Goal: Task Accomplishment & Management: Use online tool/utility

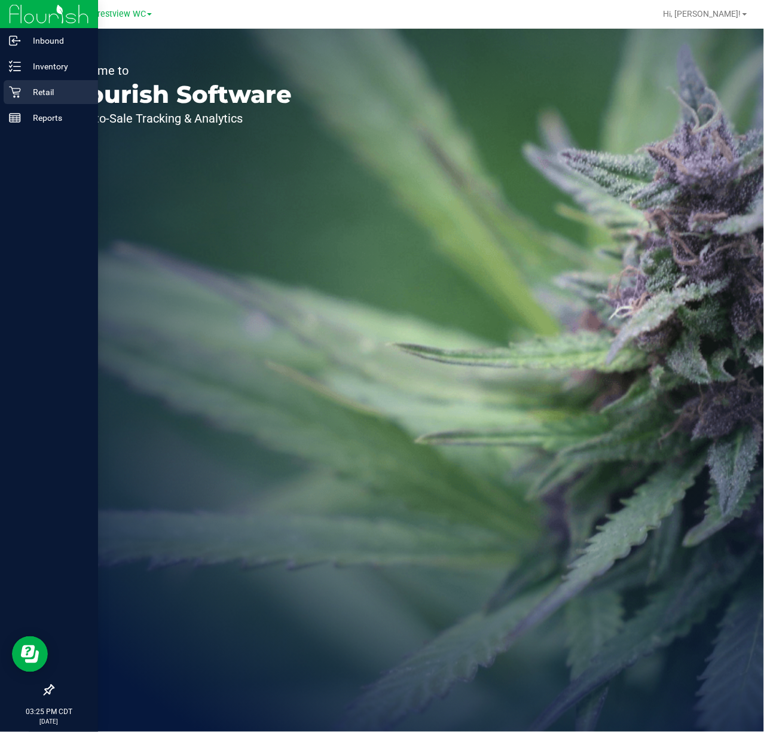
click at [22, 98] on p "Retail" at bounding box center [57, 92] width 72 height 14
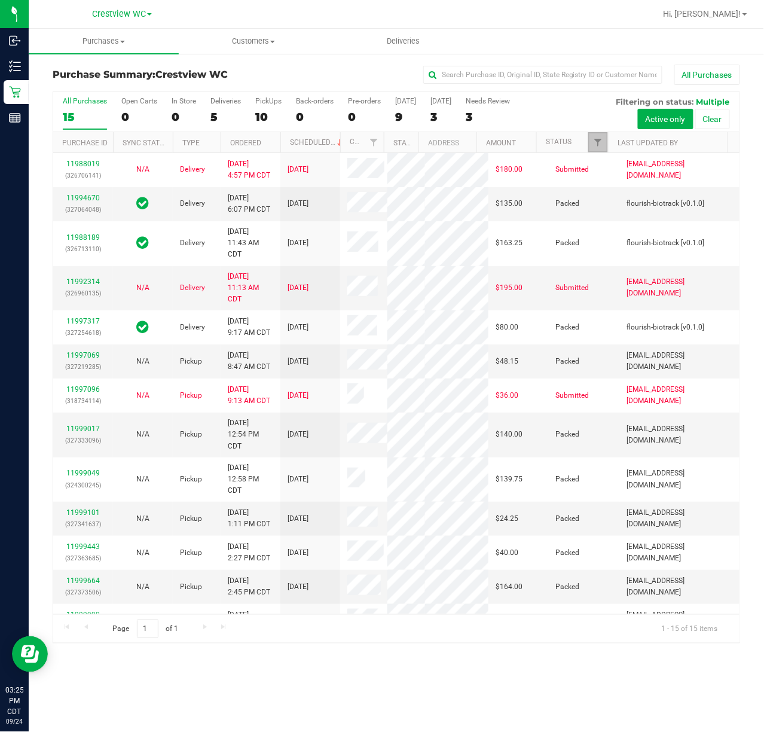
click at [599, 142] on span "Filter" at bounding box center [598, 143] width 10 height 10
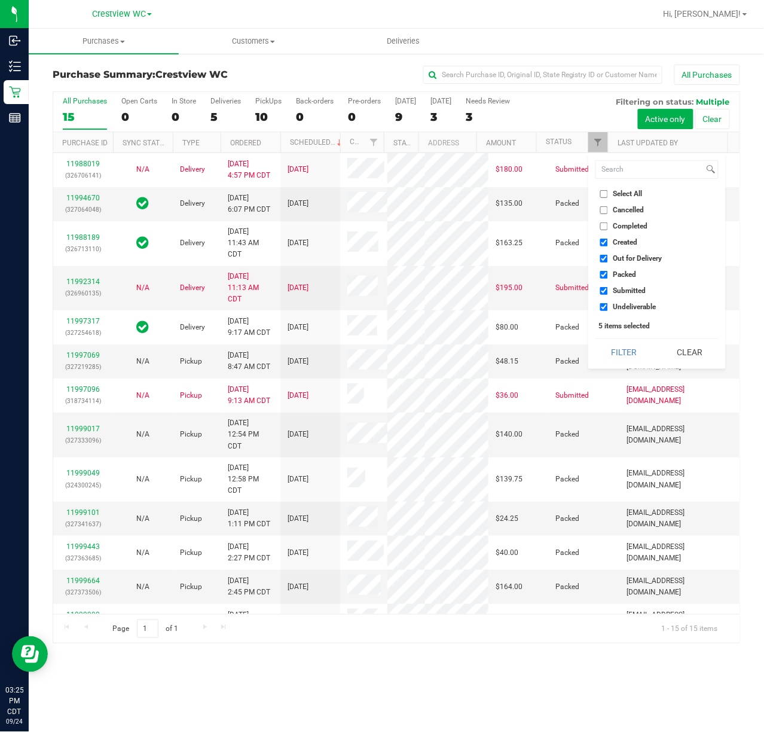
click at [627, 240] on span "Created" at bounding box center [625, 242] width 25 height 7
click at [608, 240] on input "Created" at bounding box center [604, 243] width 8 height 8
checkbox input "false"
drag, startPoint x: 629, startPoint y: 260, endPoint x: 630, endPoint y: 279, distance: 19.1
click at [629, 261] on span "Out for Delivery" at bounding box center [637, 258] width 49 height 7
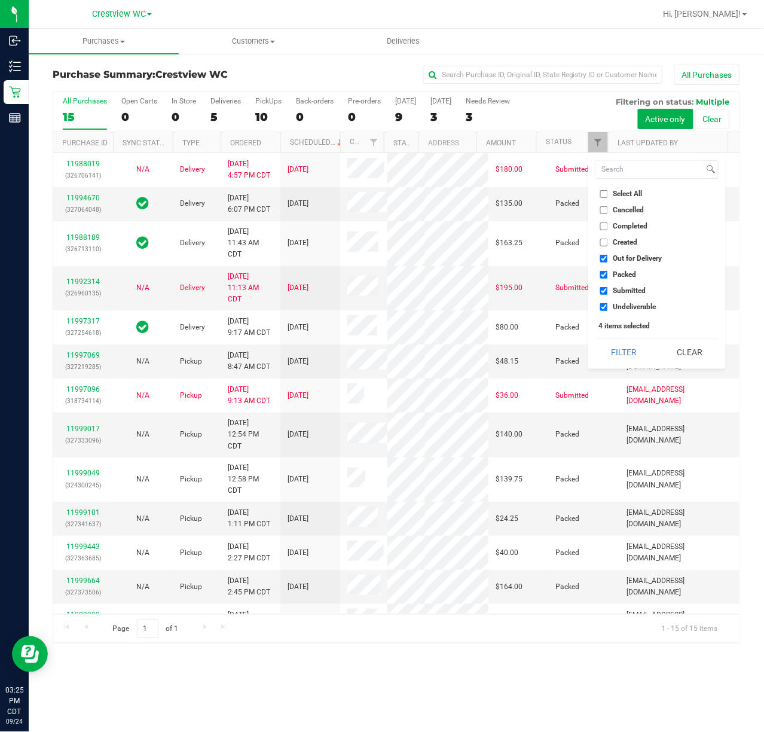
click at [608, 261] on input "Out for Delivery" at bounding box center [604, 259] width 8 height 8
checkbox input "false"
click at [630, 276] on span "Packed" at bounding box center [624, 274] width 23 height 7
click at [608, 276] on input "Packed" at bounding box center [604, 275] width 8 height 8
checkbox input "false"
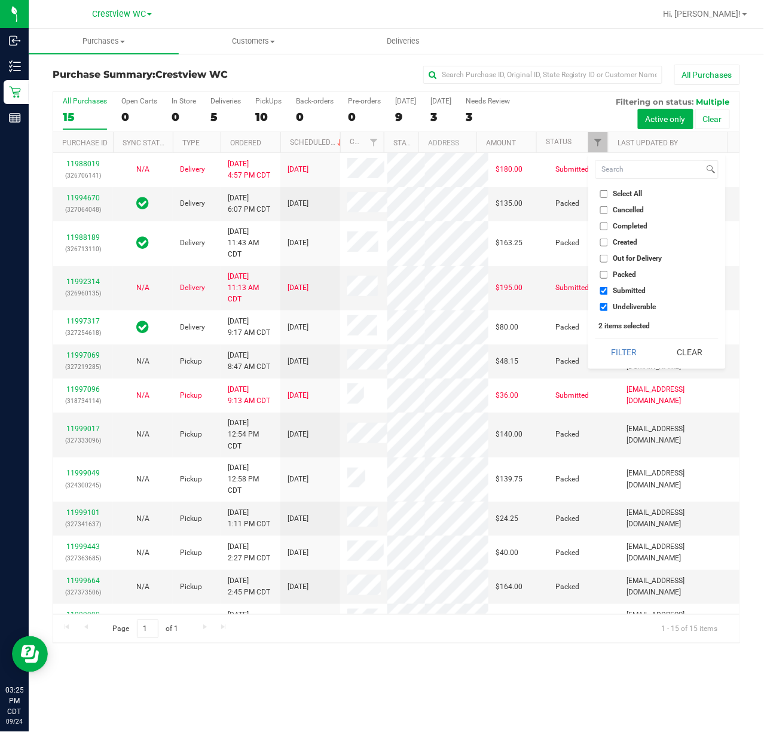
click at [628, 304] on span "Undeliverable" at bounding box center [634, 306] width 43 height 7
click at [608, 304] on input "Undeliverable" at bounding box center [604, 307] width 8 height 8
checkbox input "false"
click at [611, 357] on button "Filter" at bounding box center [624, 352] width 57 height 26
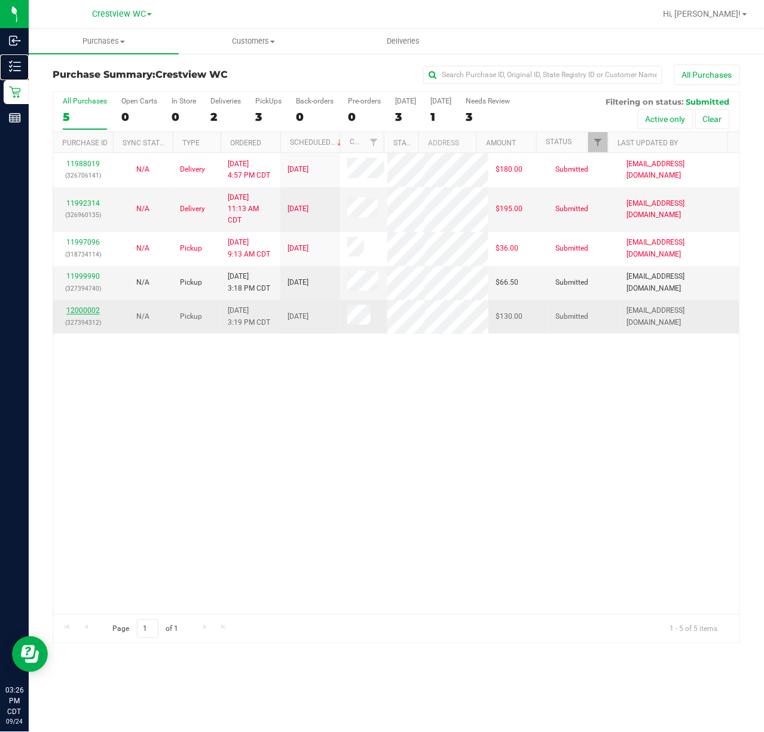
click at [84, 315] on link "12000002" at bounding box center [82, 310] width 33 height 8
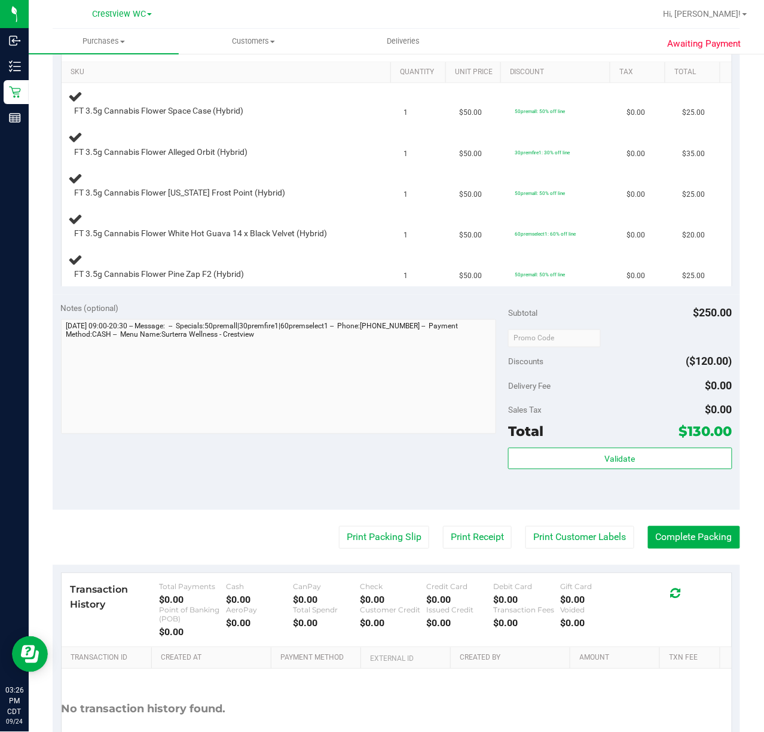
scroll to position [299, 0]
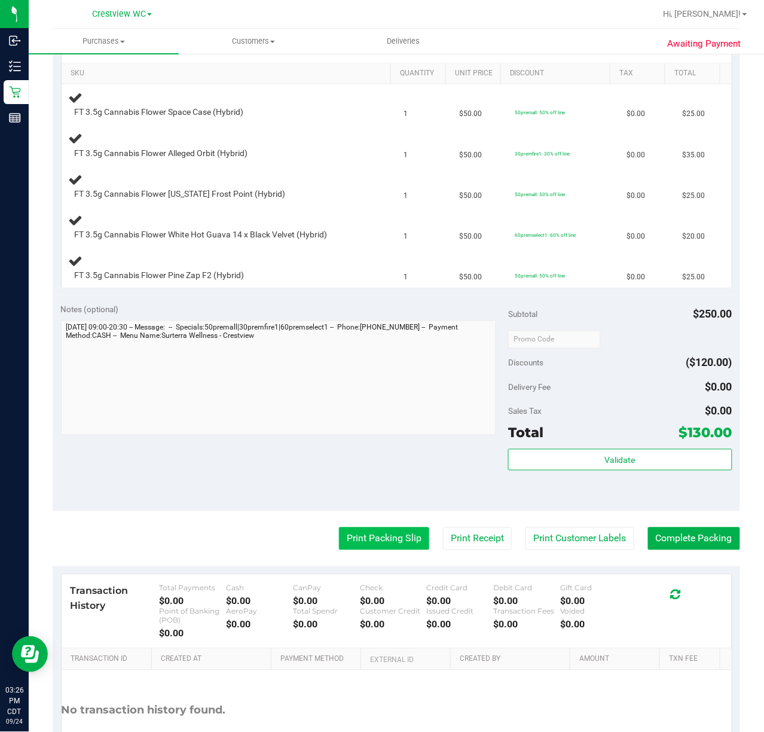
click at [399, 530] on button "Print Packing Slip" at bounding box center [384, 538] width 90 height 23
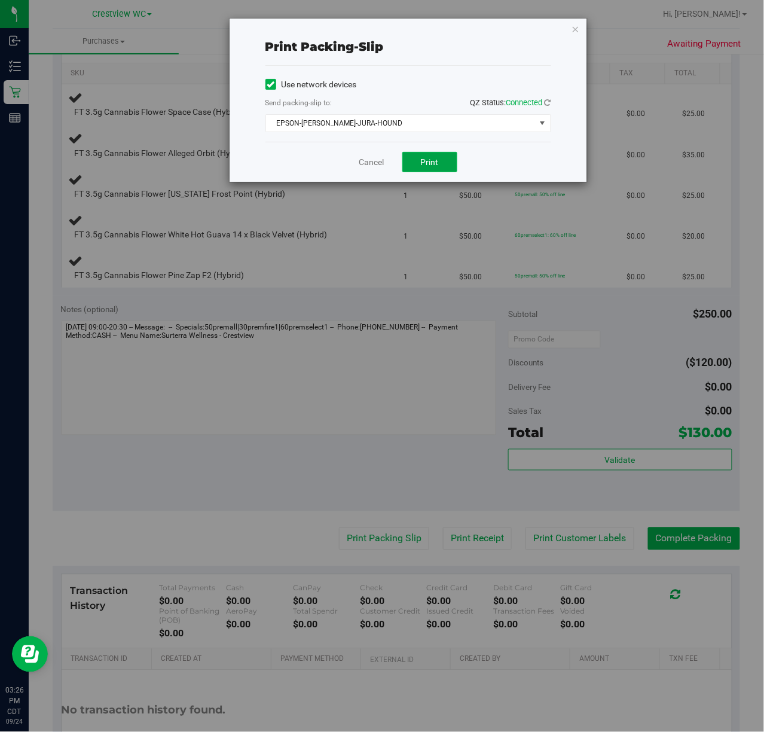
click at [433, 166] on span "Print" at bounding box center [430, 162] width 18 height 10
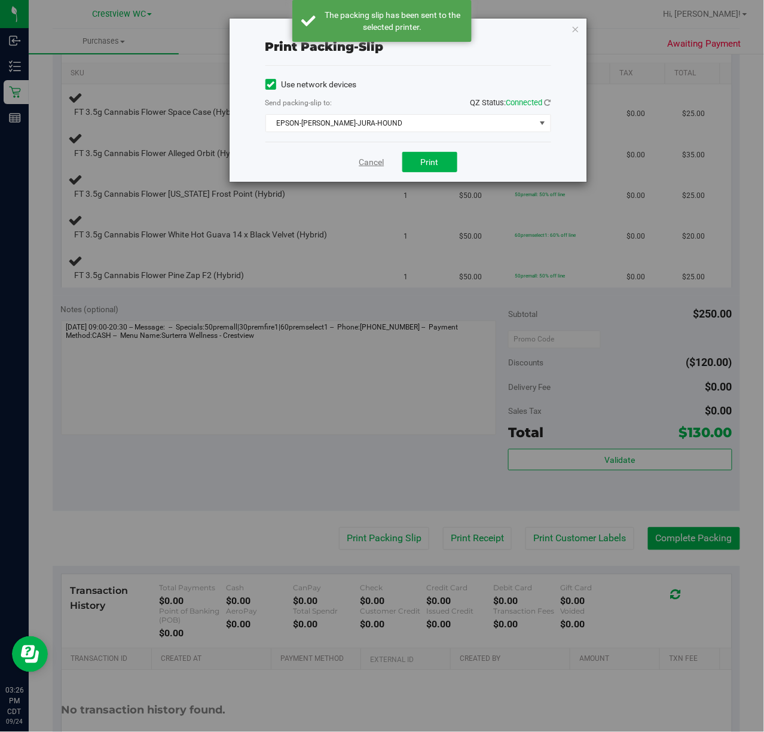
click at [374, 169] on link "Cancel" at bounding box center [371, 162] width 25 height 13
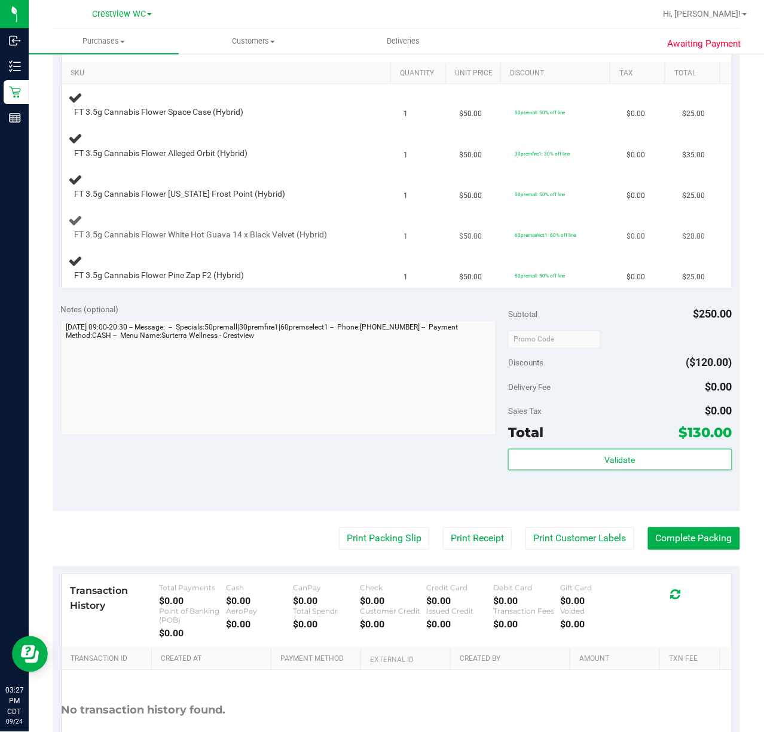
click at [312, 215] on div "FT 3.5g Cannabis Flower White Hot Guava 14 x Black Velvet (Hybrid)" at bounding box center [229, 227] width 321 height 28
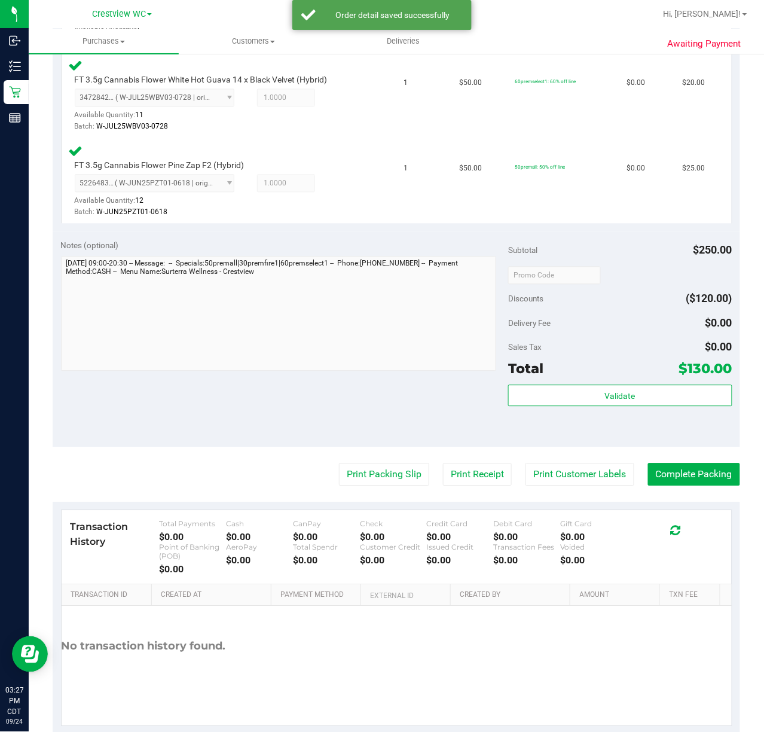
scroll to position [613, 0]
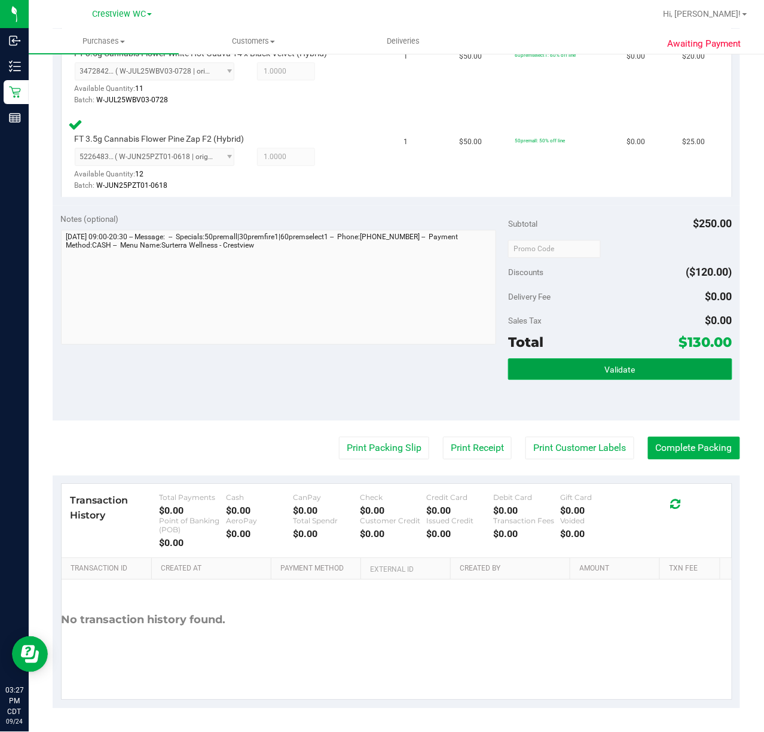
click at [676, 376] on button "Validate" at bounding box center [620, 369] width 224 height 22
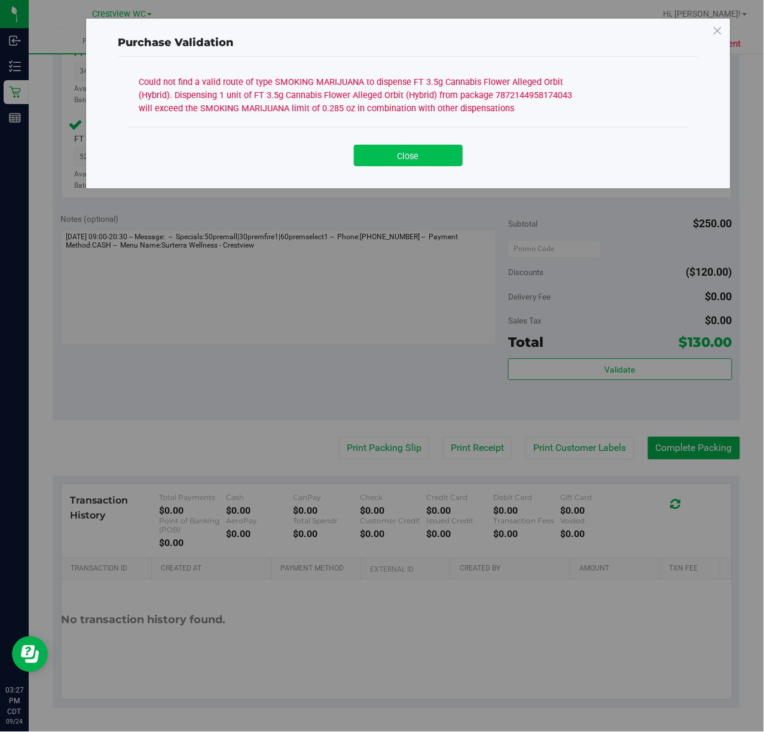
click at [436, 161] on button "Close" at bounding box center [408, 156] width 109 height 22
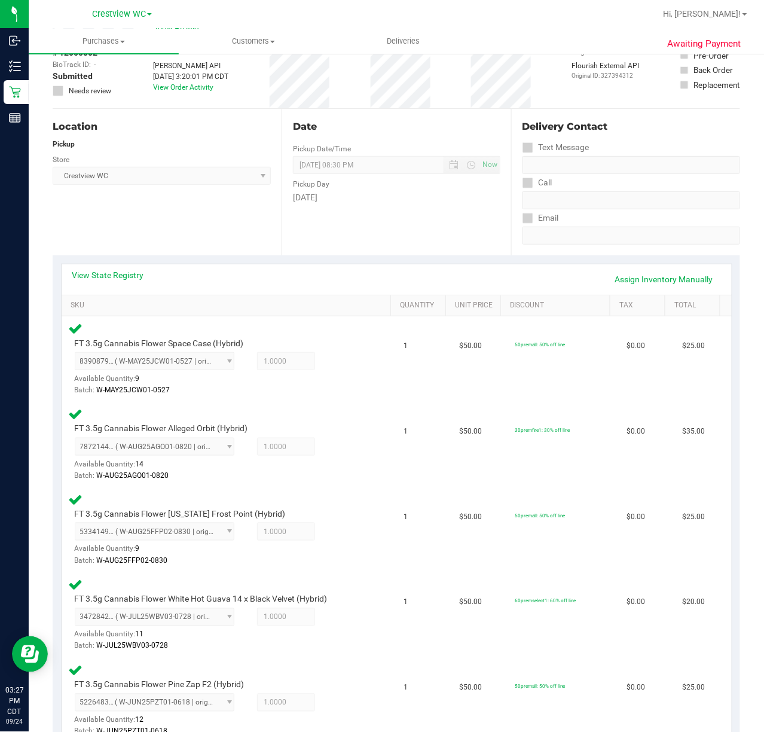
scroll to position [5, 0]
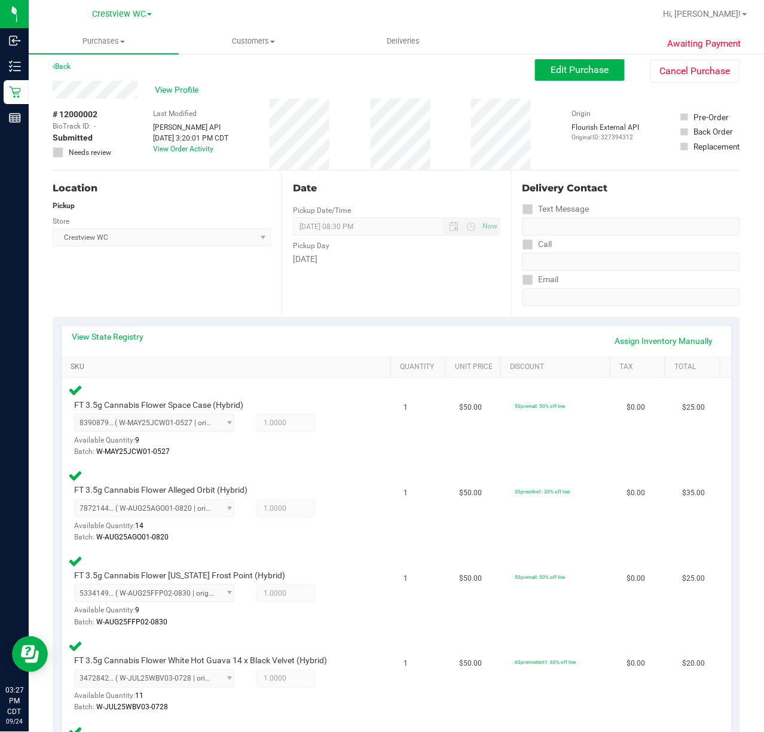
click at [123, 366] on link "SKU" at bounding box center [229, 367] width 316 height 10
click at [121, 340] on link "View State Registry" at bounding box center [108, 337] width 72 height 12
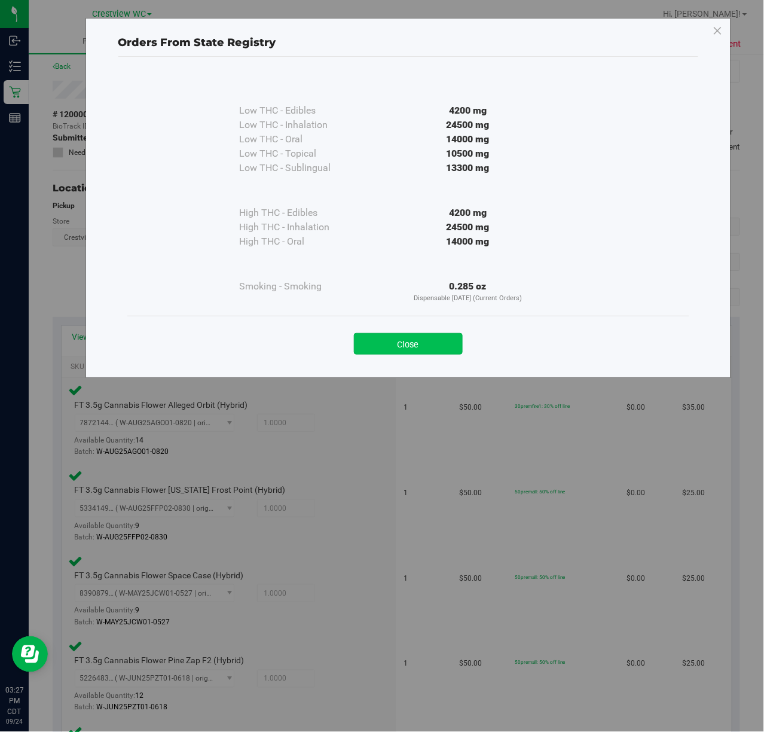
click at [431, 349] on button "Close" at bounding box center [408, 344] width 109 height 22
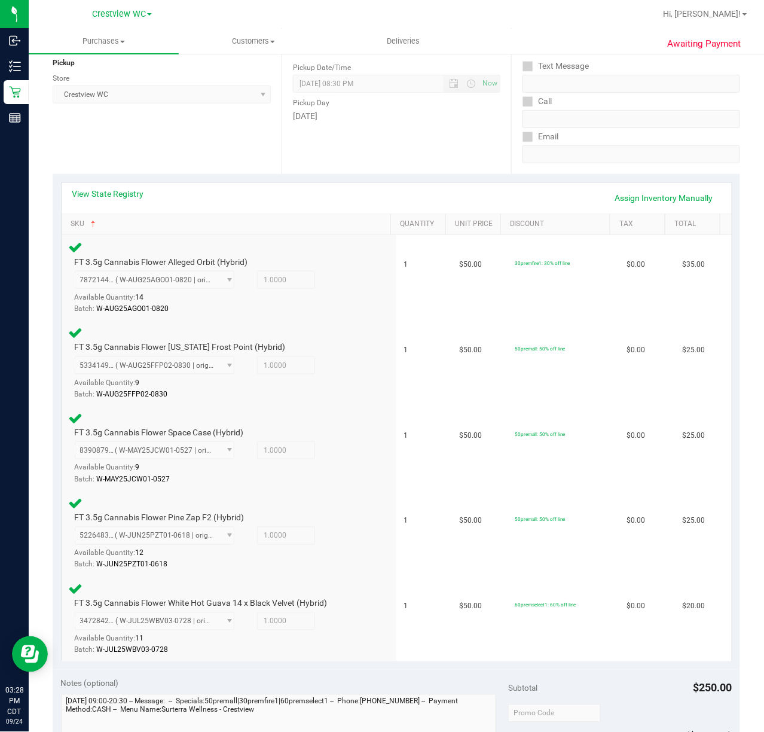
scroll to position [0, 0]
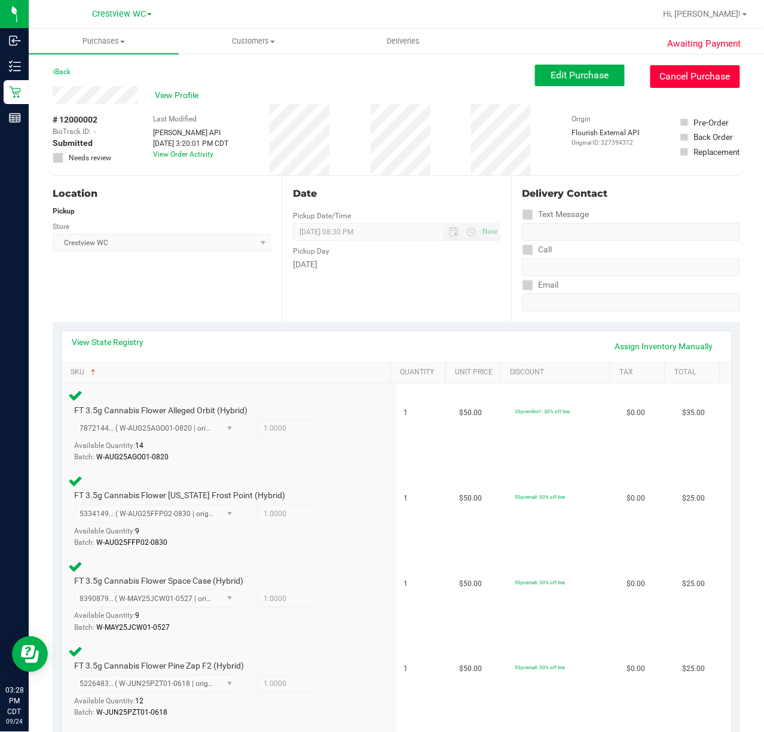
click at [689, 82] on button "Cancel Purchase" at bounding box center [696, 76] width 90 height 23
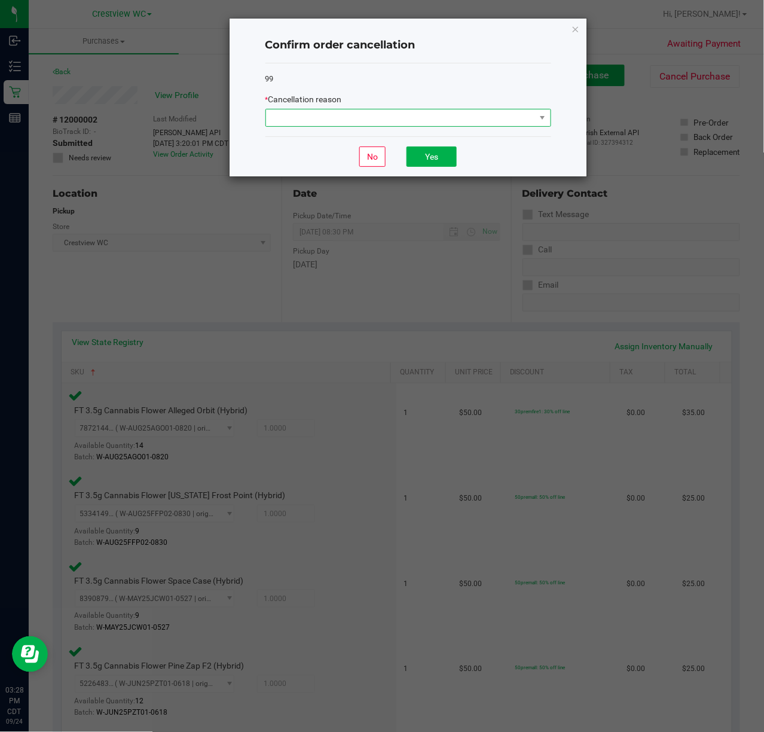
click at [519, 123] on span at bounding box center [401, 117] width 270 height 17
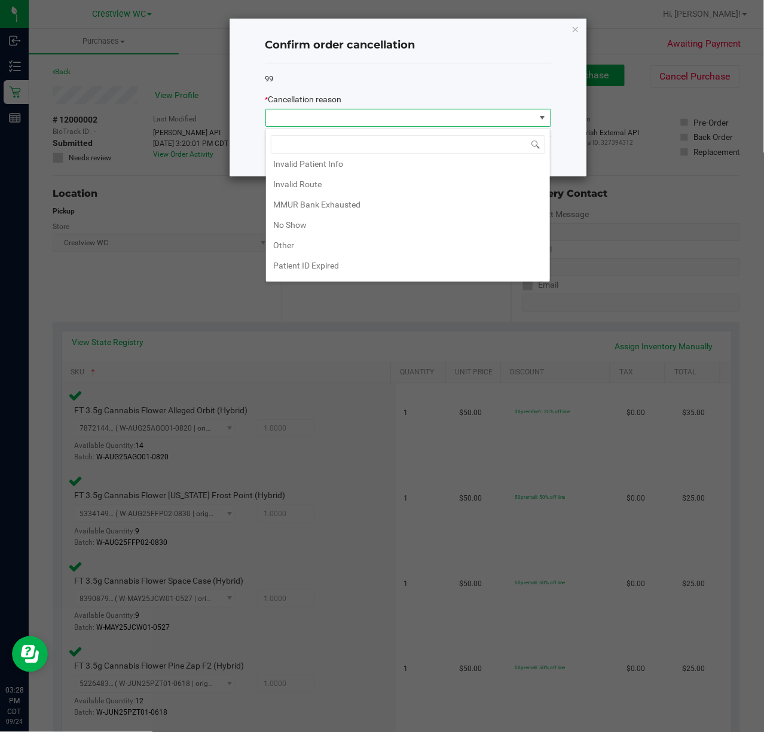
scroll to position [48, 0]
click at [283, 245] on li "Other" at bounding box center [408, 243] width 284 height 20
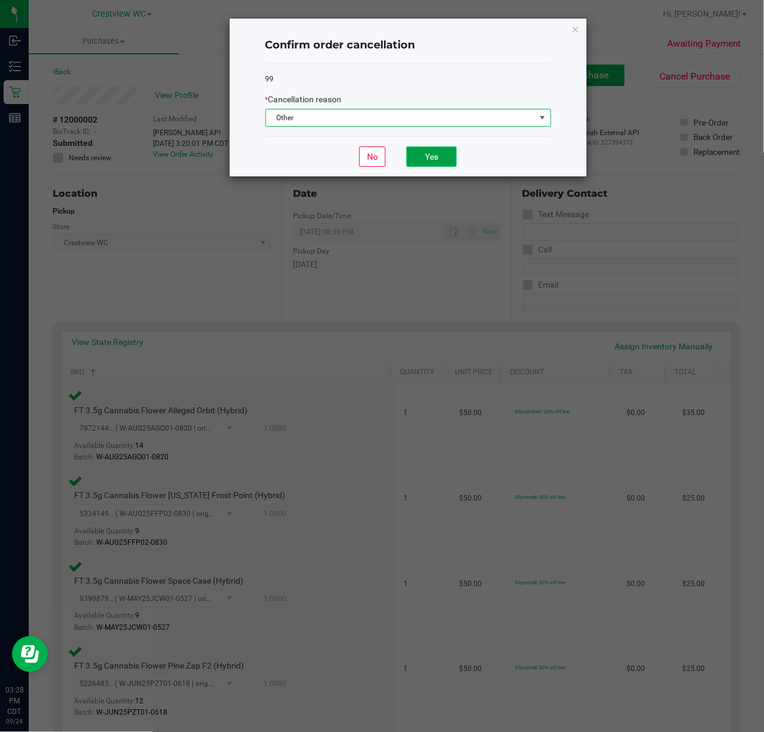
click at [432, 158] on button "Yes" at bounding box center [432, 156] width 50 height 20
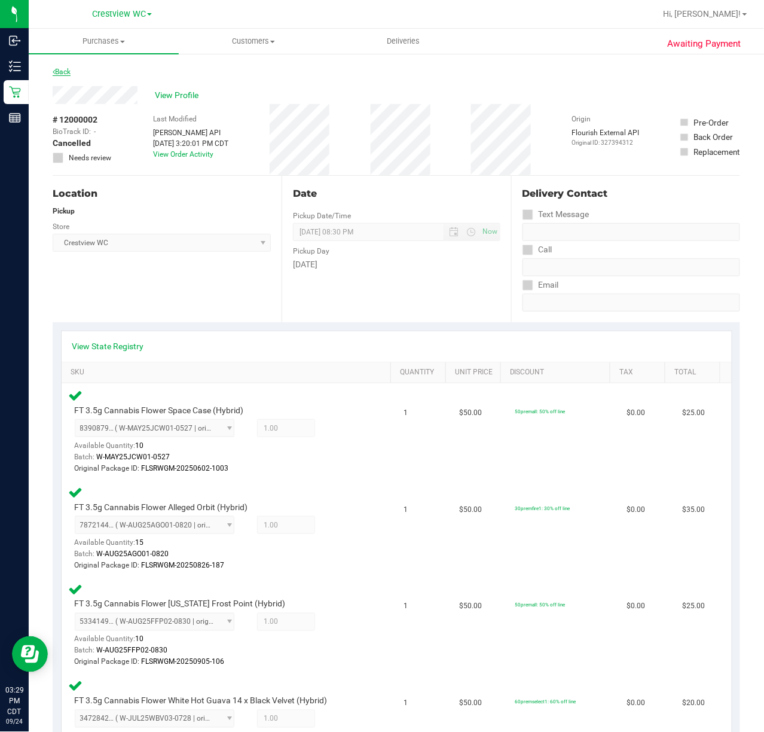
click at [54, 72] on icon at bounding box center [54, 71] width 2 height 7
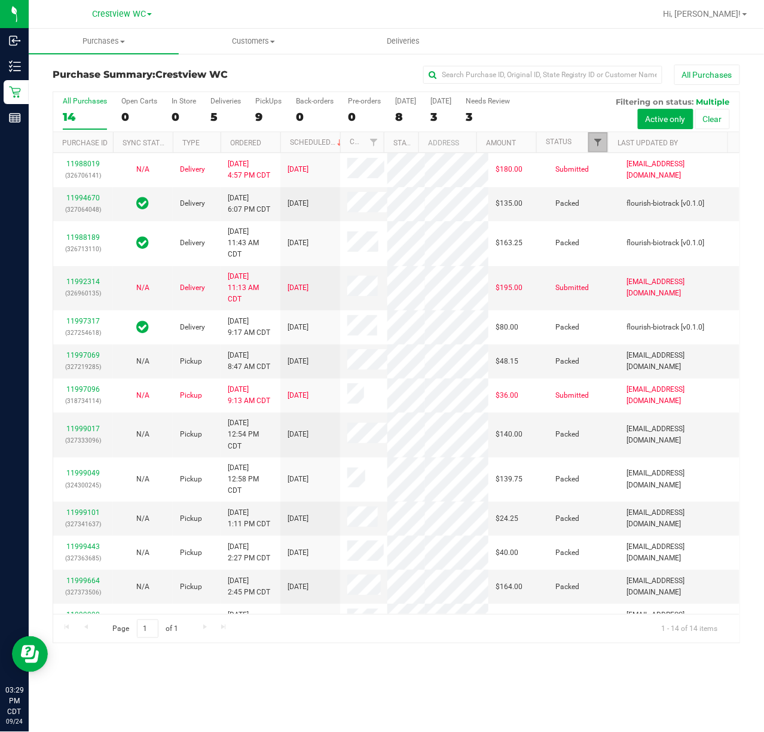
click at [598, 142] on span "Filter" at bounding box center [598, 143] width 10 height 10
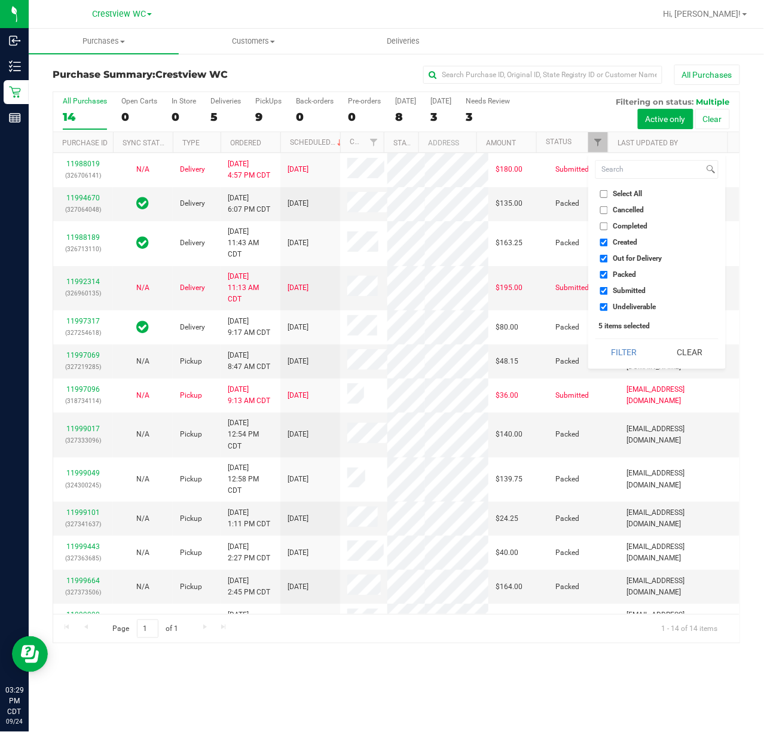
click at [635, 246] on span "Created" at bounding box center [625, 242] width 25 height 7
click at [608, 246] on input "Created" at bounding box center [604, 243] width 8 height 8
checkbox input "false"
click at [639, 259] on span "Out for Delivery" at bounding box center [637, 258] width 49 height 7
click at [608, 259] on input "Out for Delivery" at bounding box center [604, 259] width 8 height 8
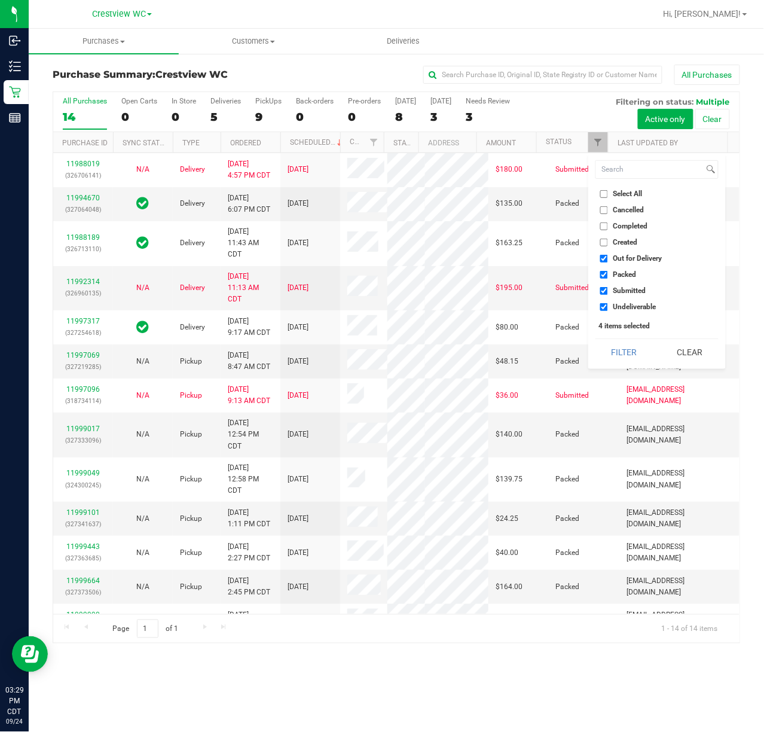
checkbox input "false"
click at [629, 271] on span "Packed" at bounding box center [624, 274] width 23 height 7
click at [608, 271] on input "Packed" at bounding box center [604, 275] width 8 height 8
checkbox input "false"
click at [630, 309] on span "Undeliverable" at bounding box center [634, 306] width 43 height 7
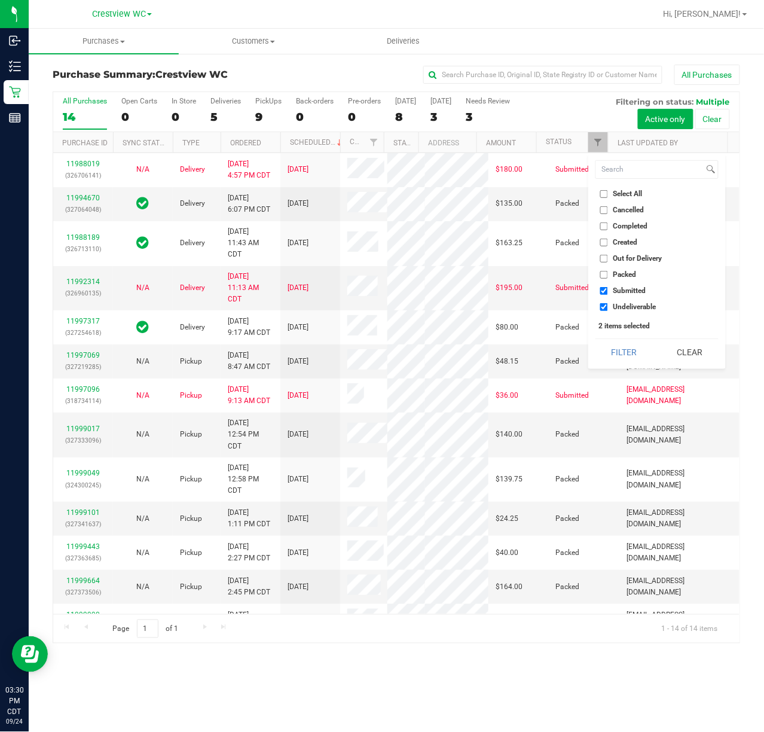
click at [608, 309] on input "Undeliverable" at bounding box center [604, 307] width 8 height 8
checkbox input "false"
click at [625, 352] on button "Filter" at bounding box center [624, 352] width 57 height 26
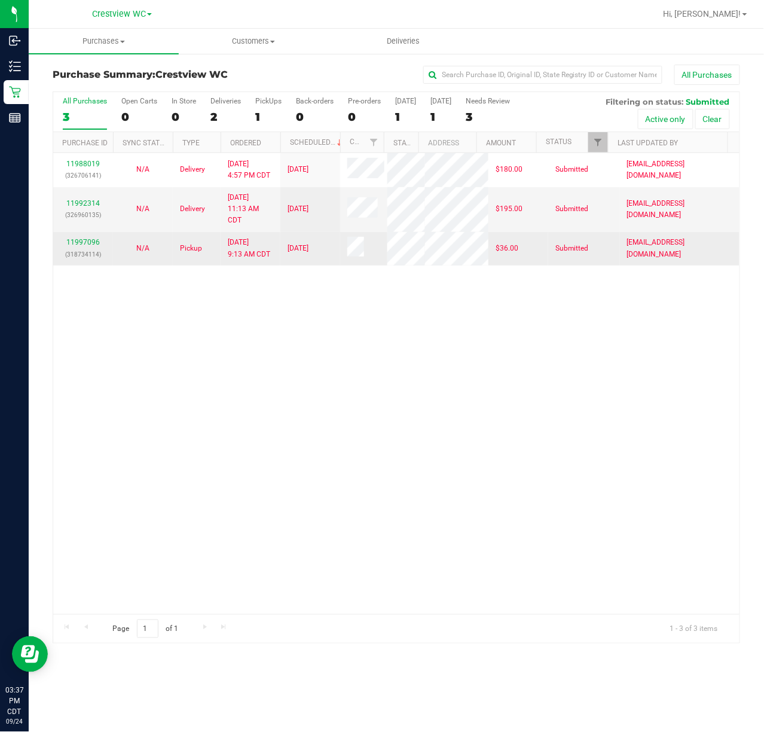
click at [91, 260] on div "11997096 (318734114)" at bounding box center [82, 248] width 45 height 23
click at [85, 246] on link "11997096" at bounding box center [82, 242] width 33 height 8
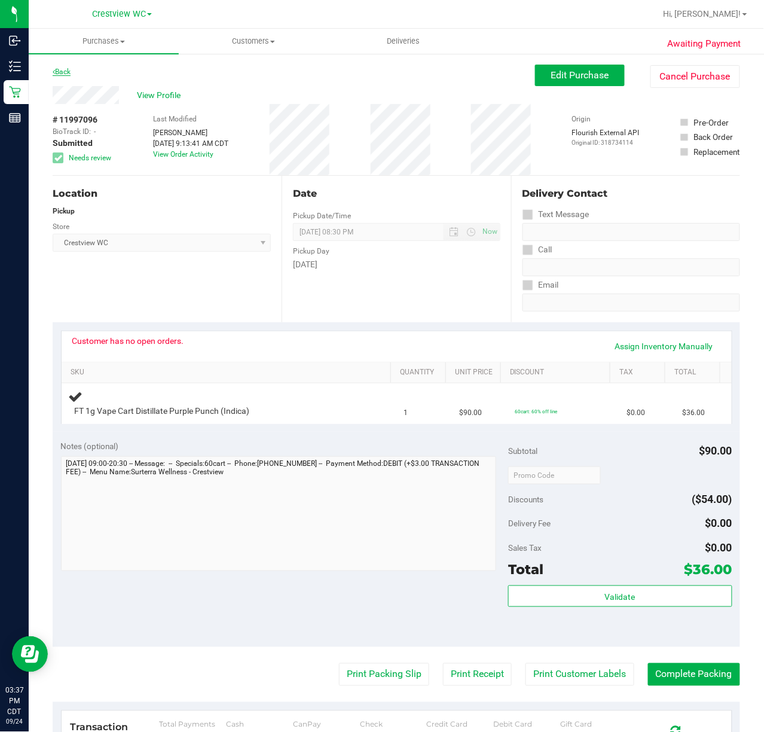
click at [63, 71] on link "Back" at bounding box center [62, 72] width 18 height 8
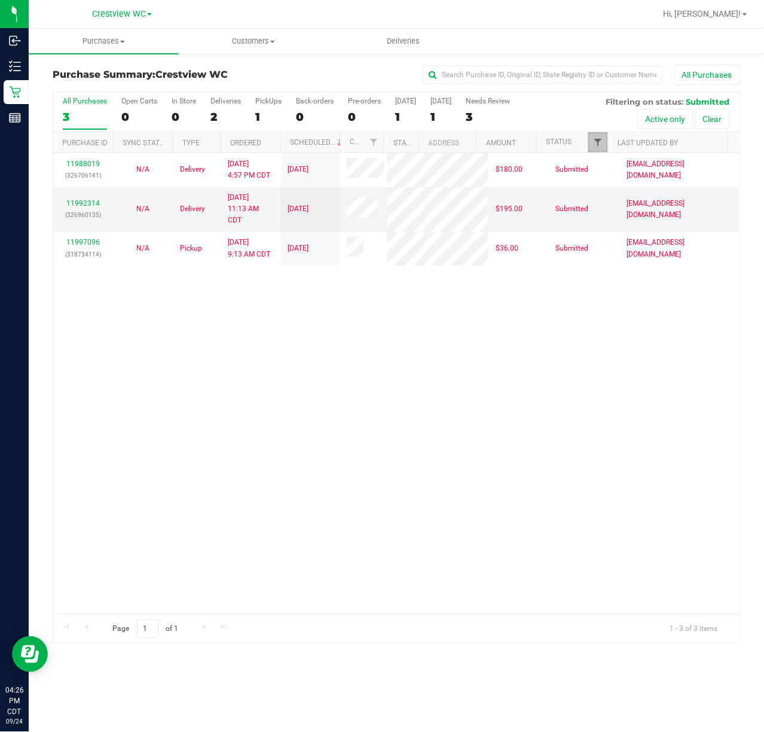
click at [598, 142] on span "Filter" at bounding box center [598, 143] width 10 height 10
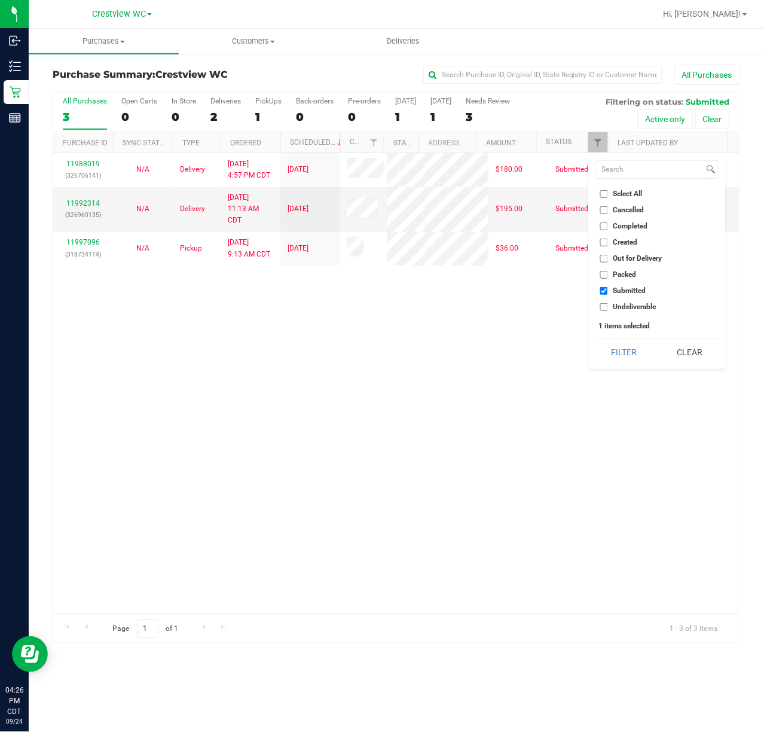
click at [636, 230] on span "Completed" at bounding box center [630, 225] width 35 height 7
click at [608, 230] on input "Completed" at bounding box center [604, 226] width 8 height 8
checkbox input "true"
click at [637, 288] on span "Submitted" at bounding box center [629, 290] width 33 height 7
click at [608, 288] on input "Submitted" at bounding box center [604, 291] width 8 height 8
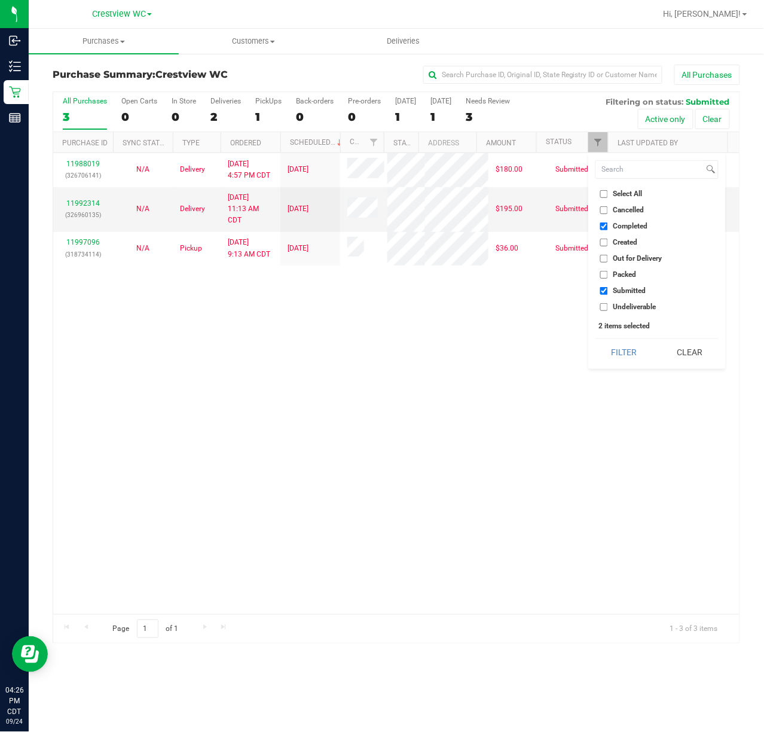
checkbox input "false"
click at [629, 349] on button "Filter" at bounding box center [624, 352] width 57 height 26
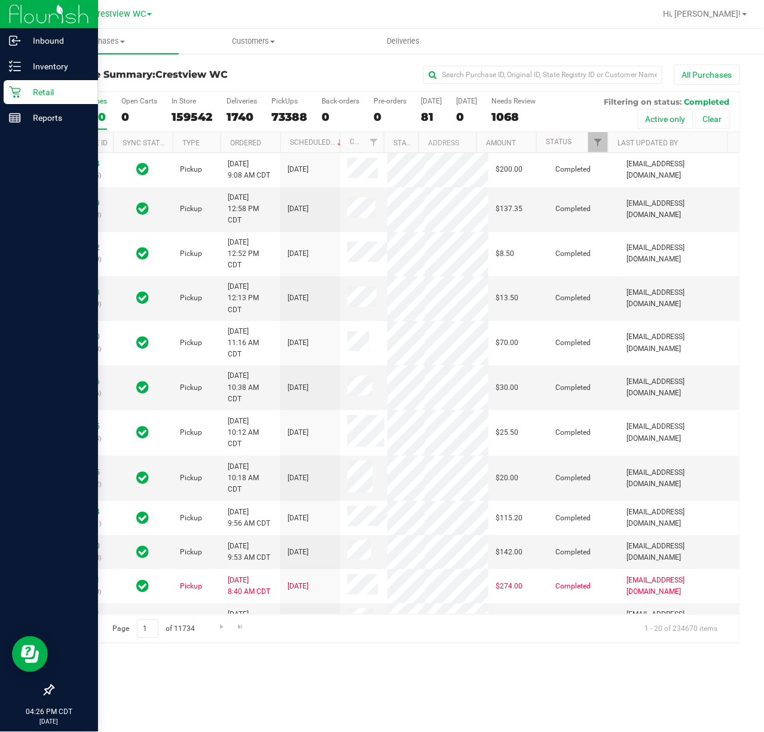
click at [49, 82] on div "Retail" at bounding box center [51, 92] width 94 height 24
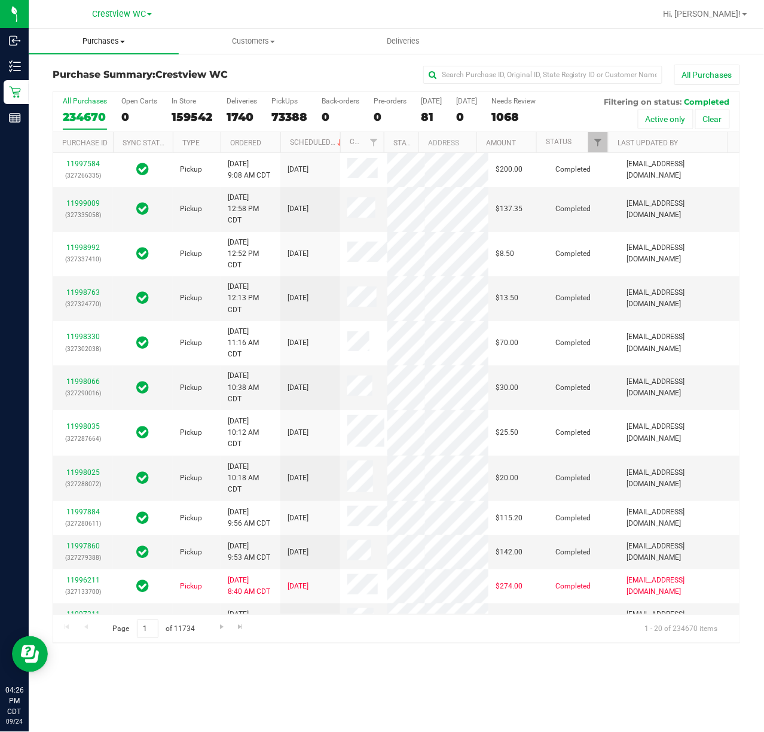
click at [124, 32] on uib-tab-heading "Purchases Summary of purchases Fulfillment All purchases" at bounding box center [104, 41] width 150 height 25
click at [250, 36] on span "Customers" at bounding box center [253, 41] width 149 height 11
click at [80, 36] on span "Purchases" at bounding box center [103, 41] width 149 height 11
click at [134, 72] on span "Summary of purchases" at bounding box center [90, 72] width 123 height 10
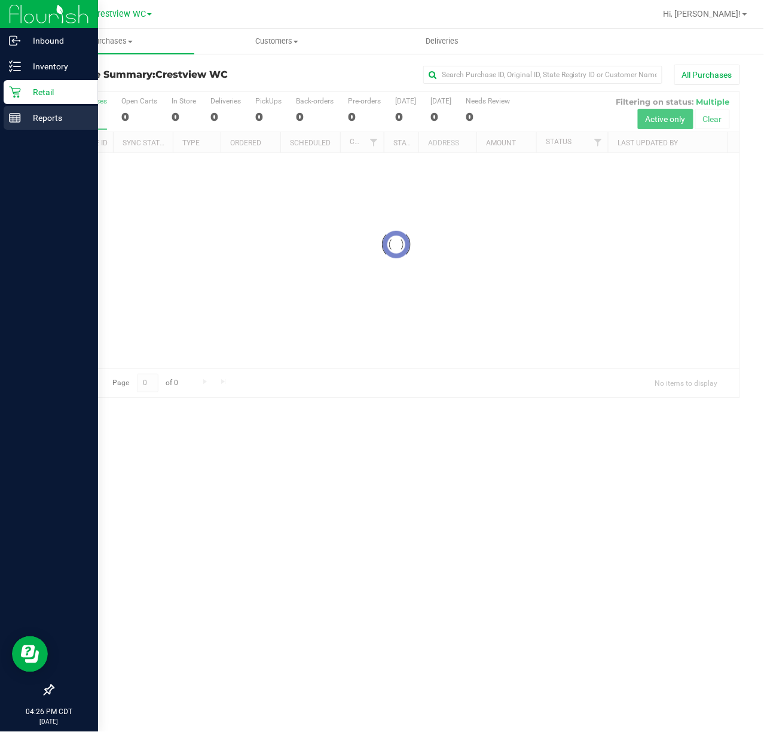
click at [10, 113] on icon at bounding box center [15, 118] width 12 height 12
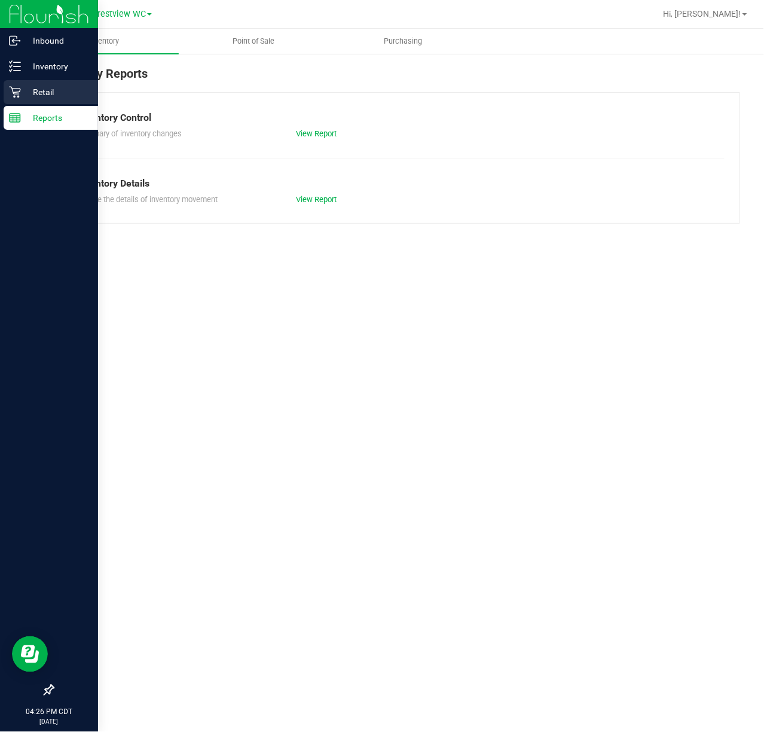
click at [51, 90] on p "Retail" at bounding box center [57, 92] width 72 height 14
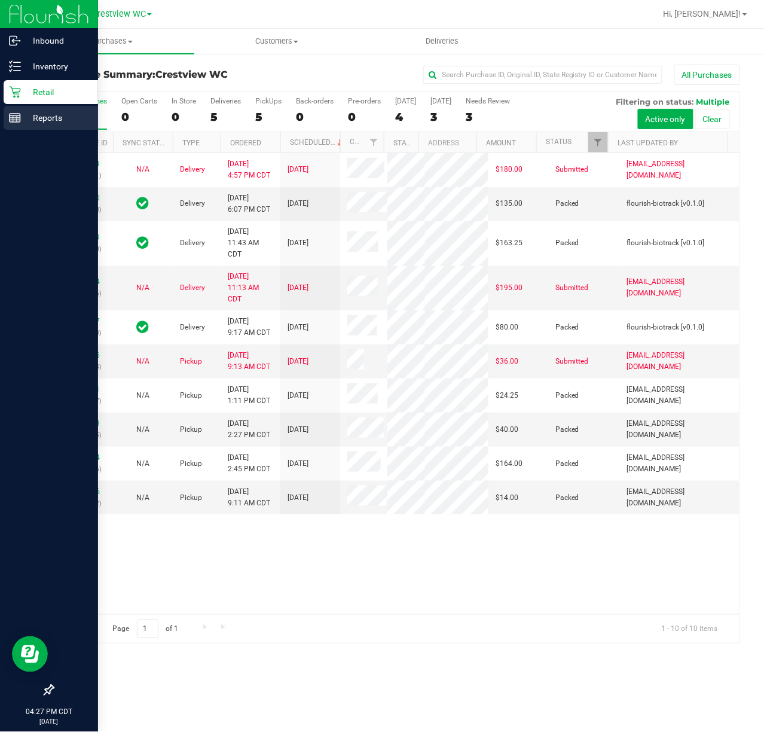
click at [29, 120] on p "Reports" at bounding box center [57, 118] width 72 height 14
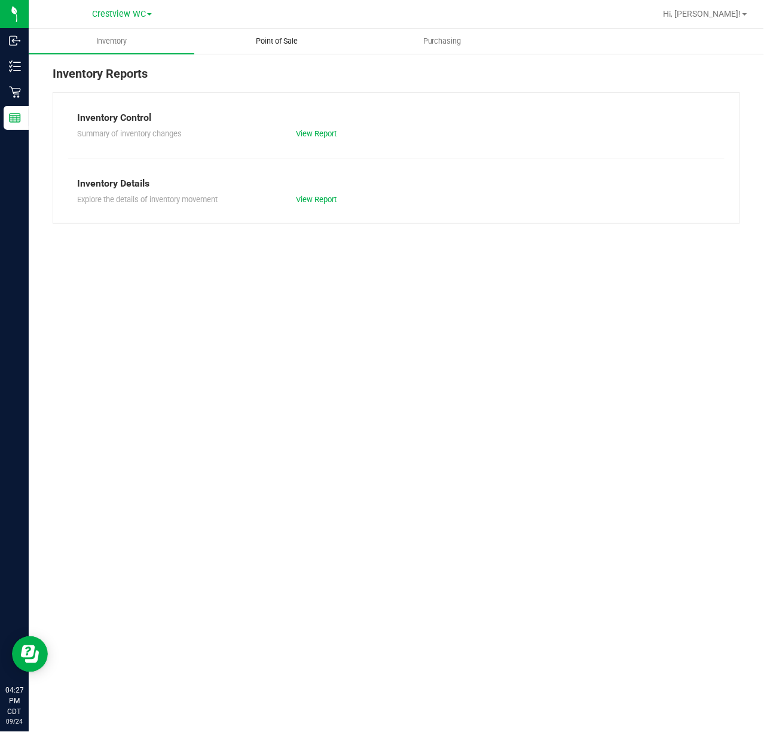
click at [295, 33] on uib-tab-heading "Point of Sale" at bounding box center [277, 41] width 164 height 24
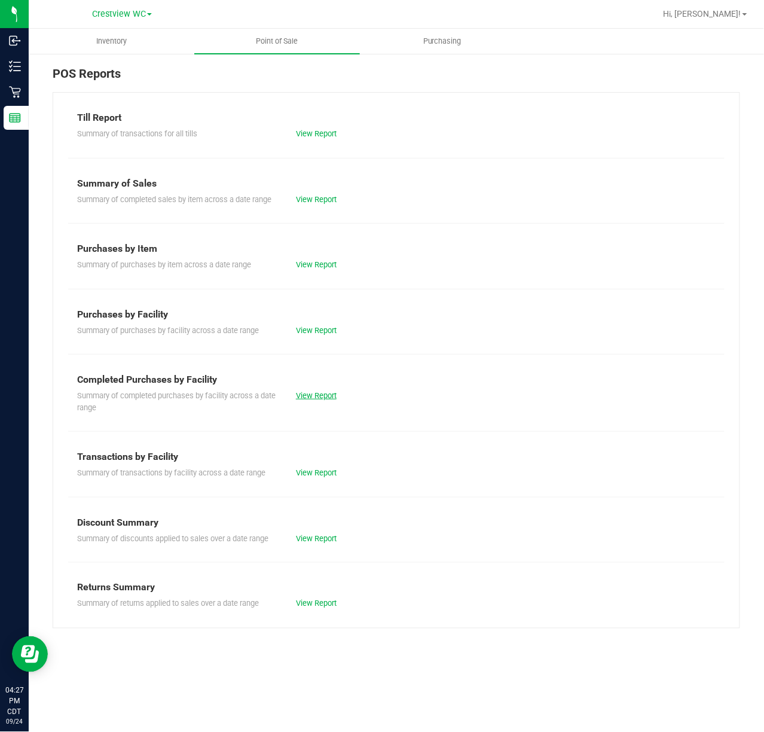
click at [309, 400] on link "View Report" at bounding box center [316, 395] width 41 height 9
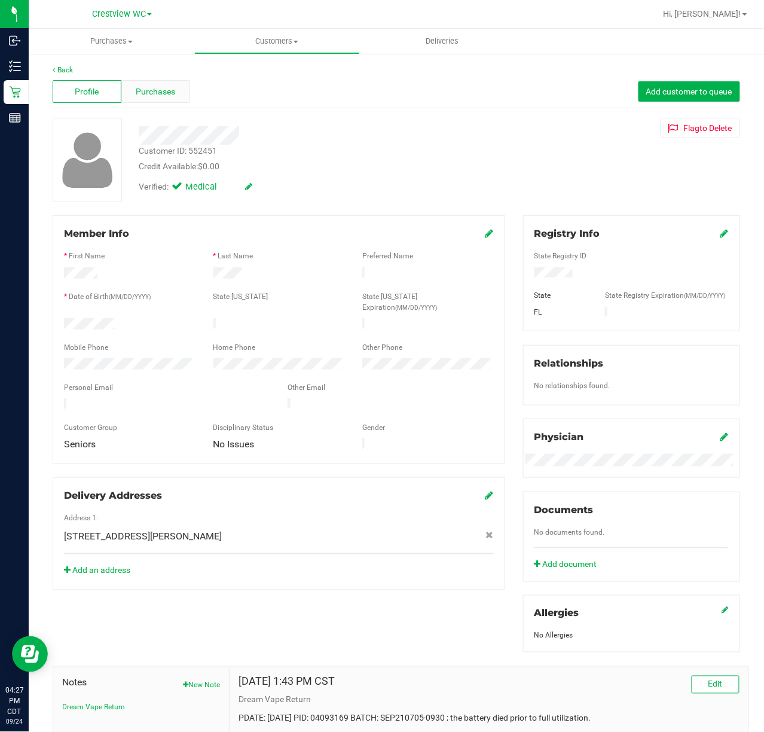
click at [165, 88] on span "Purchases" at bounding box center [155, 92] width 39 height 13
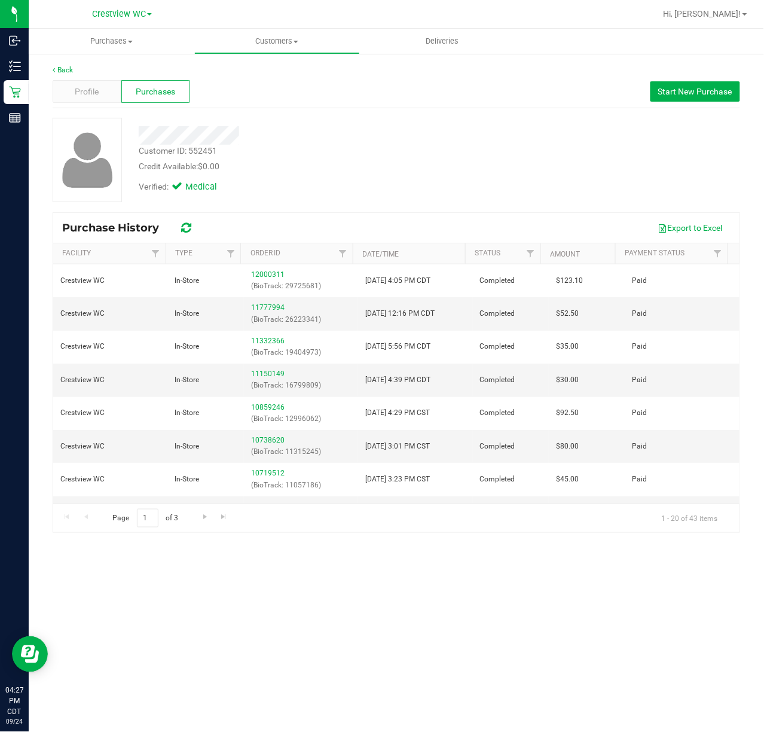
click at [81, 77] on div "Profile Purchases Start New Purchase" at bounding box center [397, 91] width 688 height 33
click at [85, 86] on span "Profile" at bounding box center [87, 92] width 24 height 13
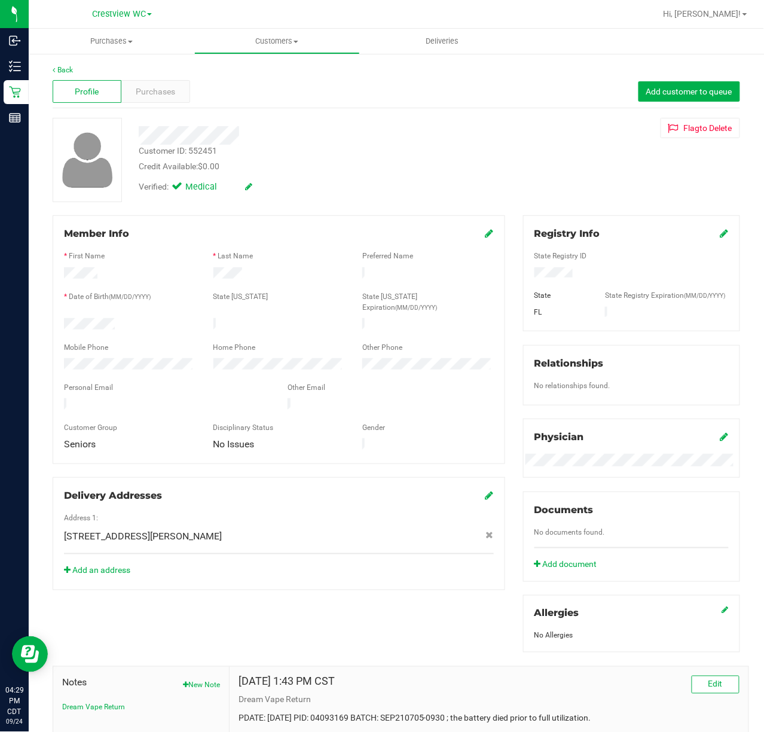
scroll to position [146, 0]
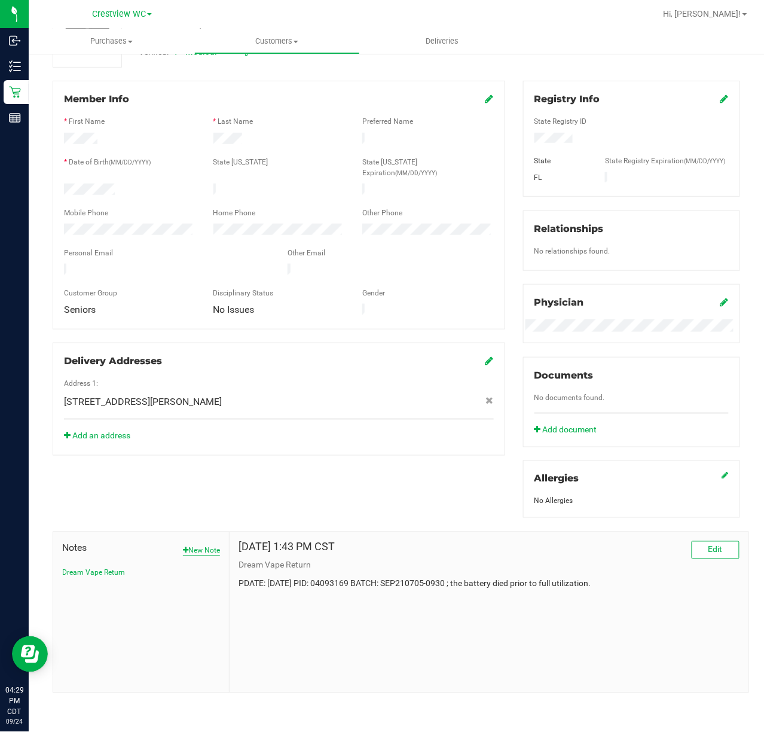
click at [192, 552] on button "New Note" at bounding box center [201, 550] width 37 height 11
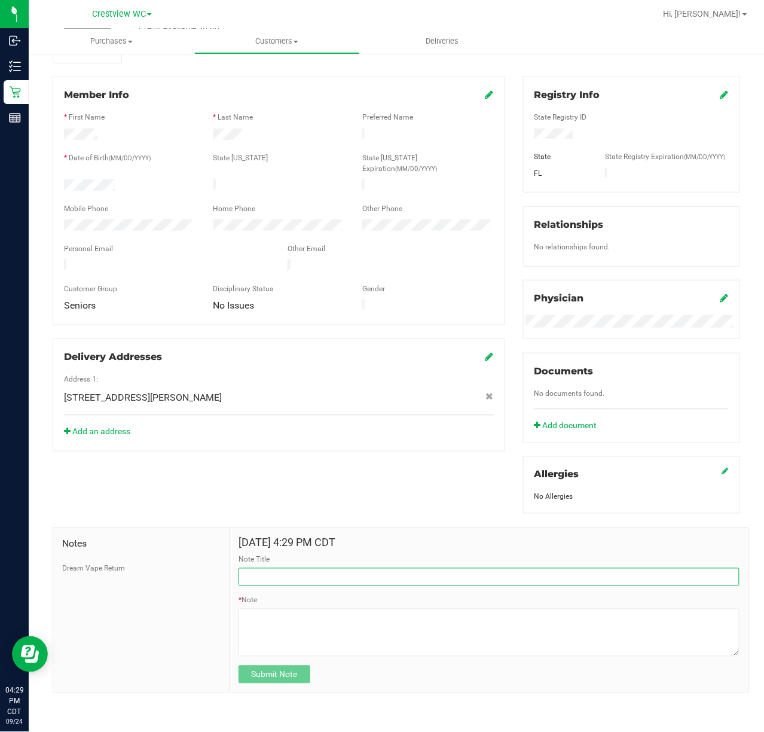
click at [266, 578] on input "Note Title" at bounding box center [489, 577] width 501 height 18
type input "pre roll was left behind"
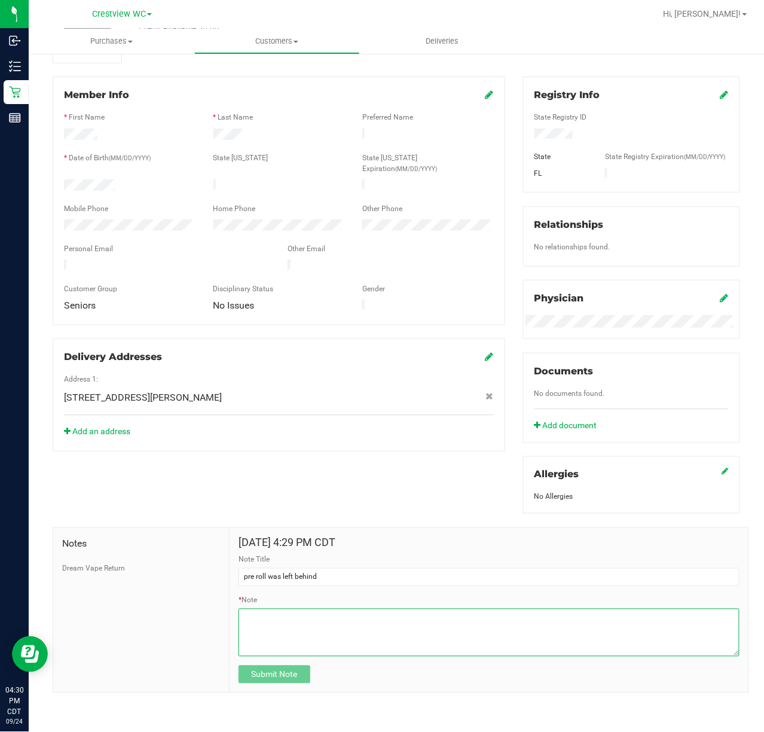
click at [295, 625] on textarea "* Note" at bounding box center [489, 633] width 501 height 48
click at [450, 624] on textarea "* Note" at bounding box center [489, 633] width 501 height 48
click at [541, 622] on textarea "* Note" at bounding box center [489, 633] width 501 height 48
click at [367, 623] on textarea "* Note" at bounding box center [489, 633] width 501 height 48
click at [493, 621] on textarea "* Note" at bounding box center [489, 633] width 501 height 48
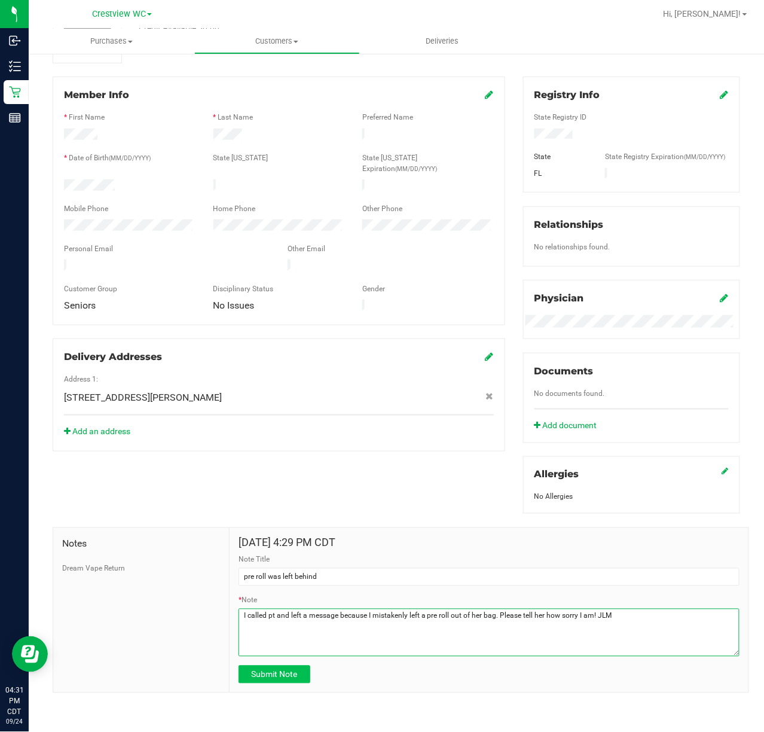
type textarea "I called pt and left a message because I mistakenly left a pre roll out of her …"
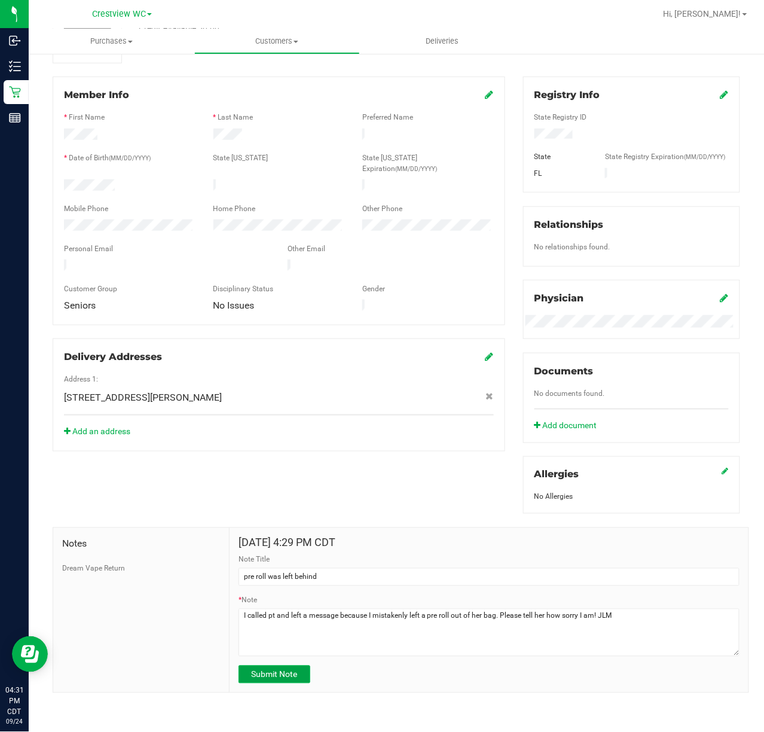
click at [297, 680] on button "Submit Note" at bounding box center [275, 674] width 72 height 18
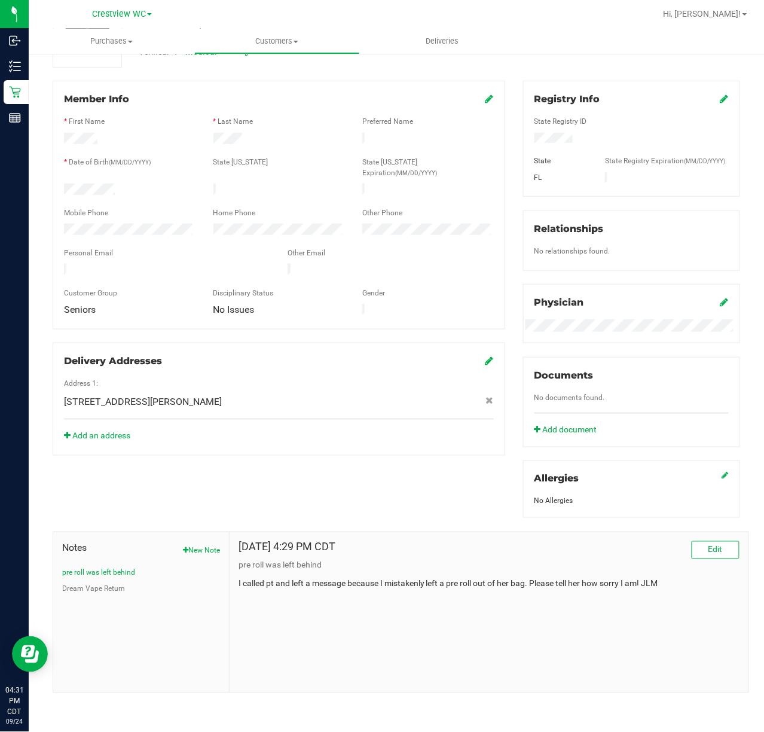
click at [689, 560] on p "pre roll was left behind" at bounding box center [489, 565] width 501 height 13
click at [696, 554] on button "Edit" at bounding box center [716, 550] width 48 height 18
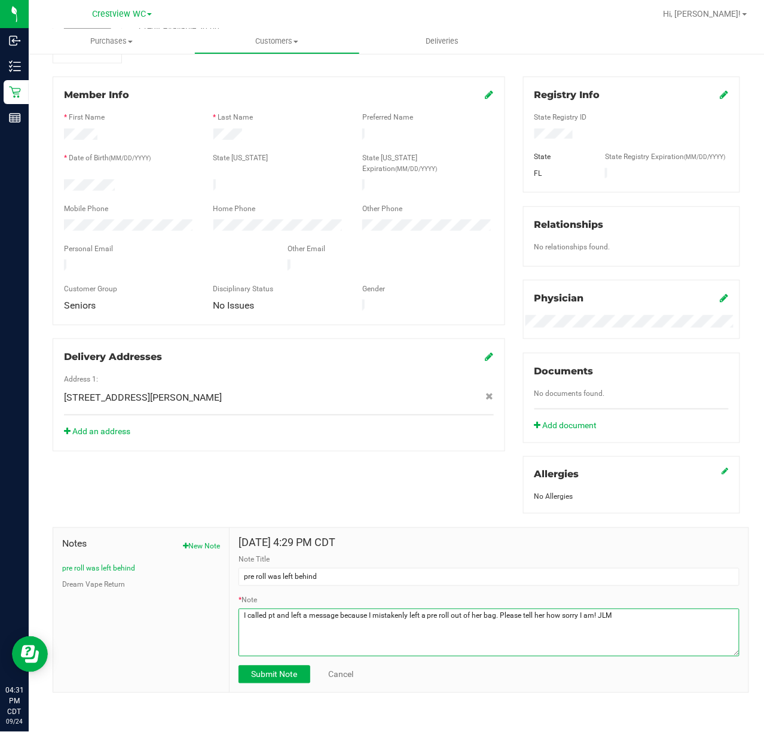
click at [591, 621] on textarea "* Note" at bounding box center [489, 633] width 501 height 48
type textarea "I called pt and left a message because I mistakenly left a pre roll out of her …"
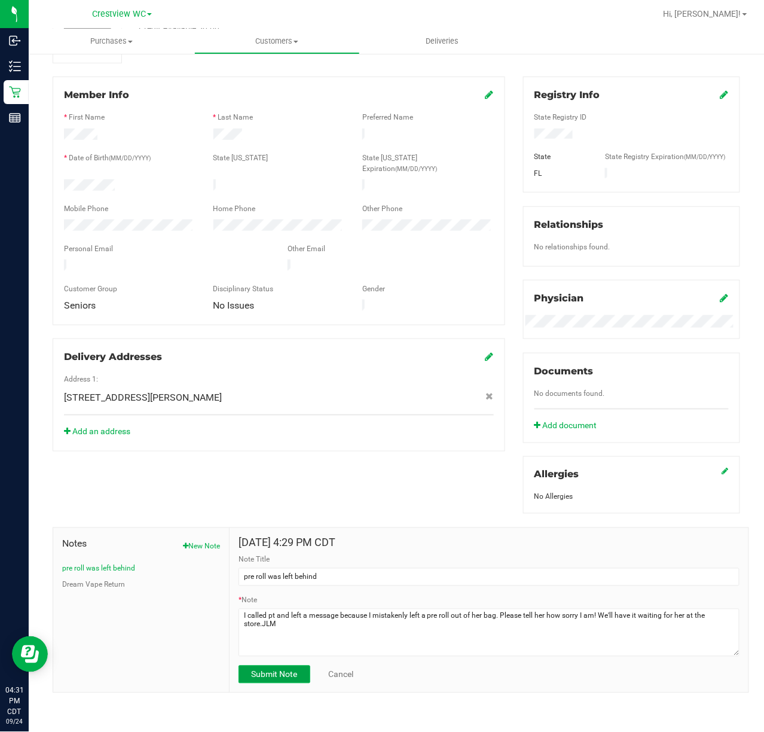
click at [281, 678] on span "Submit Note" at bounding box center [274, 675] width 46 height 10
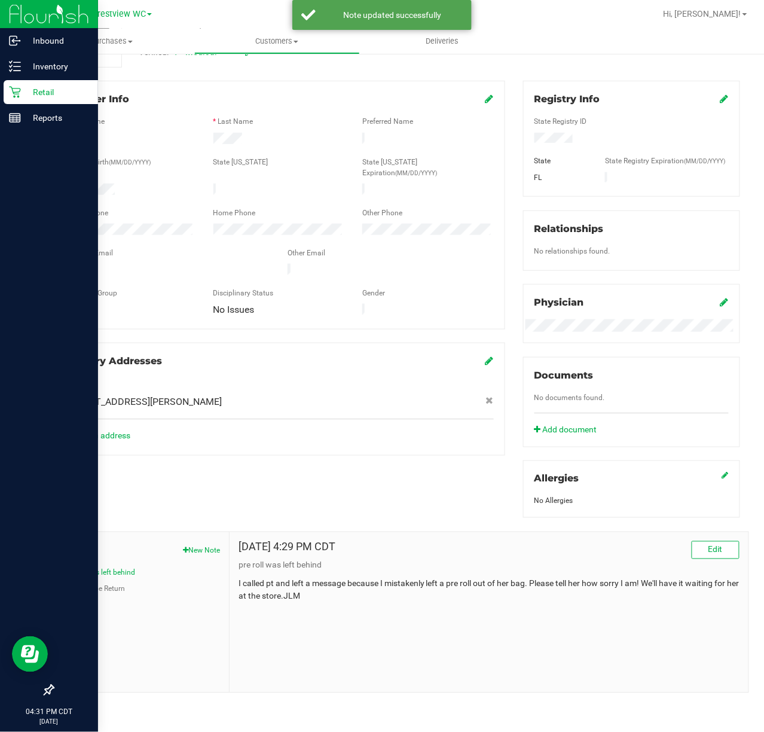
click at [27, 91] on p "Retail" at bounding box center [57, 92] width 72 height 14
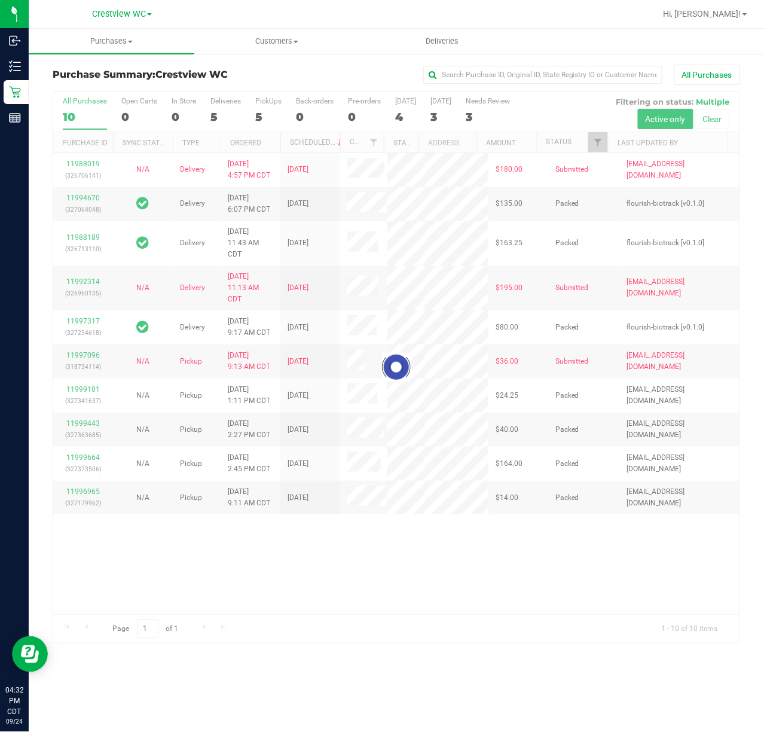
click at [599, 142] on div at bounding box center [396, 367] width 686 height 551
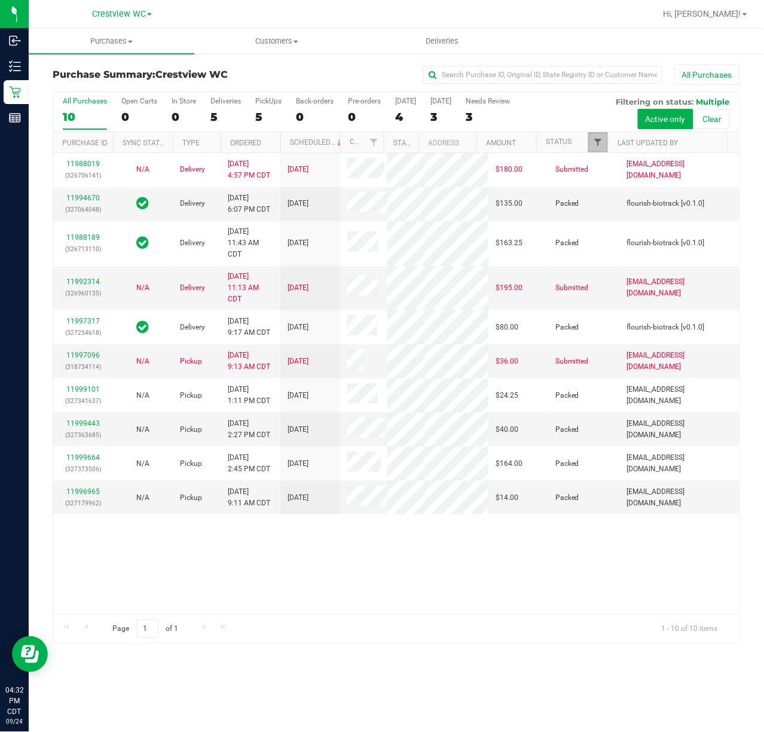
click at [599, 142] on span "Filter" at bounding box center [598, 143] width 10 height 10
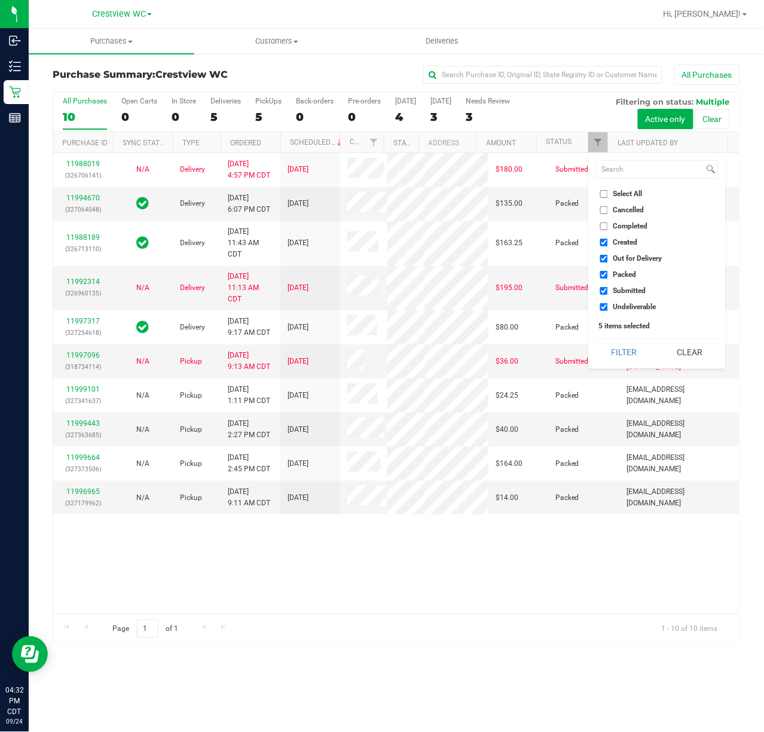
click at [613, 249] on li "Created" at bounding box center [657, 242] width 123 height 13
click at [619, 257] on span "Out for Delivery" at bounding box center [637, 258] width 49 height 7
click at [608, 257] on input "Out for Delivery" at bounding box center [604, 259] width 8 height 8
checkbox input "false"
click at [625, 240] on span "Created" at bounding box center [625, 242] width 25 height 7
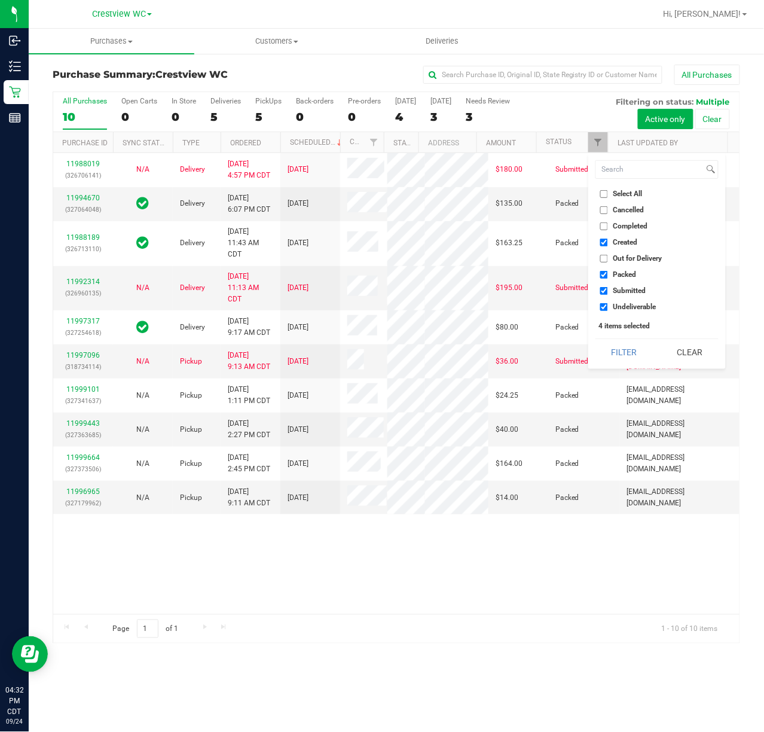
click at [608, 240] on input "Created" at bounding box center [604, 243] width 8 height 8
checkbox input "false"
click at [627, 273] on span "Packed" at bounding box center [624, 274] width 23 height 7
click at [608, 273] on input "Packed" at bounding box center [604, 275] width 8 height 8
checkbox input "false"
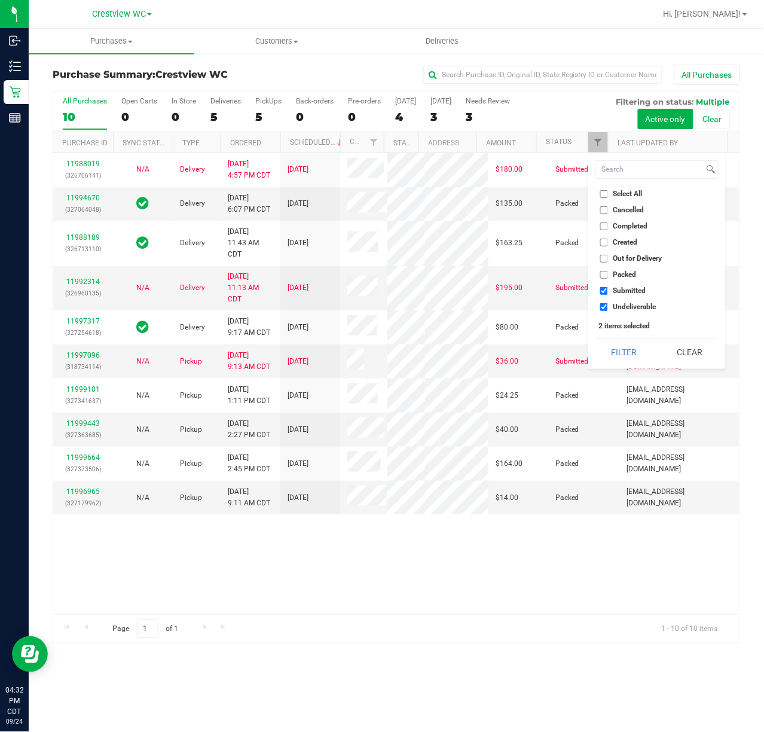
click at [630, 306] on span "Undeliverable" at bounding box center [634, 306] width 43 height 7
click at [608, 306] on input "Undeliverable" at bounding box center [604, 307] width 8 height 8
checkbox input "false"
click at [617, 355] on button "Filter" at bounding box center [624, 352] width 57 height 26
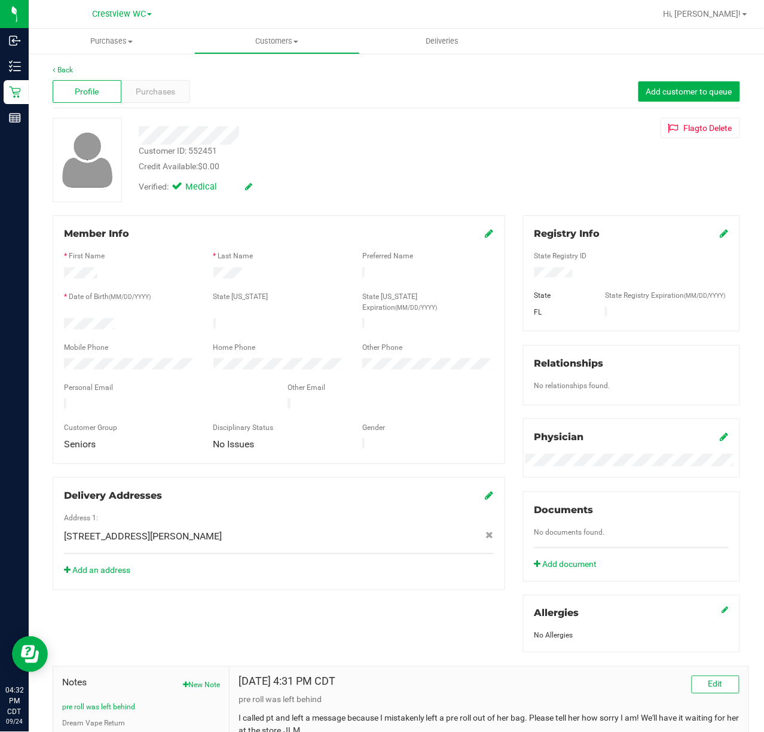
click at [147, 90] on span "Purchases" at bounding box center [155, 92] width 39 height 13
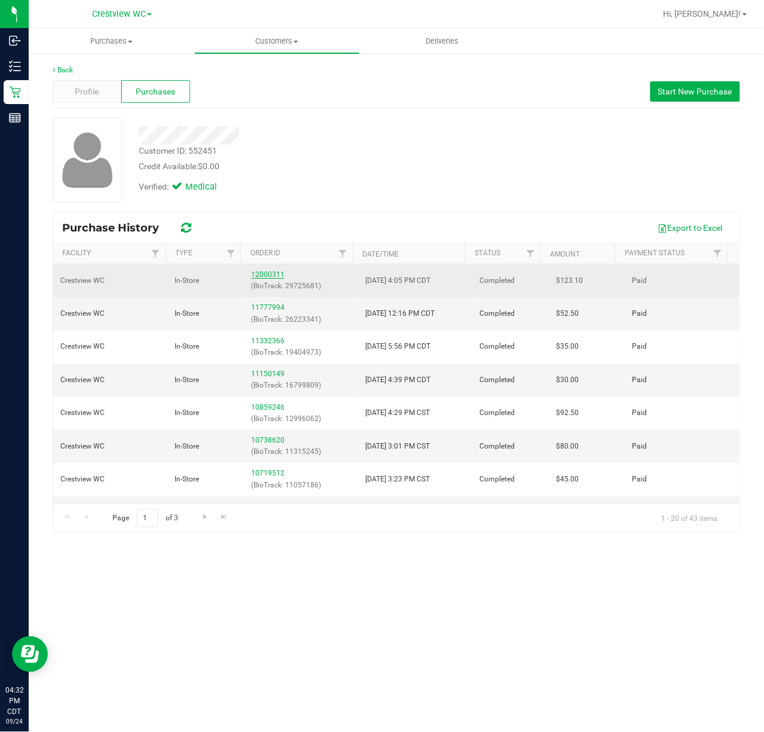
click at [266, 275] on link "12000311" at bounding box center [267, 274] width 33 height 8
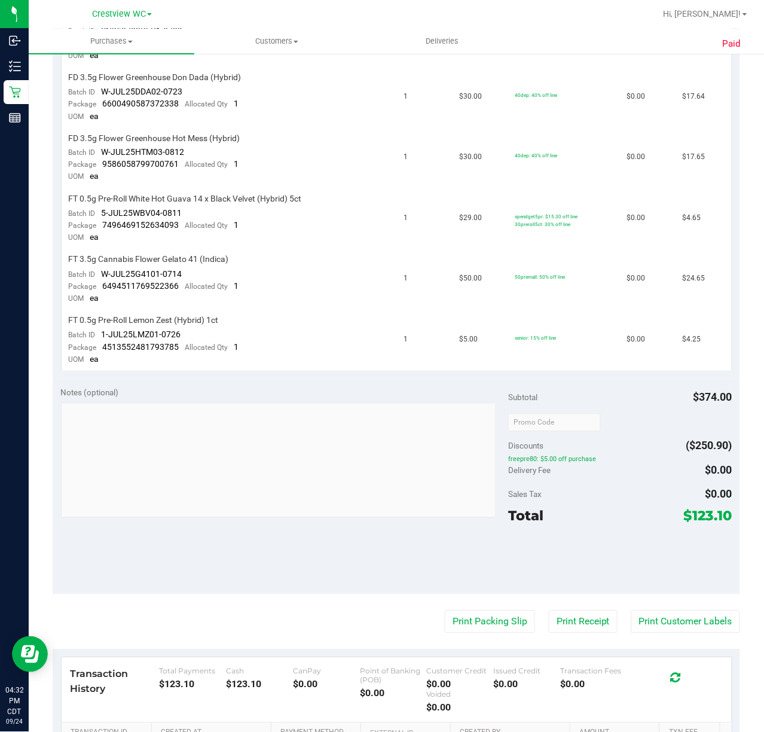
scroll to position [607, 0]
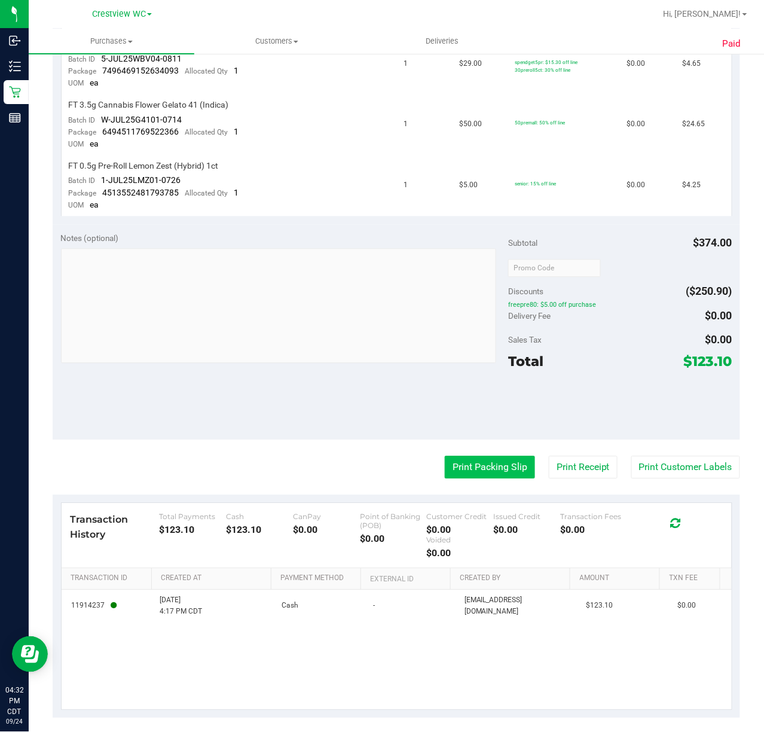
click at [476, 457] on button "Print Packing Slip" at bounding box center [490, 467] width 90 height 23
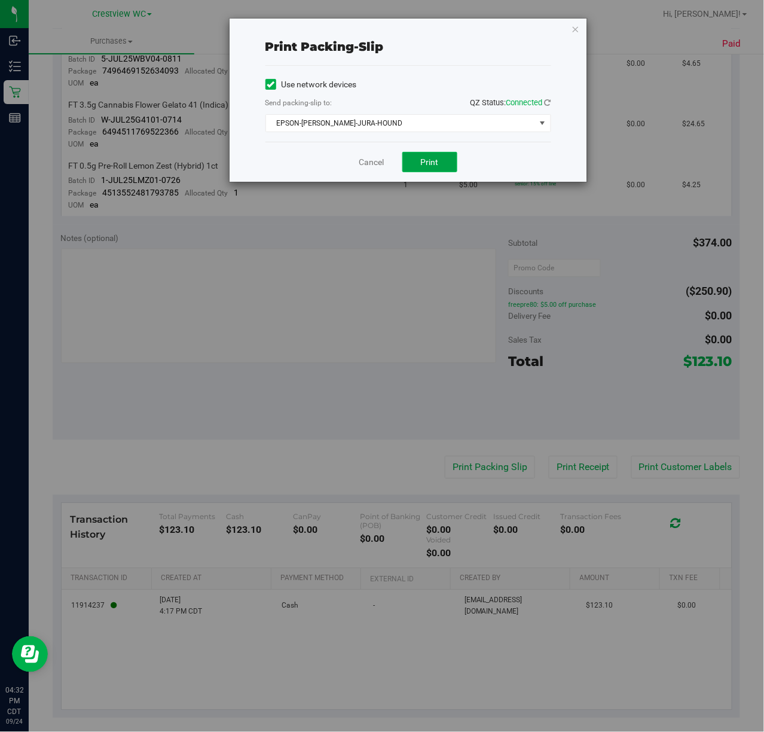
click at [425, 159] on span "Print" at bounding box center [430, 162] width 18 height 10
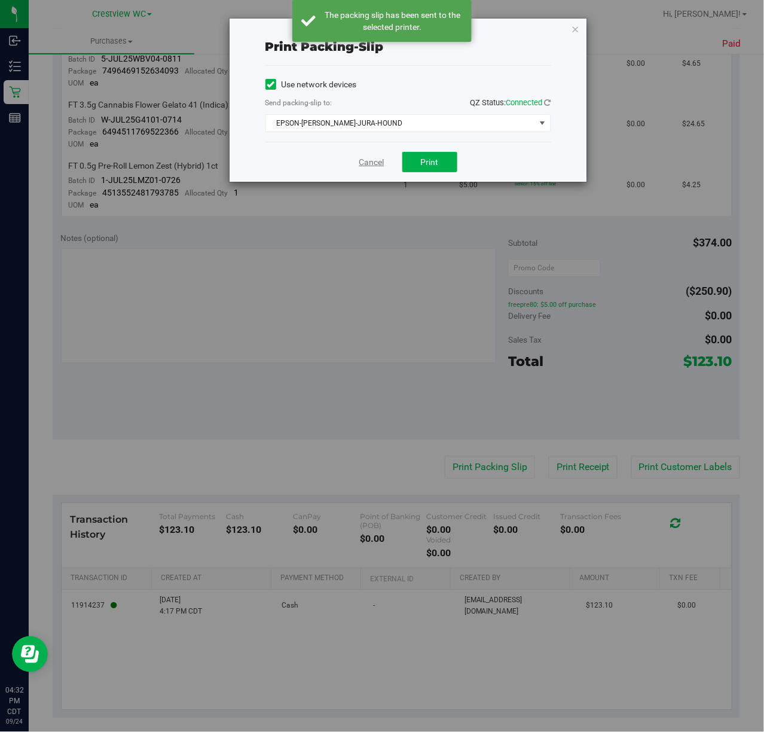
click at [364, 161] on link "Cancel" at bounding box center [371, 162] width 25 height 13
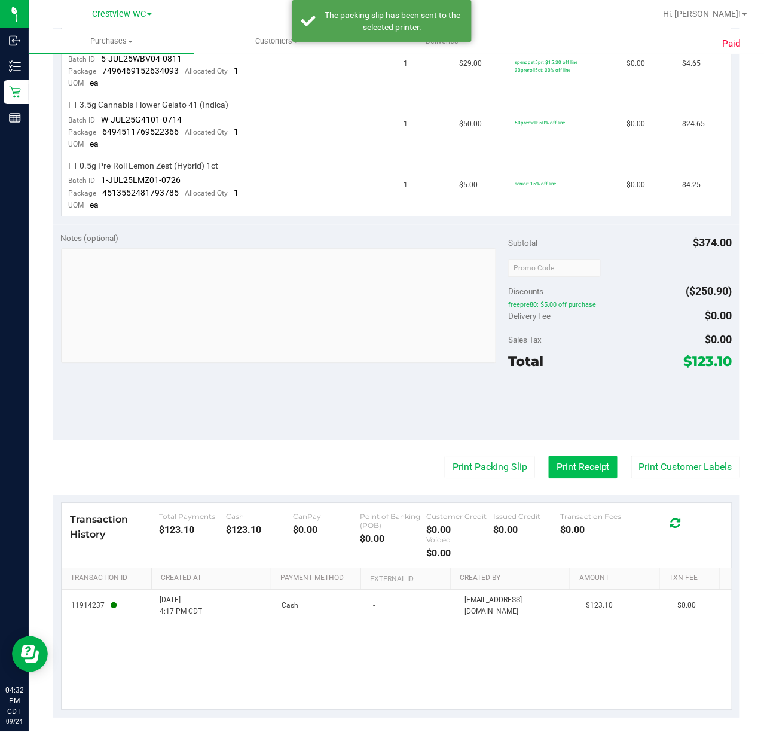
click at [570, 456] on button "Print Receipt" at bounding box center [583, 467] width 69 height 23
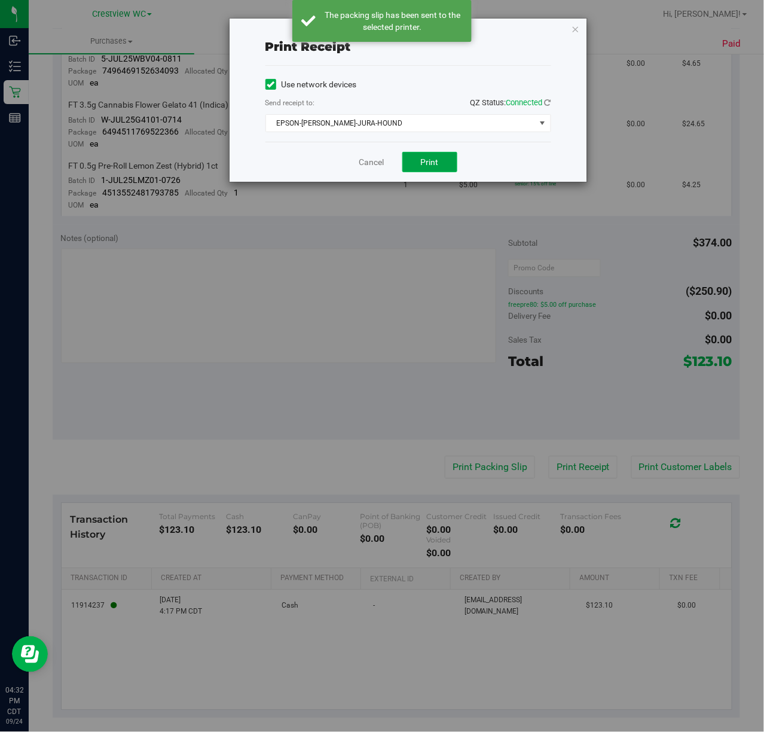
click at [433, 158] on span "Print" at bounding box center [430, 162] width 18 height 10
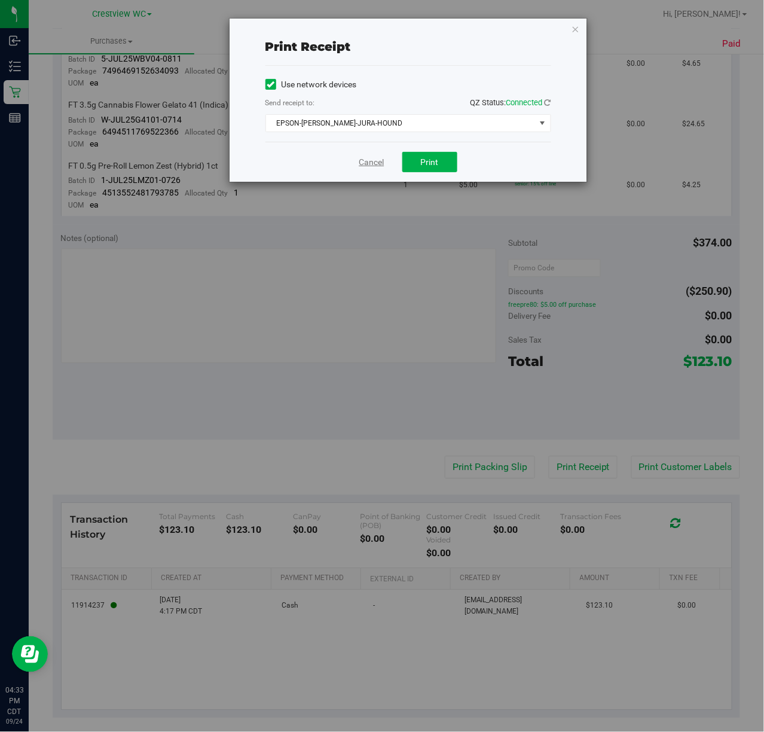
click at [374, 163] on link "Cancel" at bounding box center [371, 162] width 25 height 13
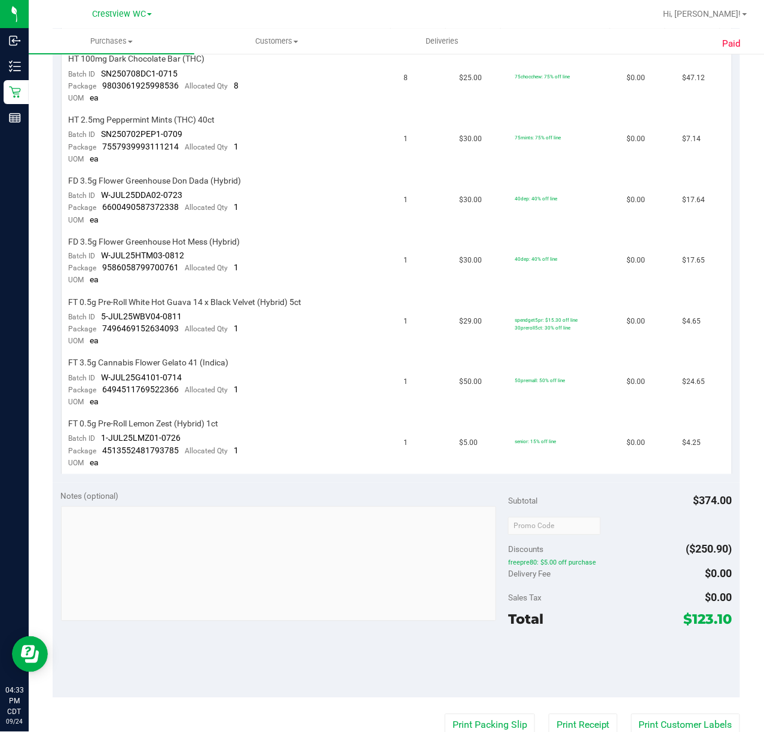
scroll to position [0, 0]
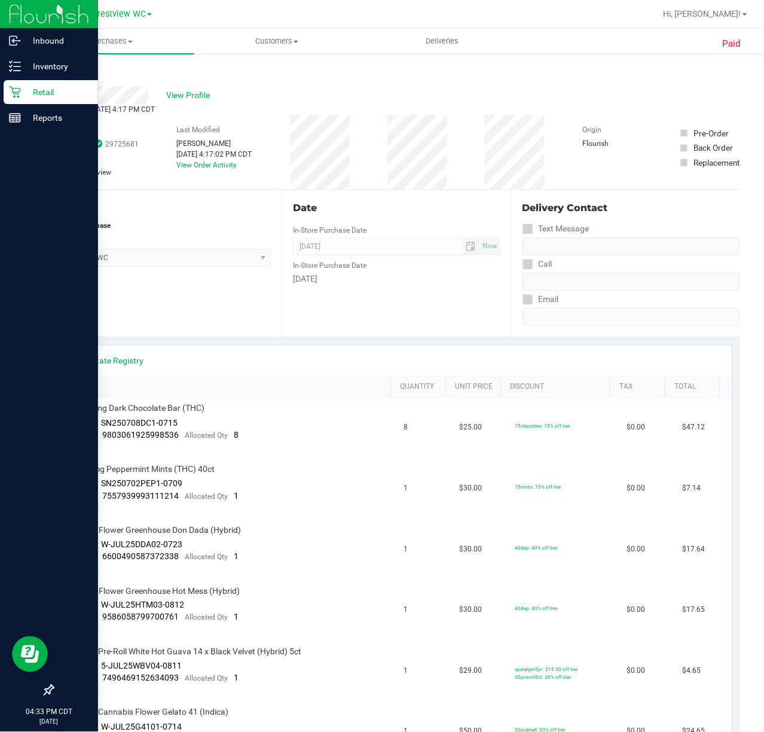
click at [17, 94] on icon at bounding box center [15, 92] width 12 height 12
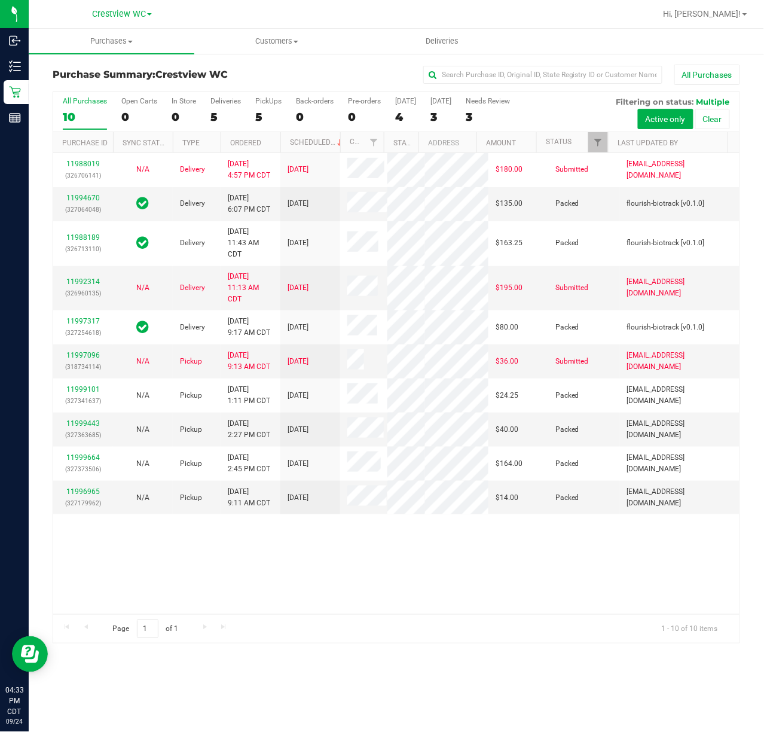
click at [606, 132] on div "All Purchases 10 Open Carts 0 In Store 0 Deliveries 5 PickUps 5 Back-orders 0 P…" at bounding box center [396, 112] width 686 height 40
click at [599, 139] on span "Filter" at bounding box center [598, 143] width 10 height 10
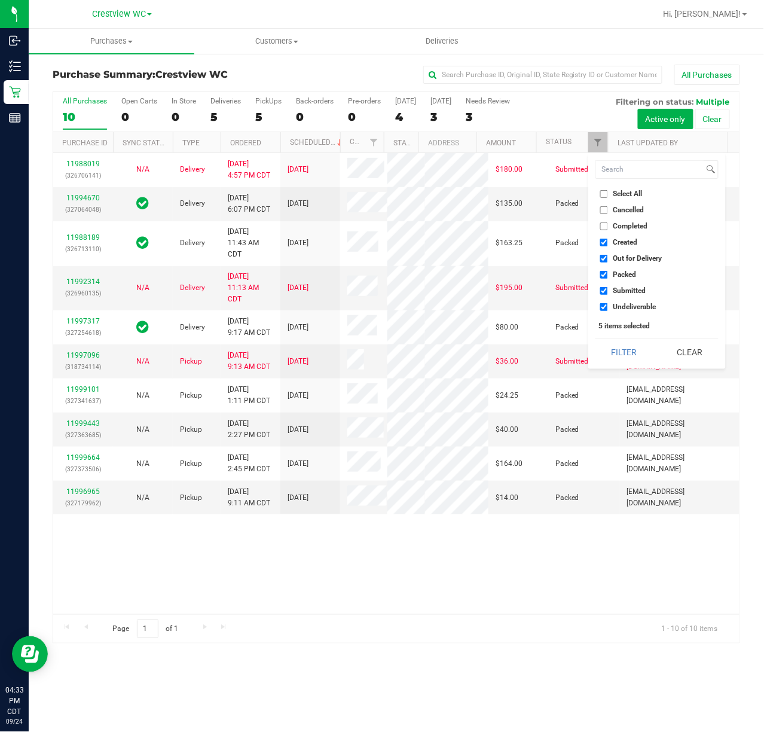
click at [627, 242] on span "Created" at bounding box center [625, 242] width 25 height 7
click at [608, 242] on input "Created" at bounding box center [604, 243] width 8 height 8
checkbox input "false"
click at [642, 259] on span "Out for Delivery" at bounding box center [637, 258] width 49 height 7
click at [608, 259] on input "Out for Delivery" at bounding box center [604, 259] width 8 height 8
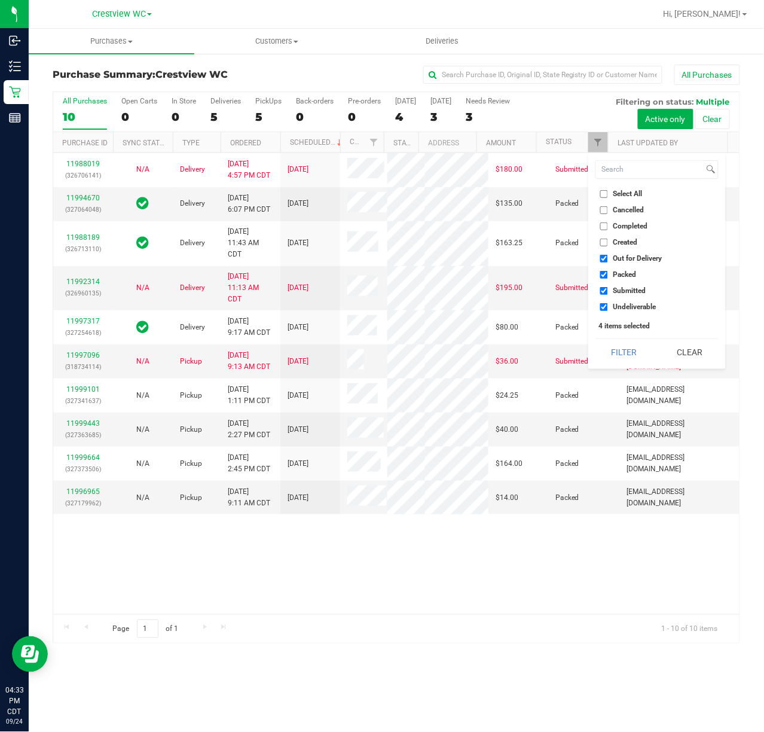
checkbox input "false"
click at [632, 271] on span "Packed" at bounding box center [624, 274] width 23 height 7
click at [608, 271] on input "Packed" at bounding box center [604, 275] width 8 height 8
checkbox input "false"
click at [640, 307] on span "Undeliverable" at bounding box center [634, 306] width 43 height 7
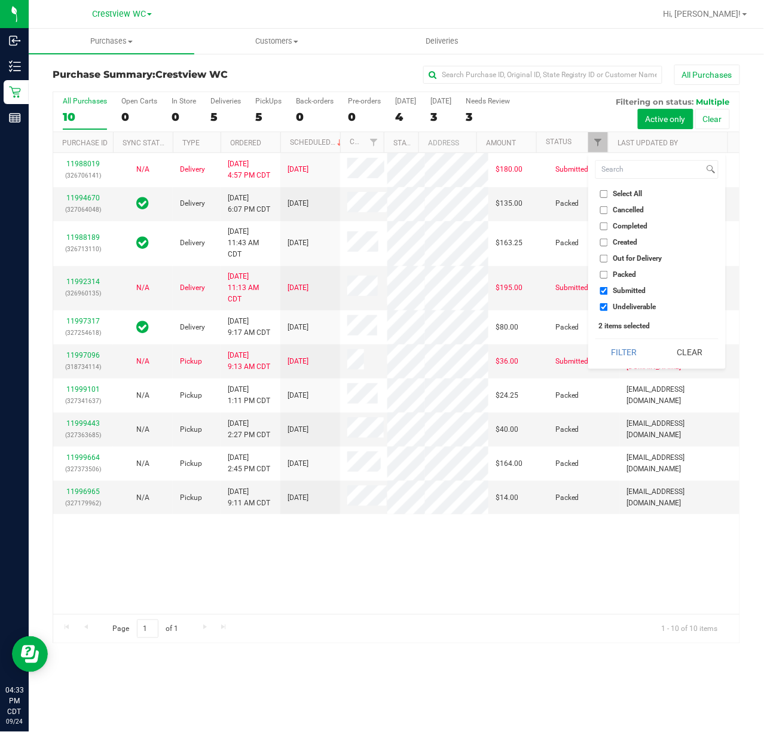
click at [608, 307] on input "Undeliverable" at bounding box center [604, 307] width 8 height 8
checkbox input "false"
click at [622, 359] on button "Filter" at bounding box center [624, 352] width 57 height 26
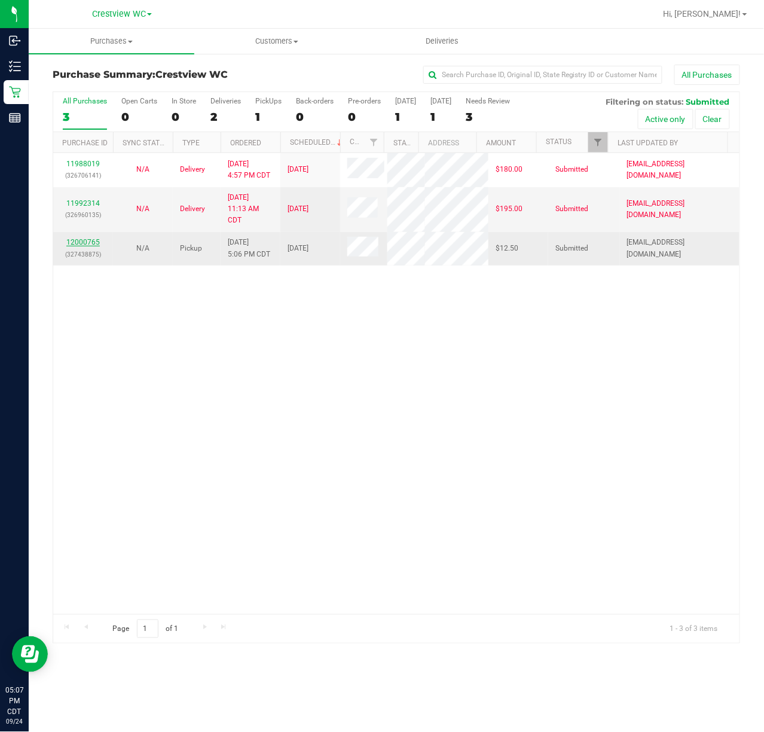
click at [87, 246] on link "12000765" at bounding box center [82, 242] width 33 height 8
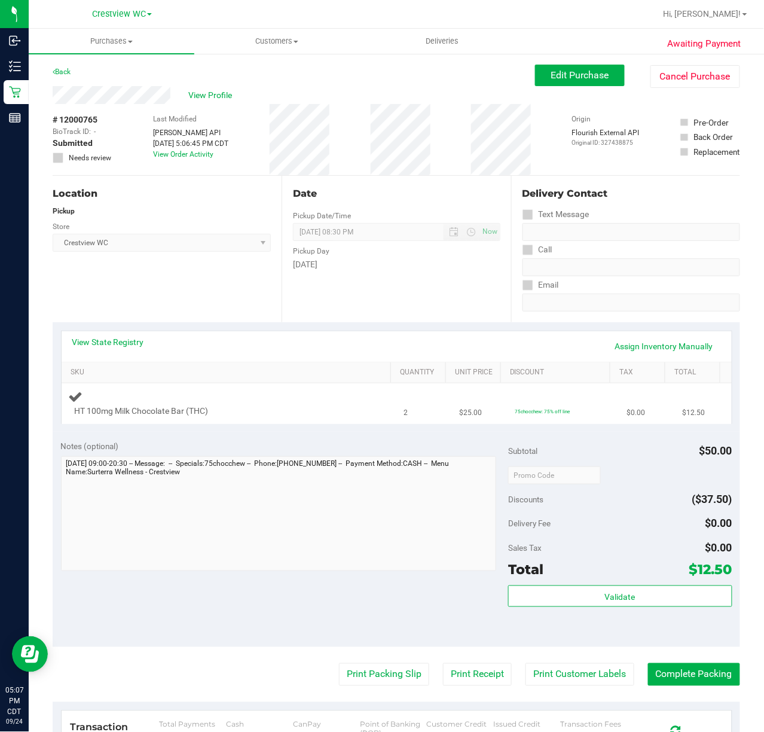
click at [233, 407] on div "HT 100mg Milk Chocolate Bar (THC)" at bounding box center [216, 411] width 295 height 12
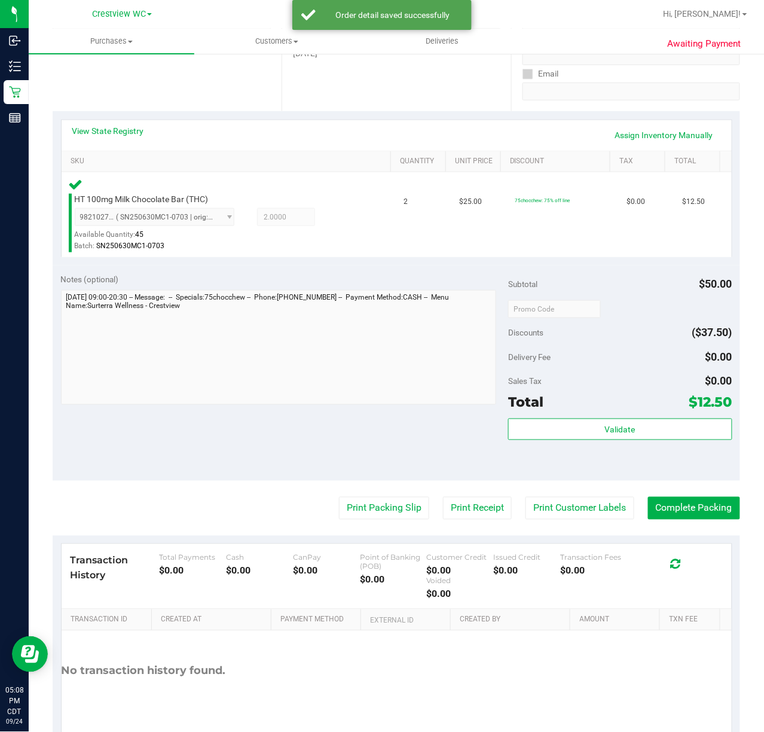
scroll to position [216, 0]
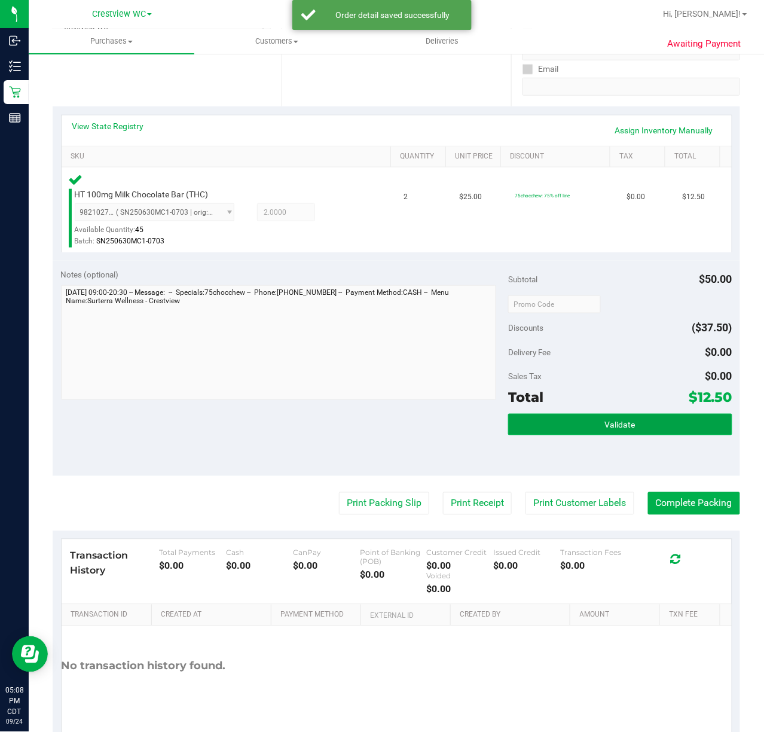
click at [637, 422] on button "Validate" at bounding box center [620, 425] width 224 height 22
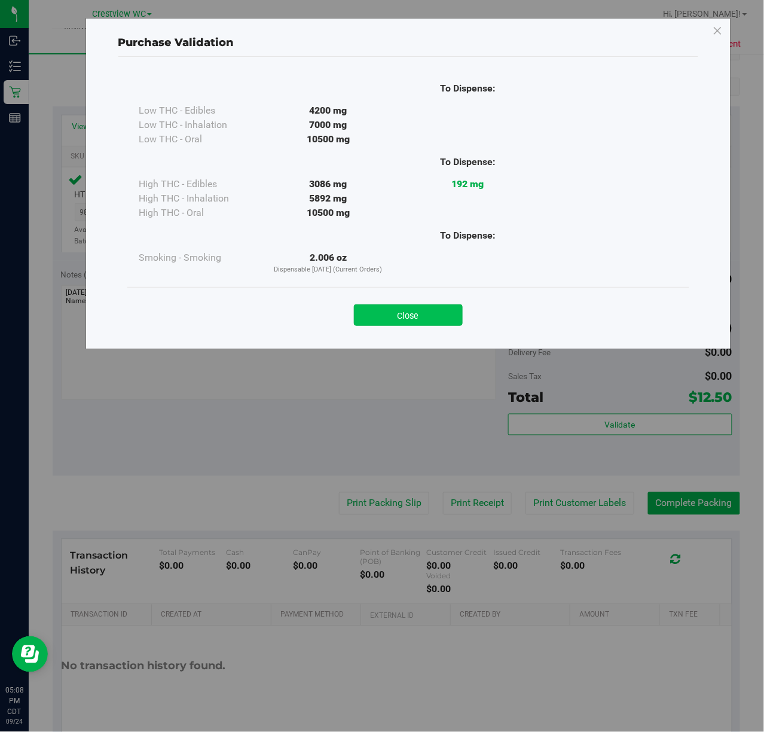
click at [441, 306] on button "Close" at bounding box center [408, 315] width 109 height 22
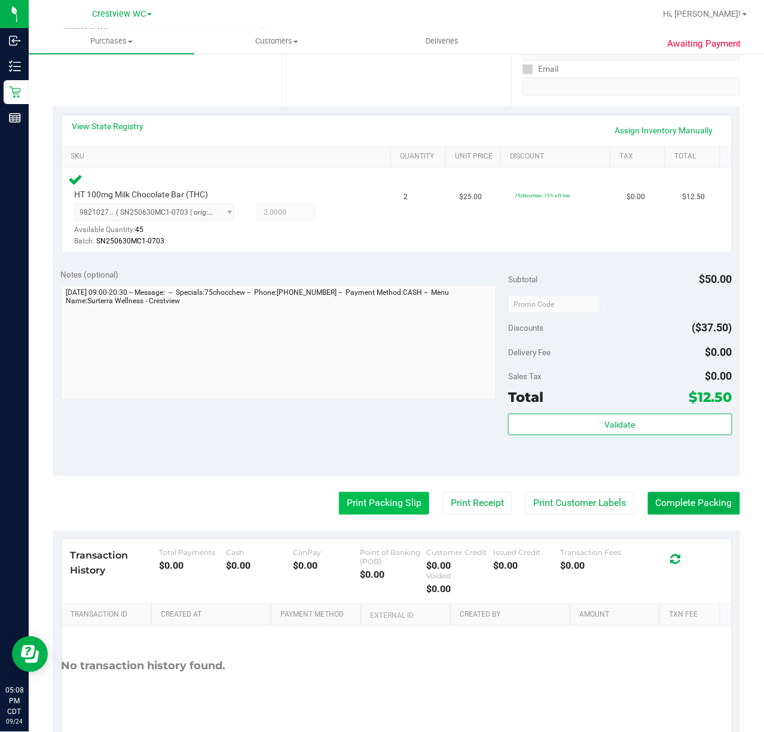
click at [374, 497] on button "Print Packing Slip" at bounding box center [384, 503] width 90 height 23
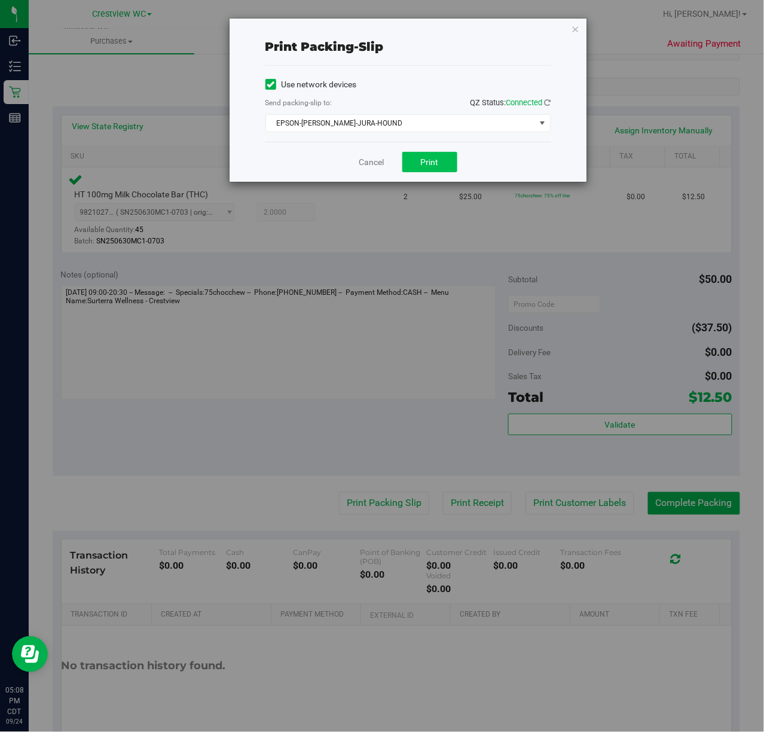
click at [423, 165] on span "Print" at bounding box center [430, 162] width 18 height 10
click at [365, 165] on link "Cancel" at bounding box center [371, 162] width 25 height 13
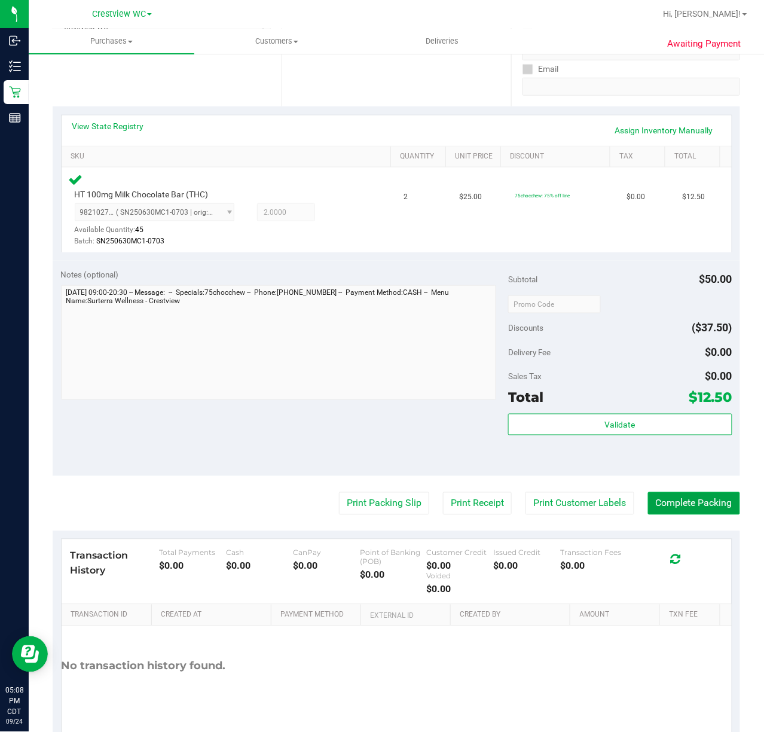
click at [695, 499] on button "Complete Packing" at bounding box center [694, 503] width 92 height 23
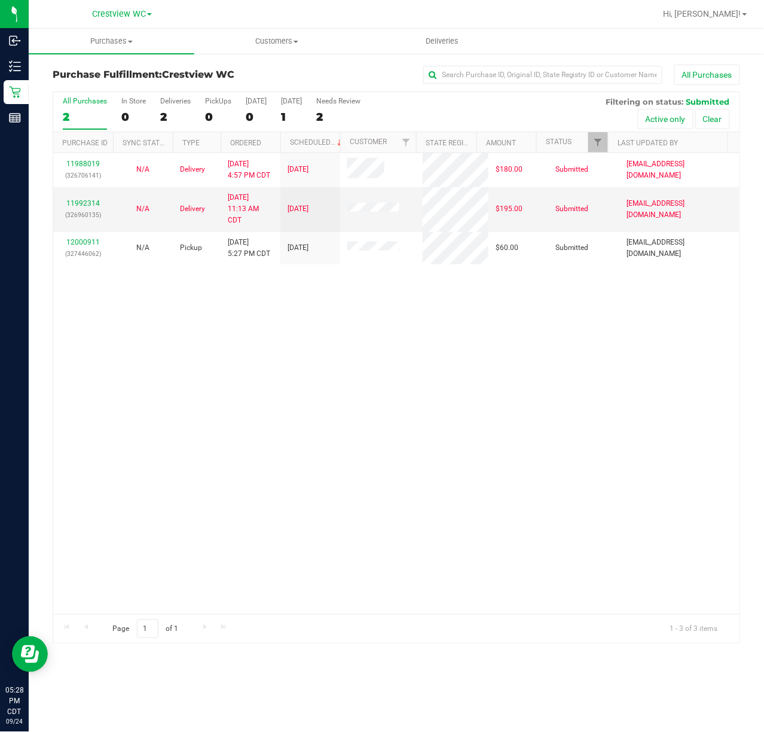
click at [83, 240] on link "12000911" at bounding box center [82, 242] width 33 height 8
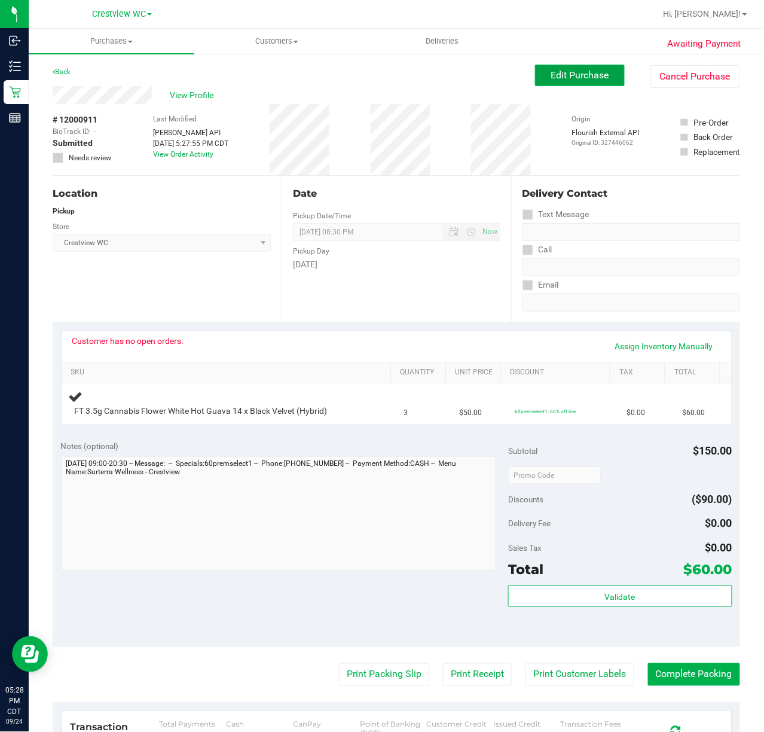
drag, startPoint x: 594, startPoint y: 77, endPoint x: 580, endPoint y: 80, distance: 14.8
click at [593, 77] on span "Edit Purchase" at bounding box center [580, 74] width 58 height 11
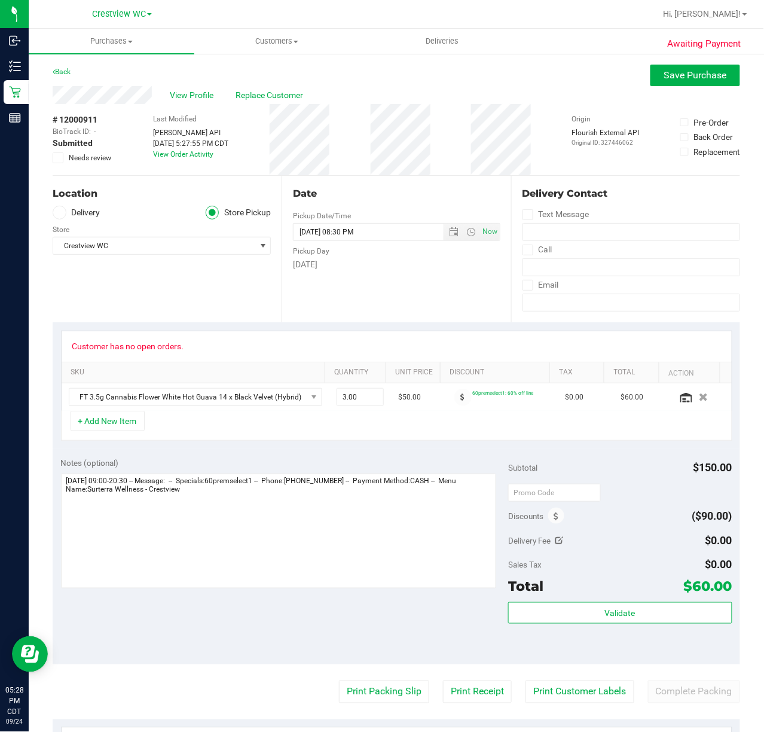
click at [60, 158] on icon at bounding box center [58, 158] width 8 height 0
click at [0, 0] on input "Needs review" at bounding box center [0, 0] width 0 height 0
click at [651, 77] on button "Save Purchase" at bounding box center [696, 76] width 90 height 22
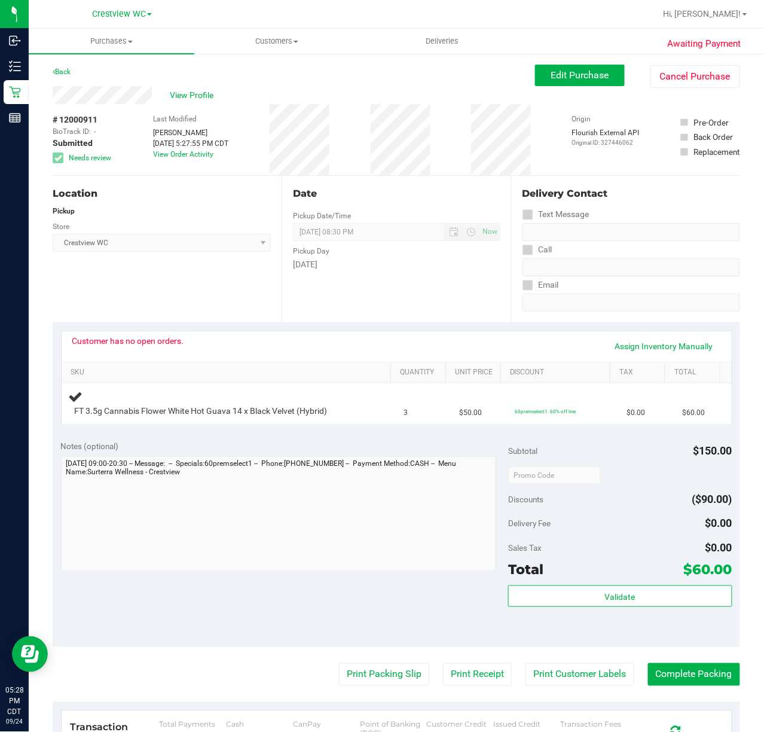
click at [203, 94] on span "View Profile" at bounding box center [194, 95] width 48 height 13
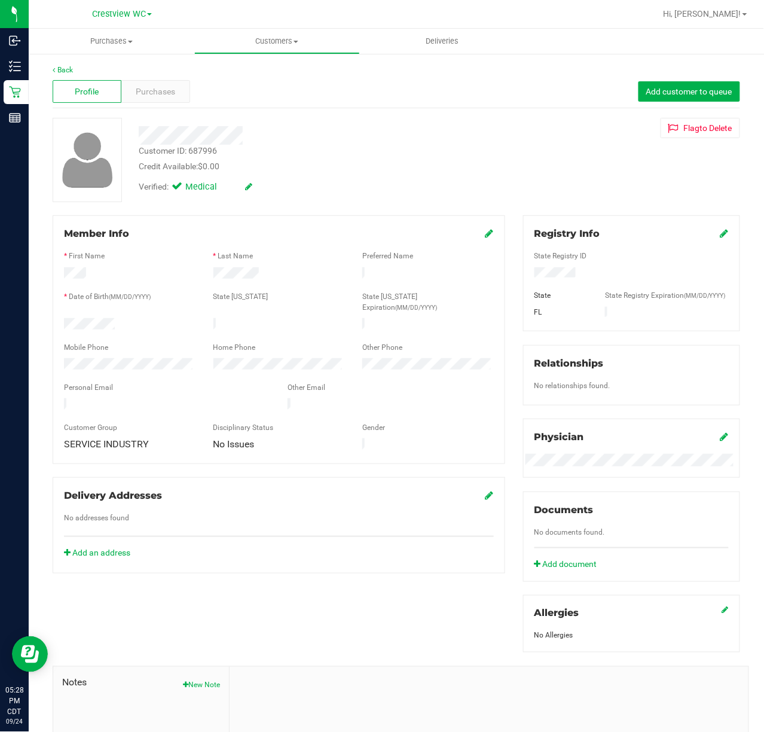
click at [191, 151] on div "Customer ID: 687996" at bounding box center [178, 151] width 78 height 13
copy div "687996"
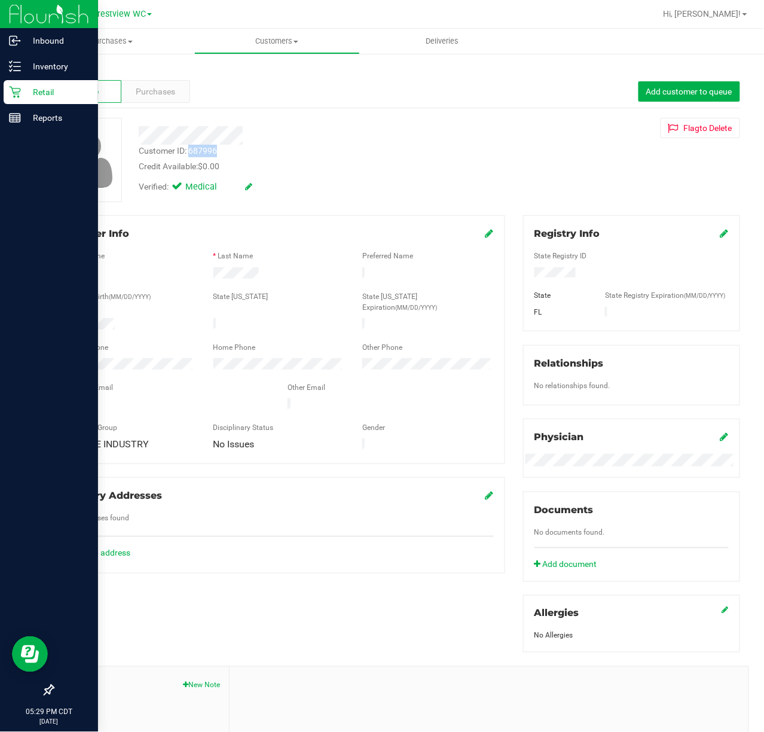
click at [27, 94] on p "Retail" at bounding box center [57, 92] width 72 height 14
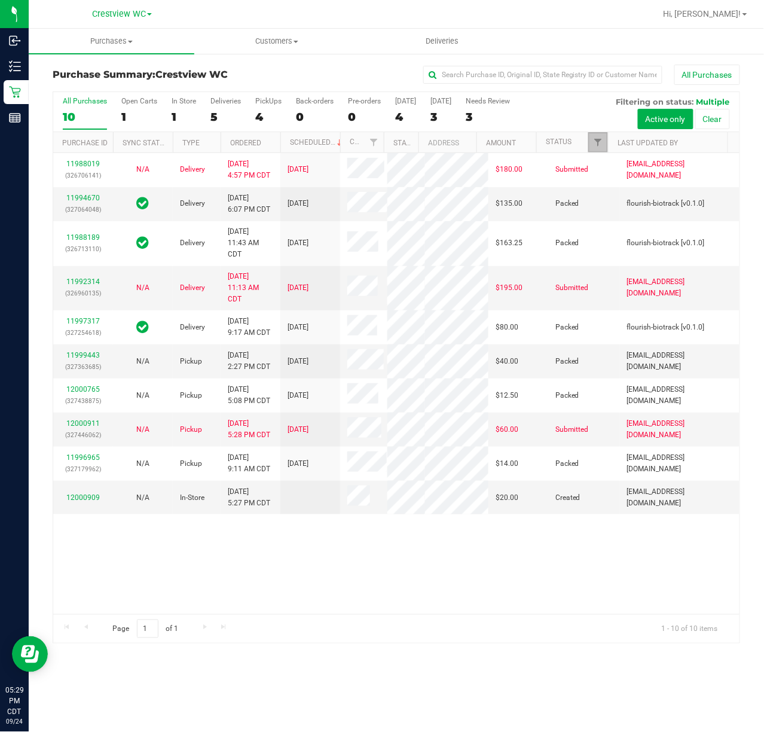
click at [591, 138] on link "Filter" at bounding box center [598, 142] width 20 height 20
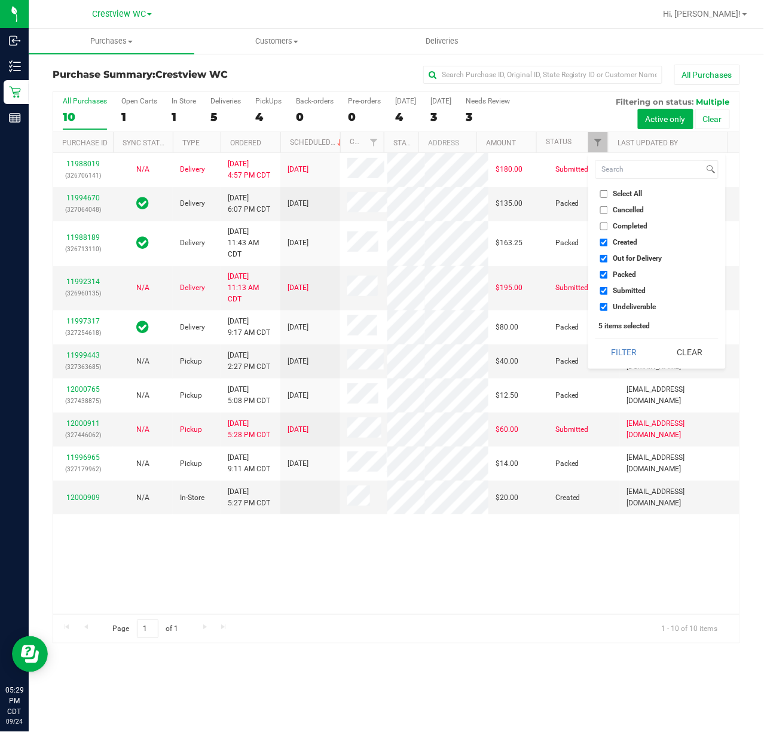
click at [627, 246] on li "Created" at bounding box center [657, 242] width 123 height 13
click at [627, 256] on span "Out for Delivery" at bounding box center [637, 258] width 49 height 7
click at [608, 256] on input "Out for Delivery" at bounding box center [604, 259] width 8 height 8
checkbox input "false"
click at [624, 243] on span "Created" at bounding box center [625, 242] width 25 height 7
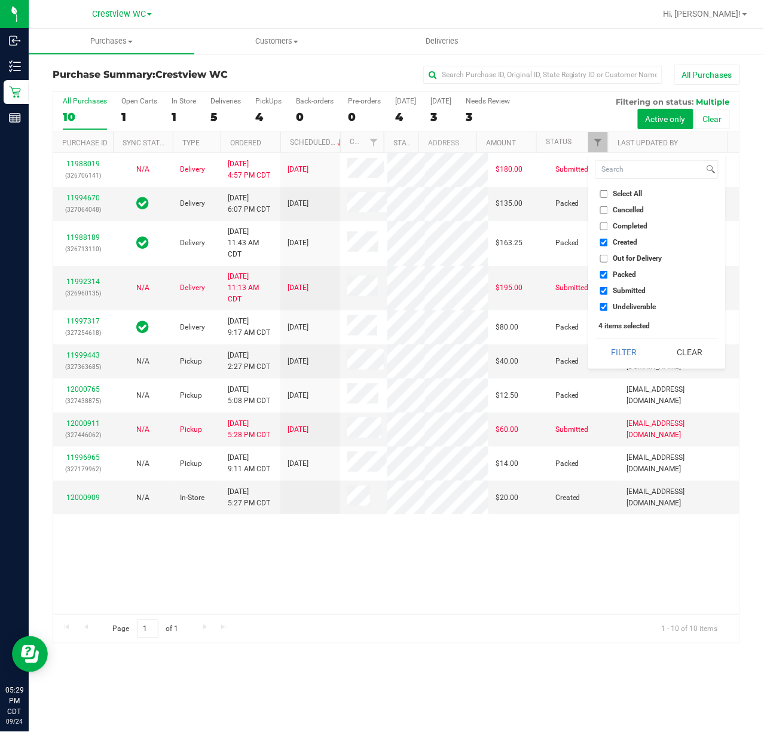
click at [608, 243] on input "Created" at bounding box center [604, 243] width 8 height 8
checkbox input "false"
click at [628, 271] on span "Packed" at bounding box center [624, 274] width 23 height 7
click at [608, 271] on input "Packed" at bounding box center [604, 275] width 8 height 8
checkbox input "false"
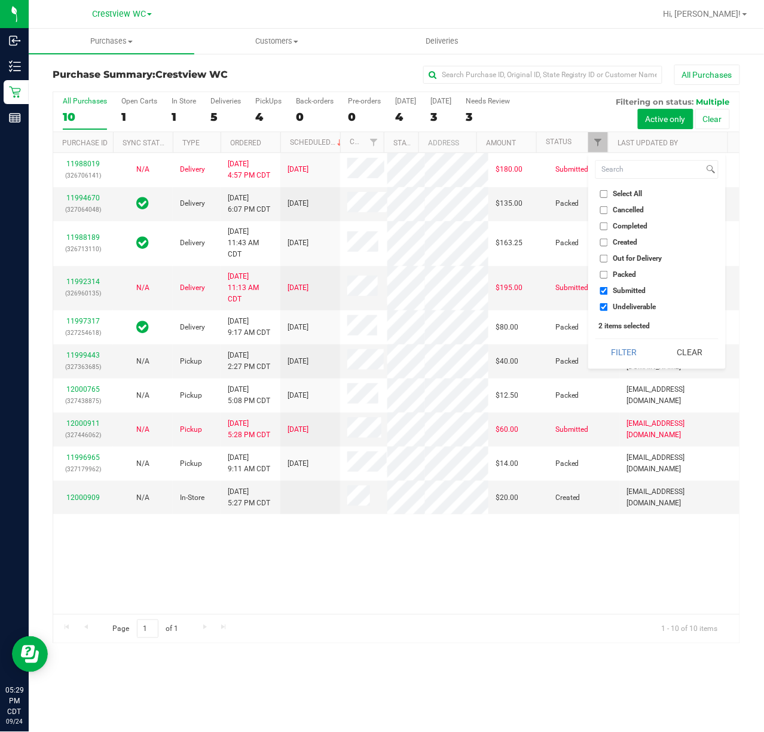
click at [622, 309] on span "Undeliverable" at bounding box center [634, 306] width 43 height 7
click at [608, 309] on input "Undeliverable" at bounding box center [604, 307] width 8 height 8
checkbox input "false"
click at [625, 353] on button "Filter" at bounding box center [624, 352] width 57 height 26
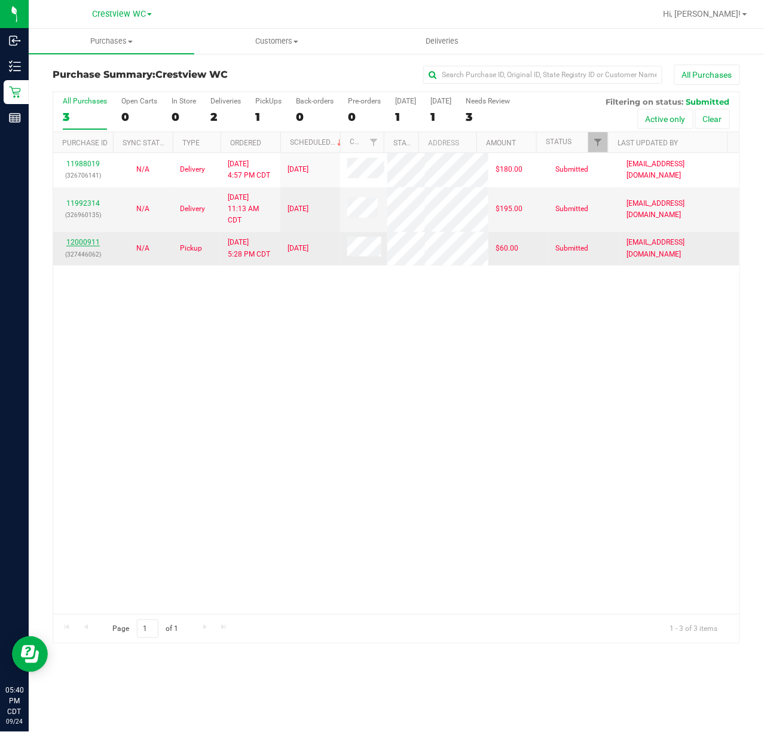
click at [94, 246] on link "12000911" at bounding box center [82, 242] width 33 height 8
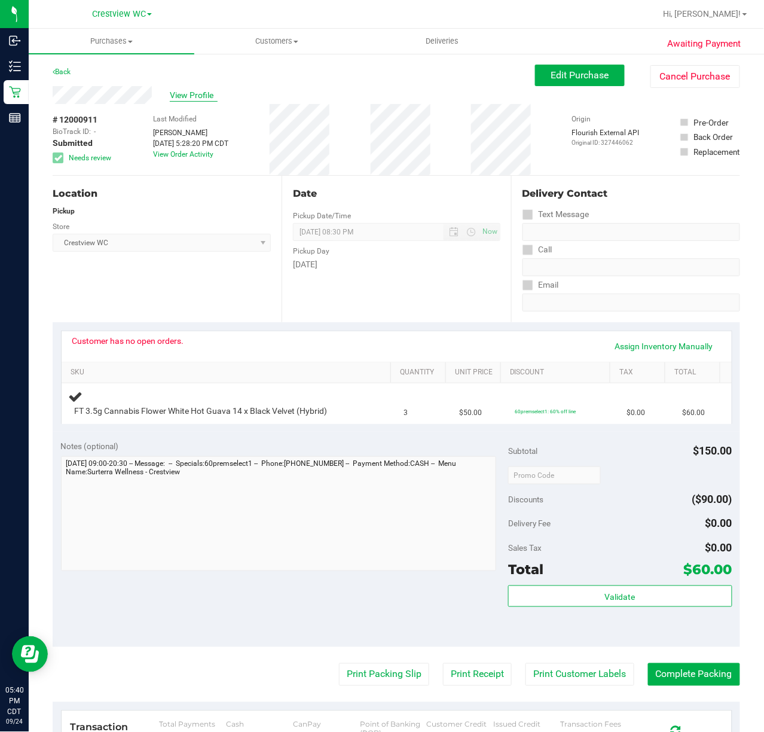
click at [180, 98] on span "View Profile" at bounding box center [194, 95] width 48 height 13
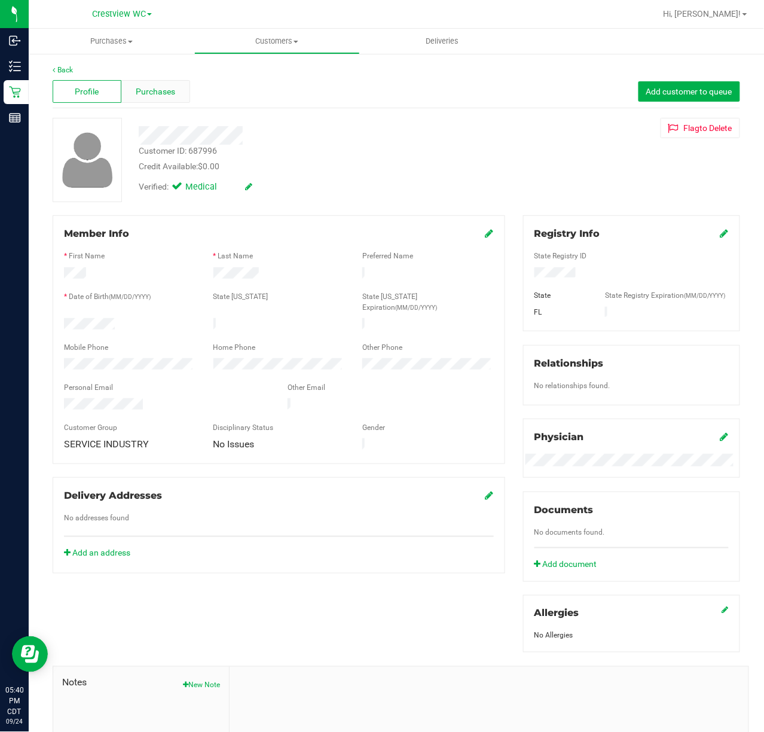
click at [153, 89] on span "Purchases" at bounding box center [155, 92] width 39 height 13
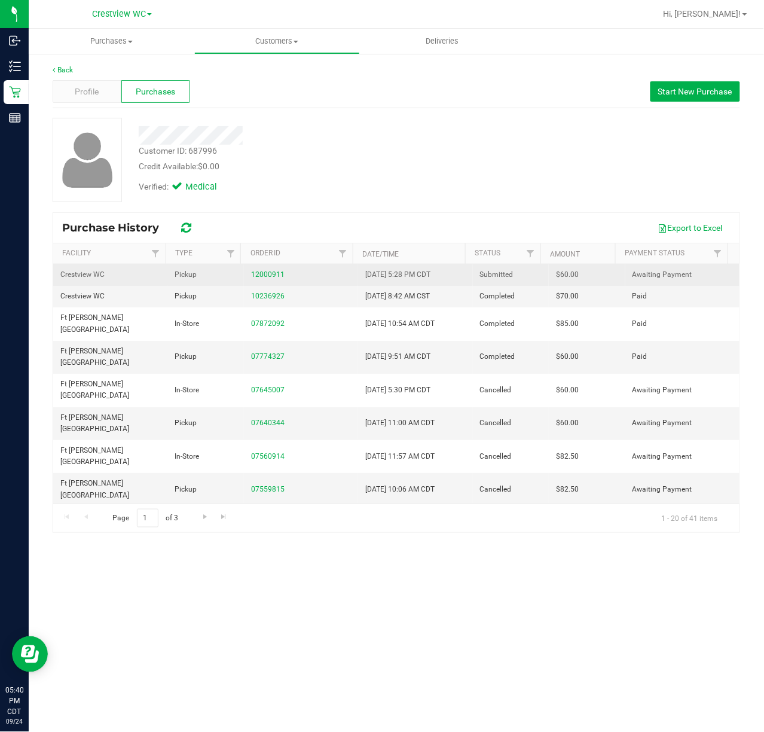
click at [90, 280] on span "Crestview WC" at bounding box center [82, 274] width 44 height 11
click at [255, 276] on link "12000911" at bounding box center [267, 274] width 33 height 8
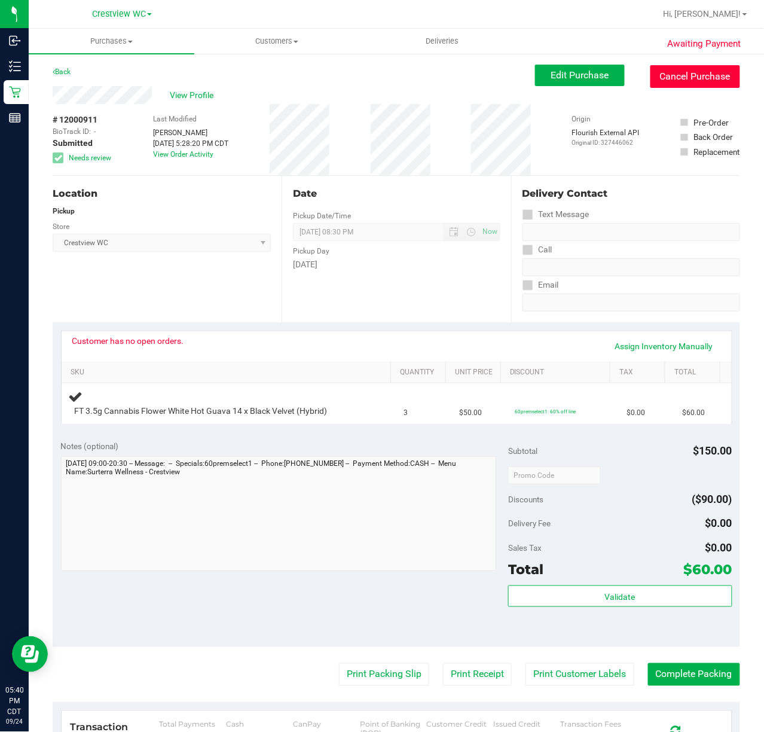
click at [685, 81] on button "Cancel Purchase" at bounding box center [696, 76] width 90 height 23
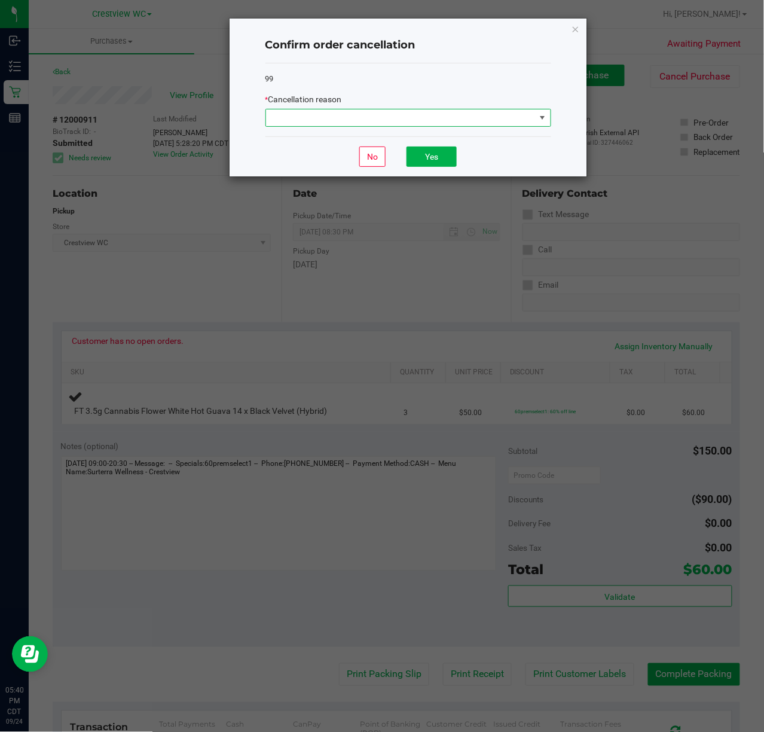
click at [446, 117] on span at bounding box center [401, 117] width 270 height 17
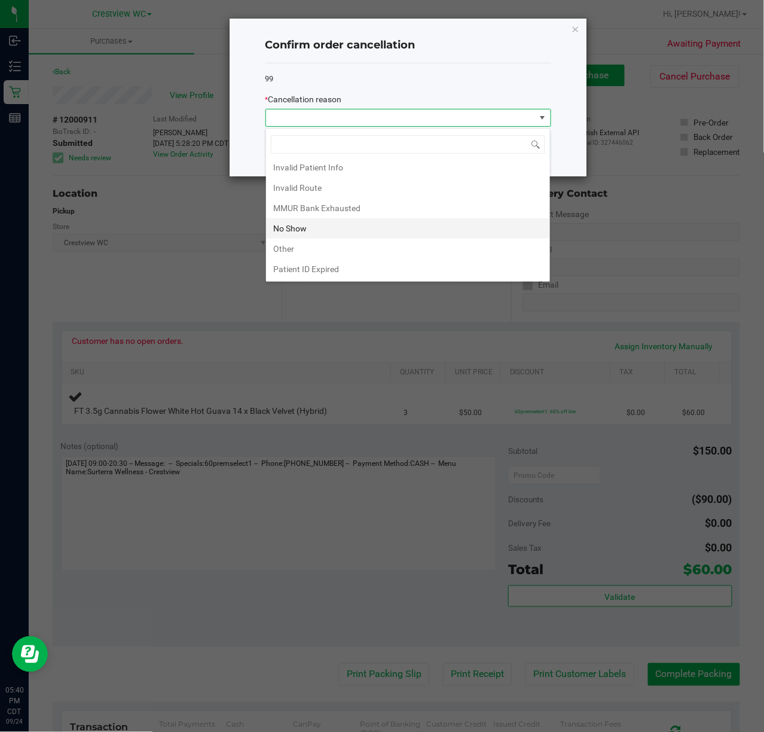
scroll to position [67, 0]
click at [335, 225] on li "Other" at bounding box center [408, 228] width 284 height 20
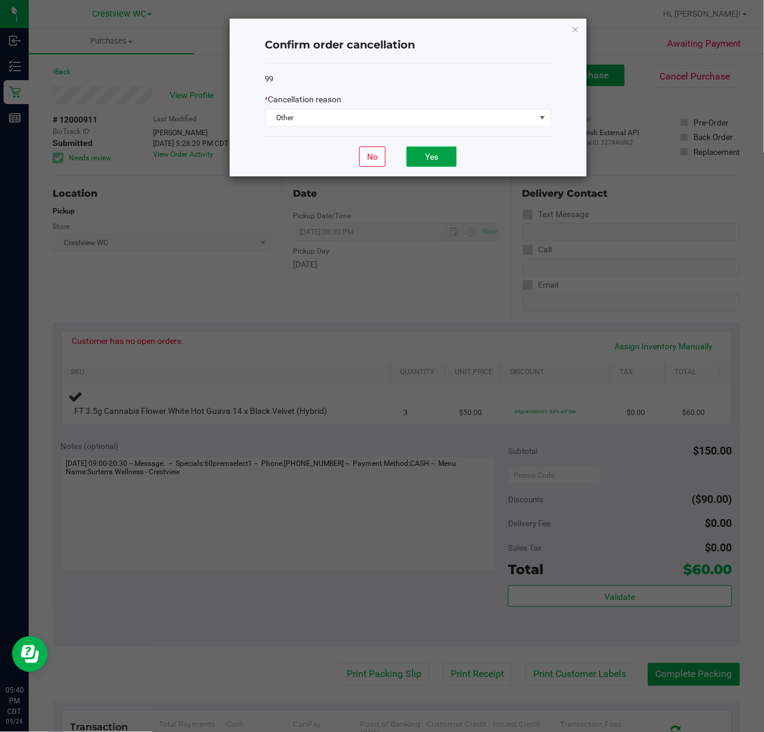
click at [419, 161] on button "Yes" at bounding box center [432, 156] width 50 height 20
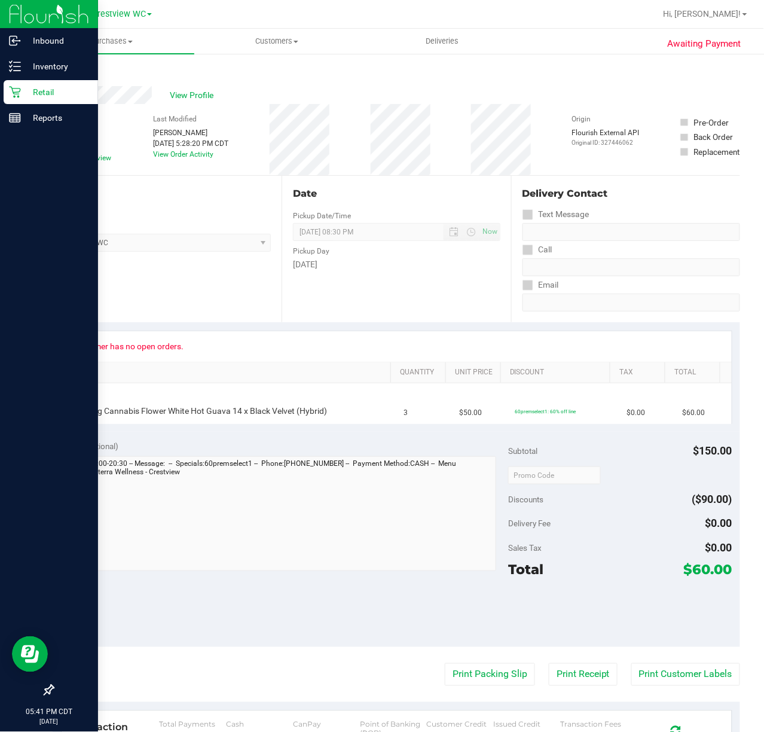
click at [24, 92] on p "Retail" at bounding box center [57, 92] width 72 height 14
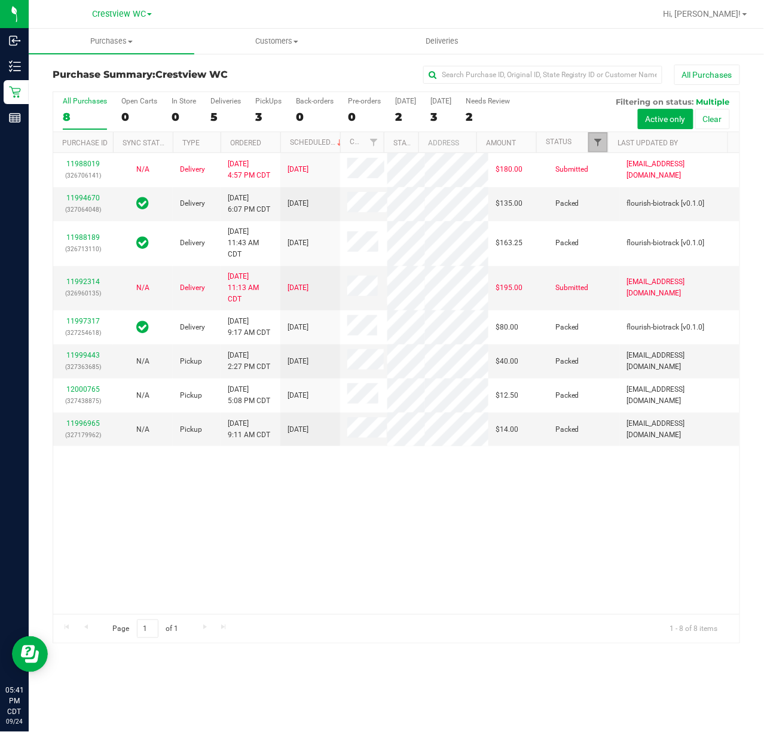
click at [598, 142] on span "Filter" at bounding box center [598, 143] width 10 height 10
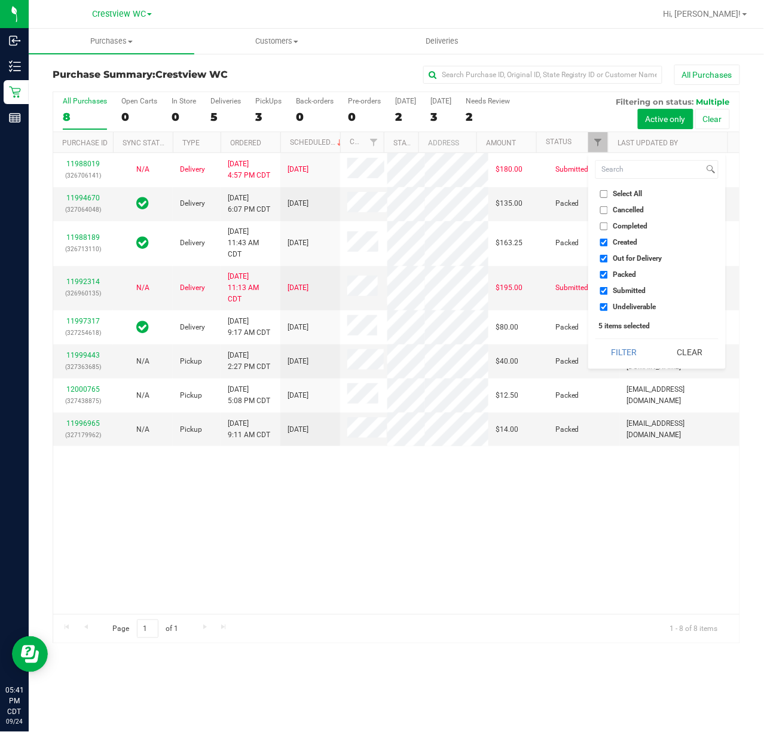
click at [617, 240] on span "Created" at bounding box center [625, 242] width 25 height 7
click at [608, 240] on input "Created" at bounding box center [604, 243] width 8 height 8
checkbox input "false"
click at [639, 261] on span "Out for Delivery" at bounding box center [637, 258] width 49 height 7
click at [608, 261] on input "Out for Delivery" at bounding box center [604, 259] width 8 height 8
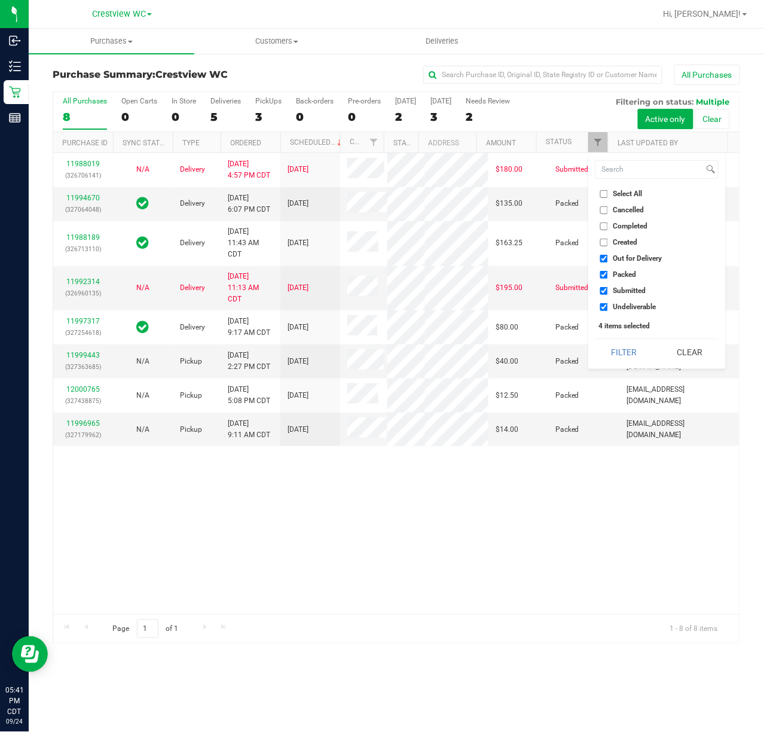
checkbox input "false"
click at [630, 273] on span "Packed" at bounding box center [624, 274] width 23 height 7
click at [608, 273] on input "Packed" at bounding box center [604, 275] width 8 height 8
checkbox input "false"
click at [617, 309] on span "Undeliverable" at bounding box center [634, 306] width 43 height 7
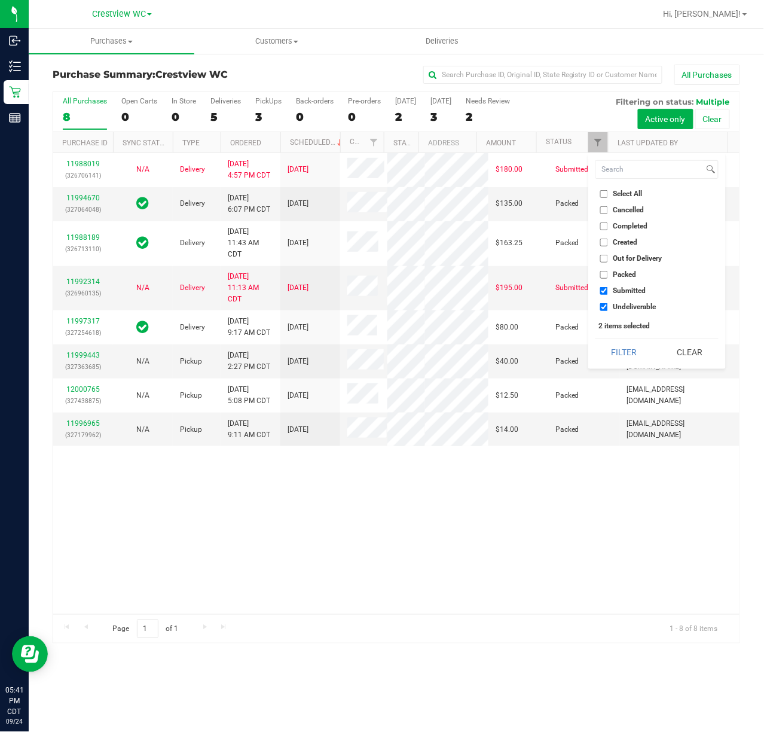
click at [608, 309] on input "Undeliverable" at bounding box center [604, 307] width 8 height 8
checkbox input "false"
click at [622, 354] on button "Filter" at bounding box center [624, 352] width 57 height 26
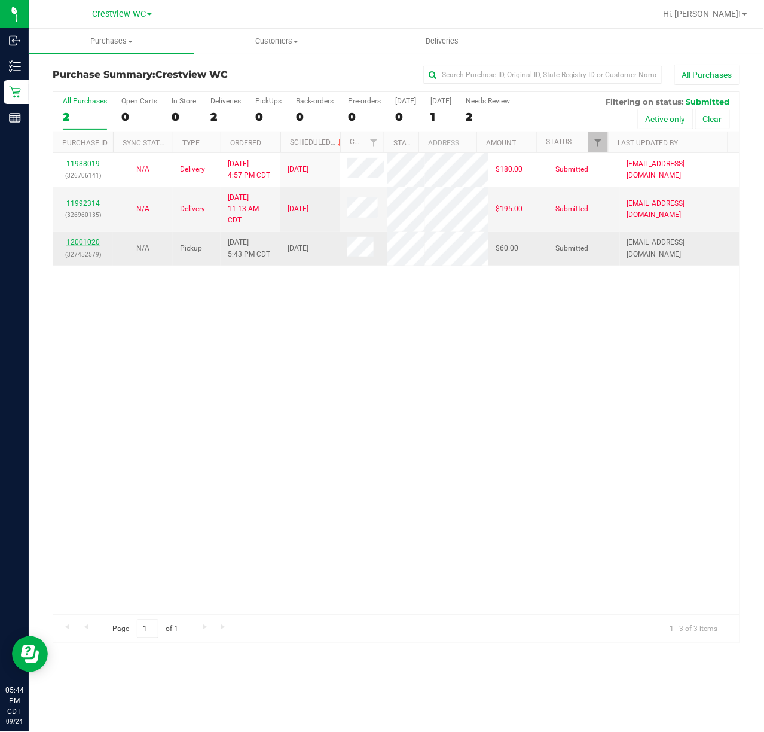
click at [67, 246] on link "12001020" at bounding box center [82, 242] width 33 height 8
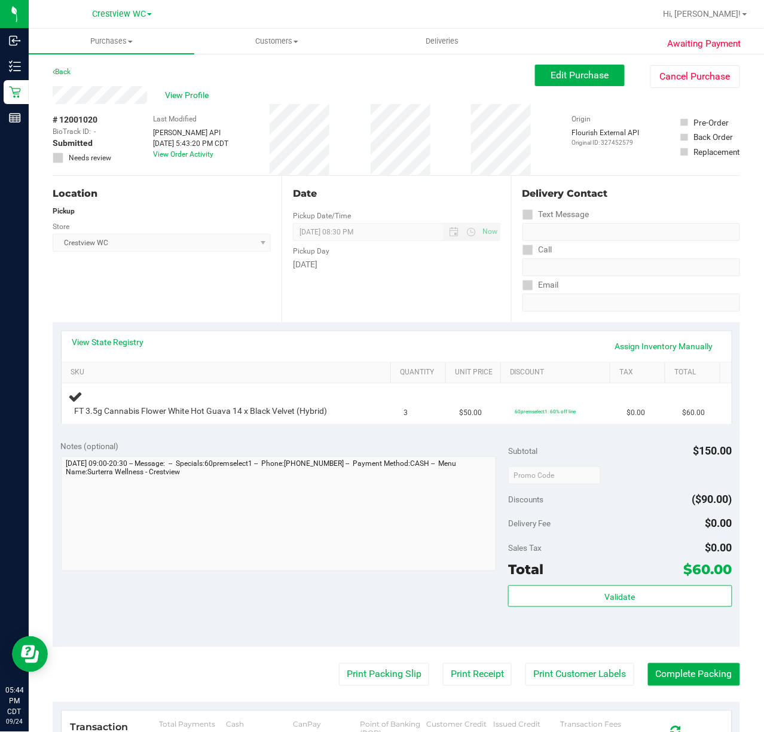
click at [112, 342] on link "View State Registry" at bounding box center [108, 342] width 72 height 12
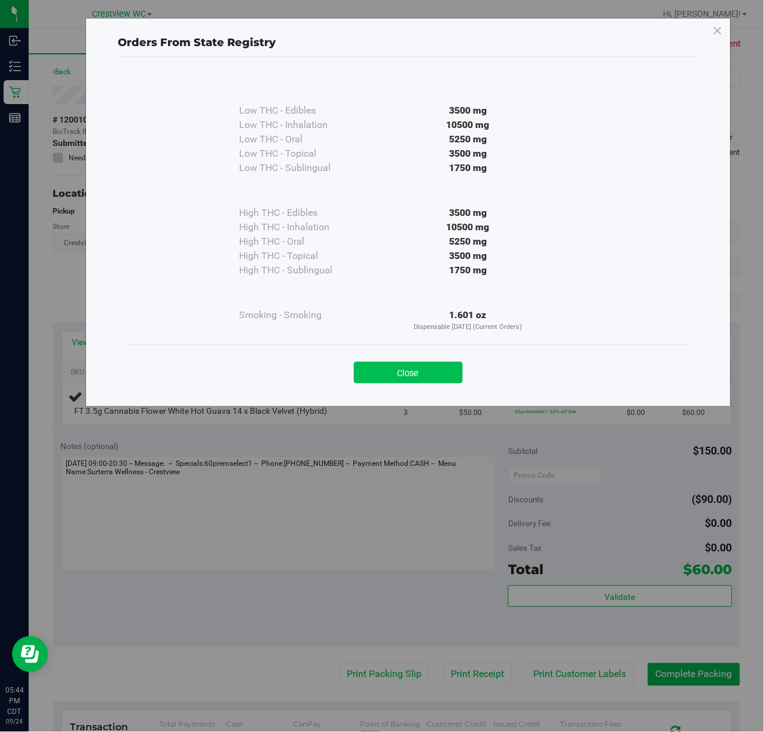
click at [408, 374] on button "Close" at bounding box center [408, 373] width 109 height 22
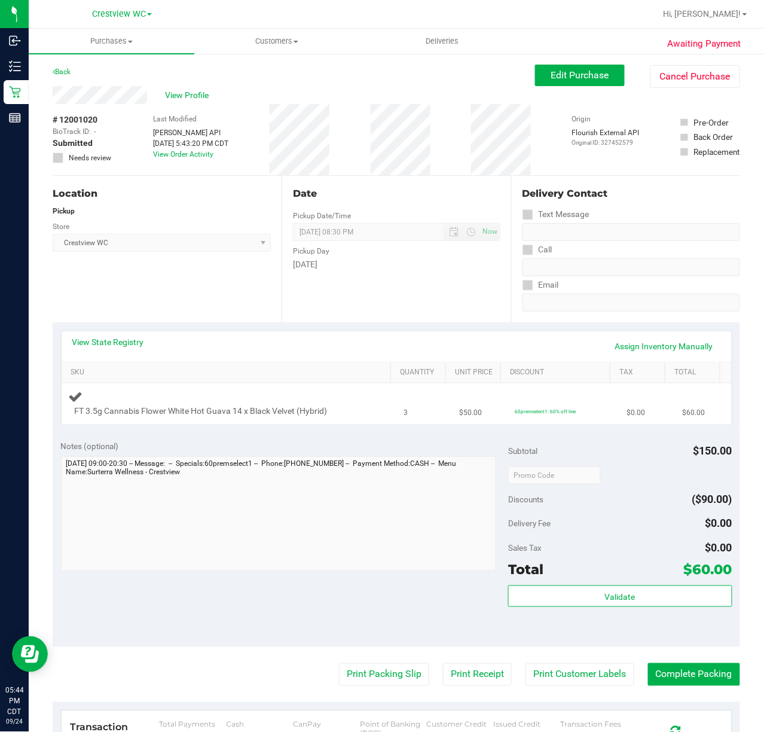
click at [276, 391] on div "FT 3.5g Cannabis Flower White Hot Guava 14 x Black Velvet (Hybrid)" at bounding box center [229, 403] width 321 height 28
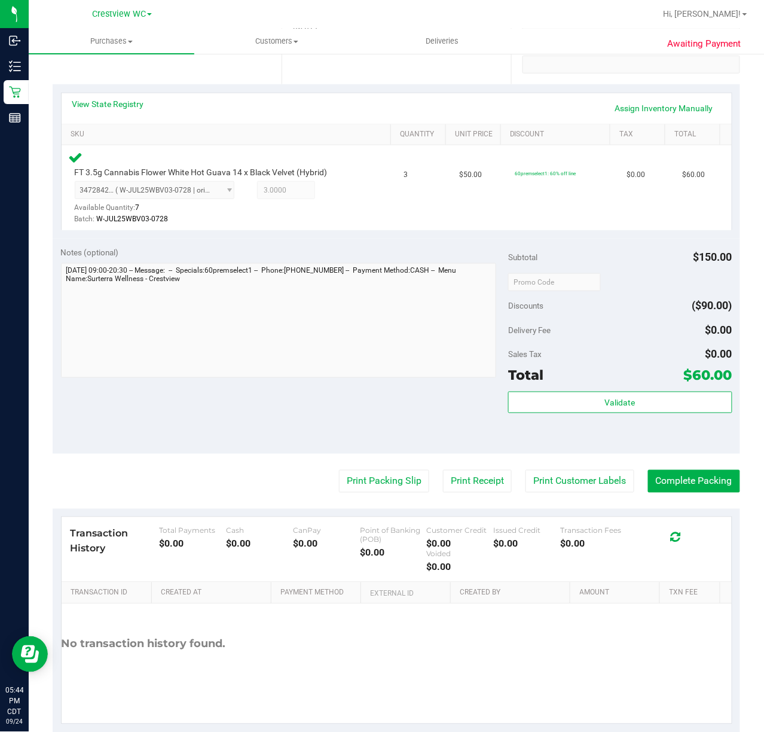
scroll to position [245, 0]
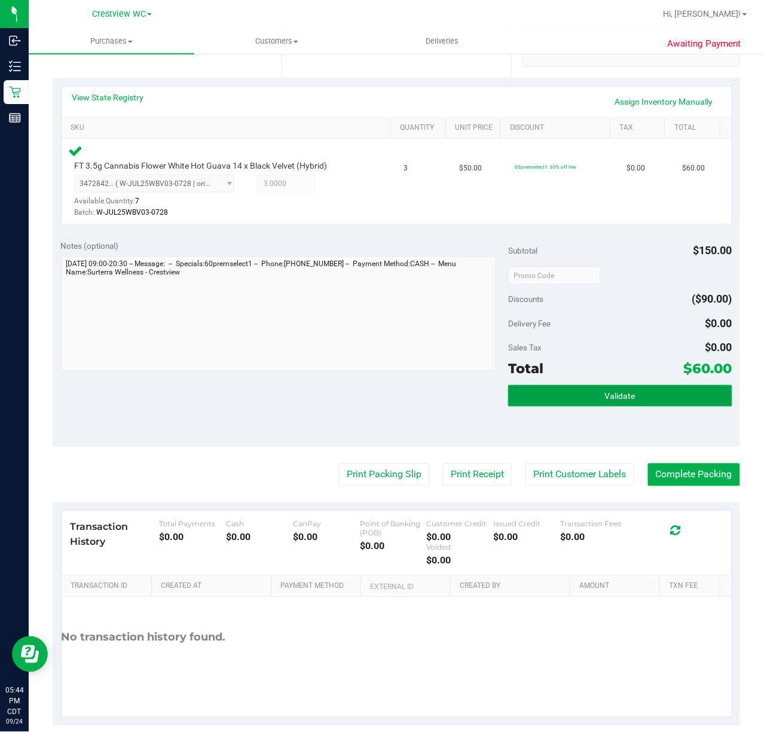
click at [629, 398] on button "Validate" at bounding box center [620, 396] width 224 height 22
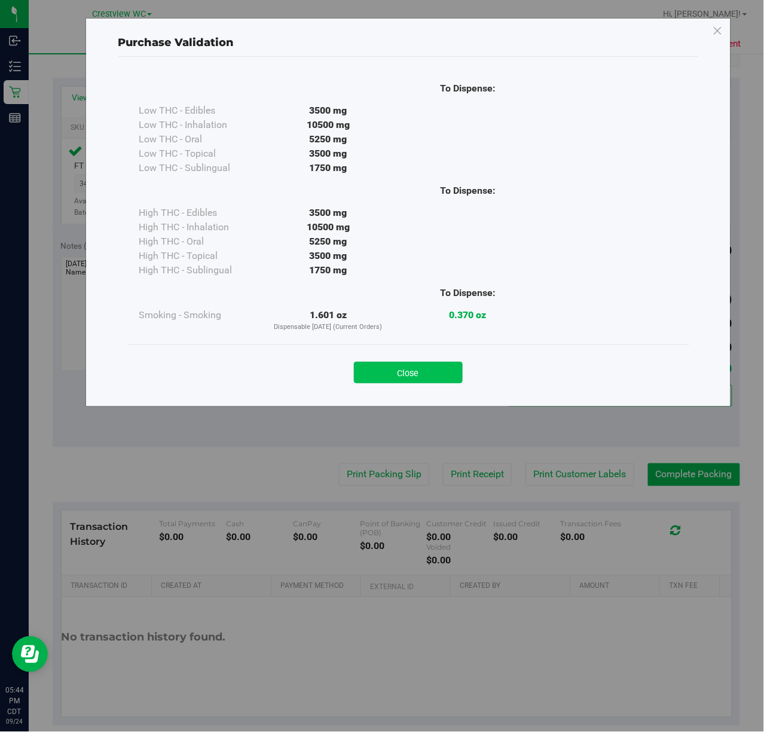
click at [427, 381] on button "Close" at bounding box center [408, 373] width 109 height 22
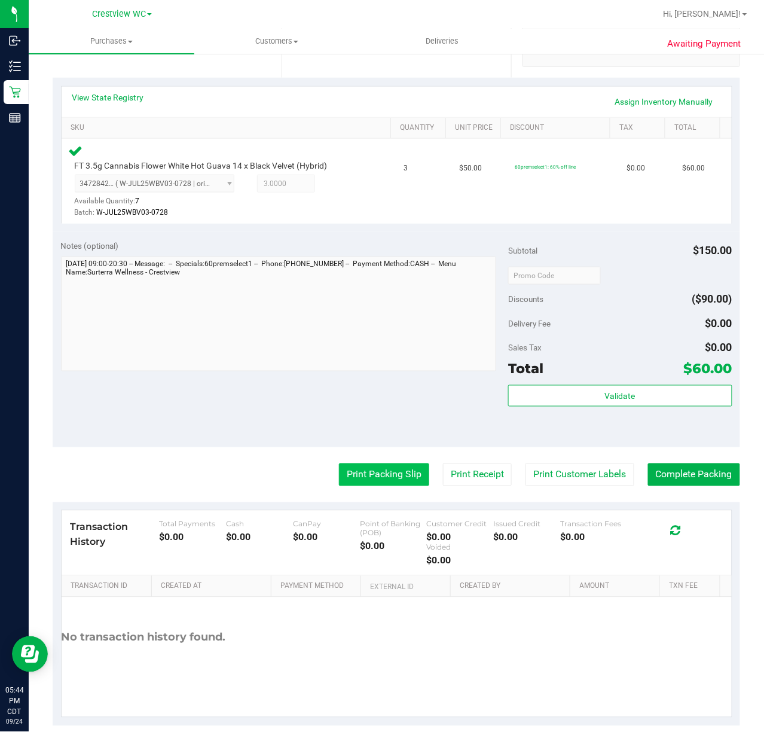
click at [369, 463] on button "Print Packing Slip" at bounding box center [384, 474] width 90 height 23
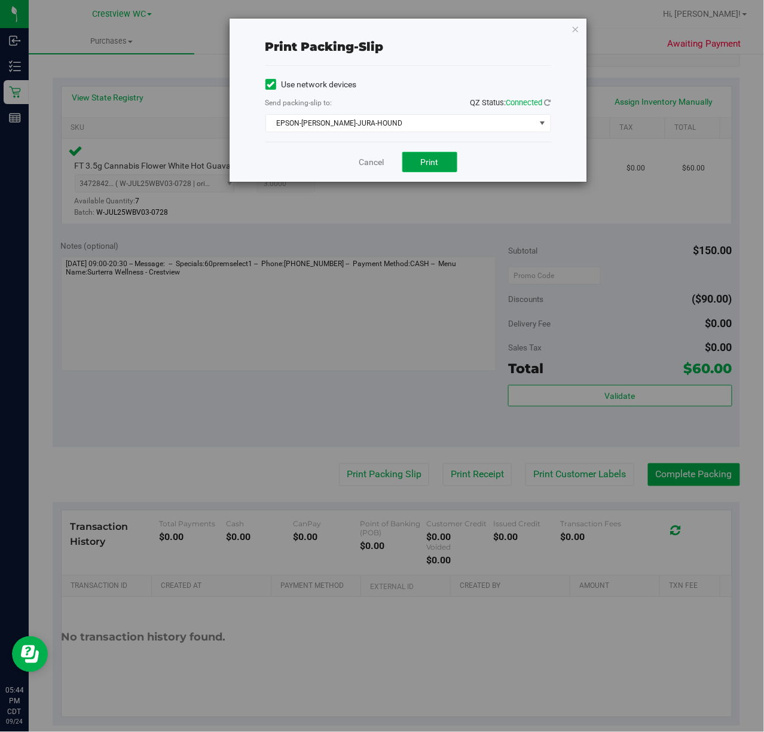
click at [438, 172] on button "Print" at bounding box center [429, 162] width 55 height 20
click at [374, 161] on link "Cancel" at bounding box center [371, 162] width 25 height 13
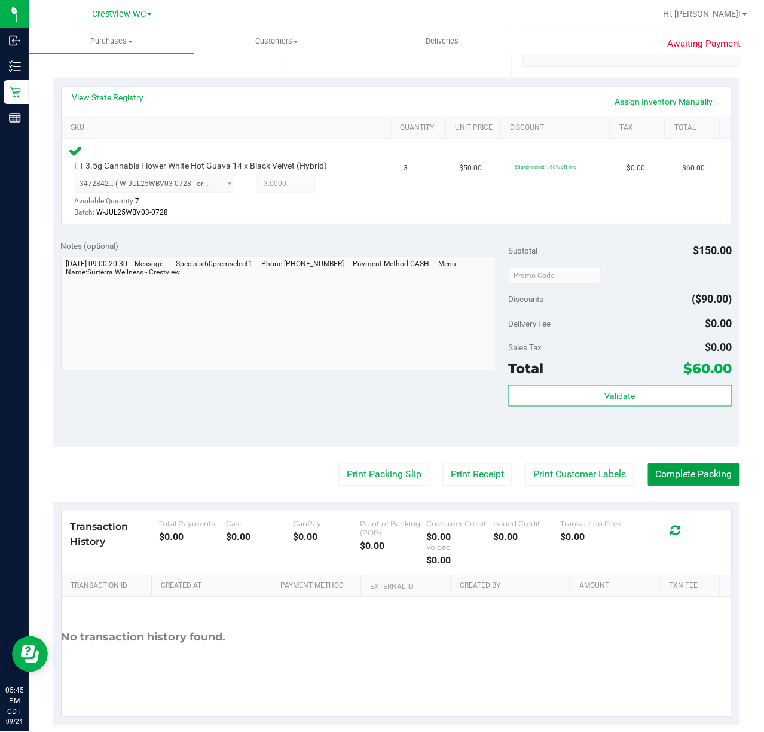
click at [676, 474] on button "Complete Packing" at bounding box center [694, 474] width 92 height 23
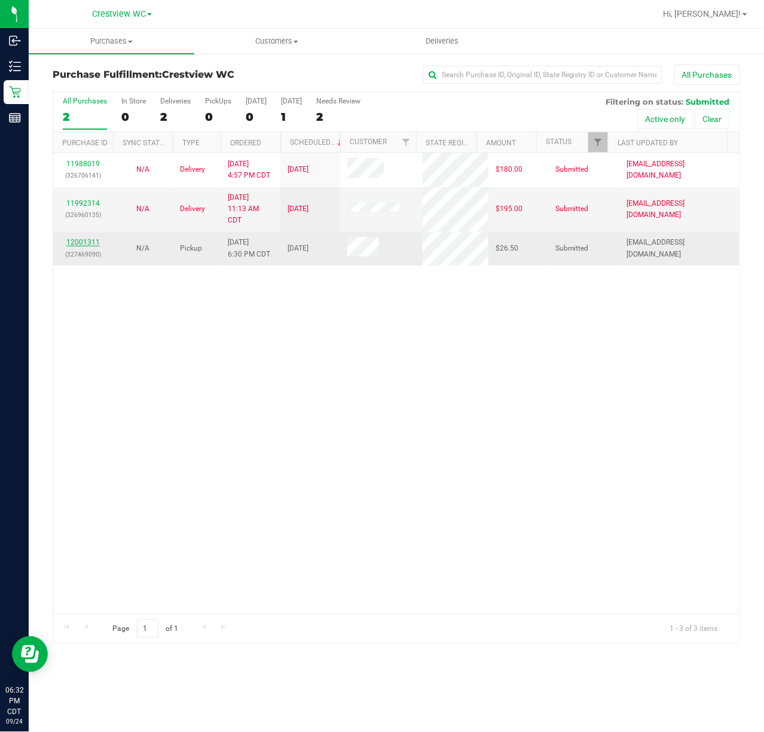
click at [91, 242] on link "12001311" at bounding box center [82, 242] width 33 height 8
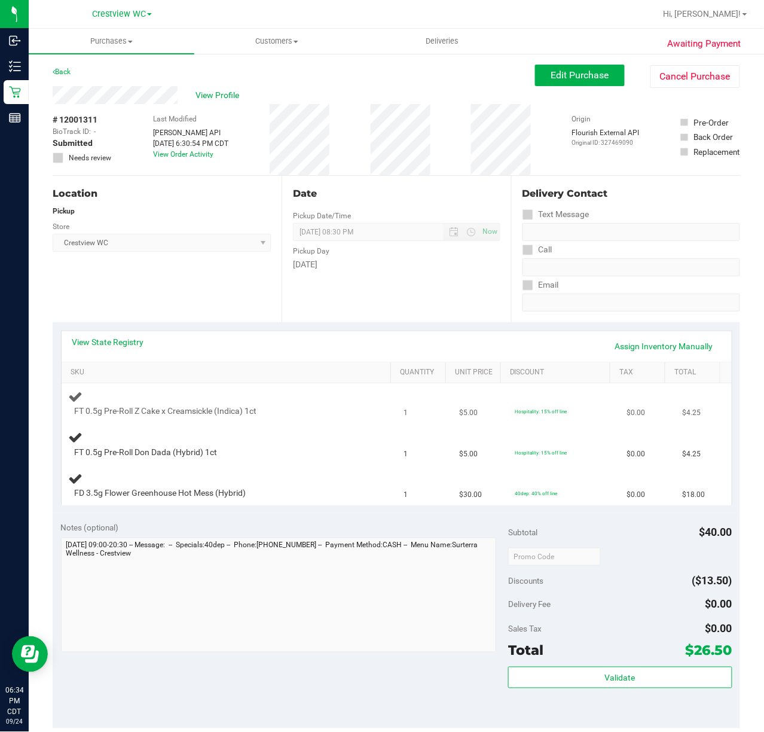
click at [261, 417] on div at bounding box center [219, 417] width 289 height 1
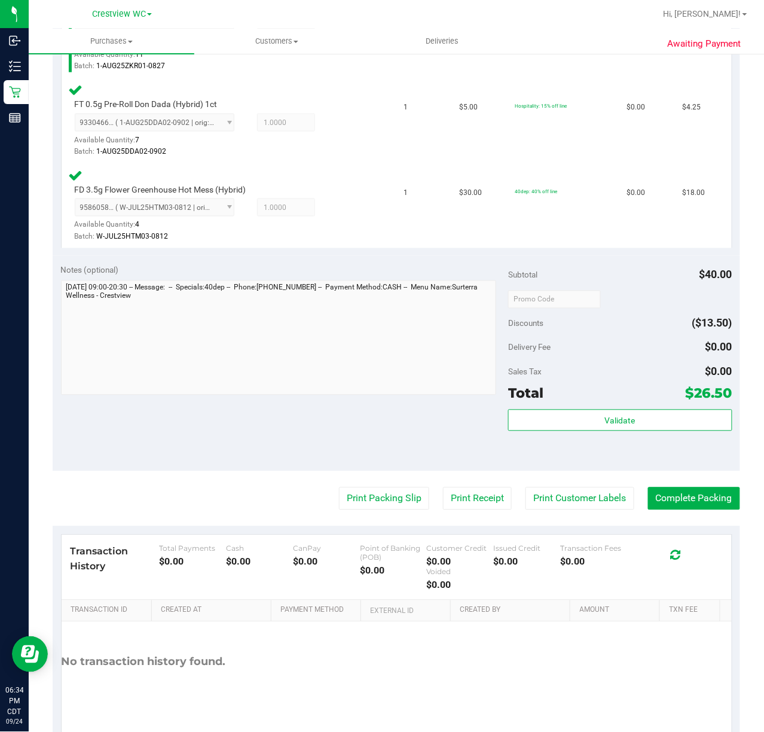
scroll to position [392, 0]
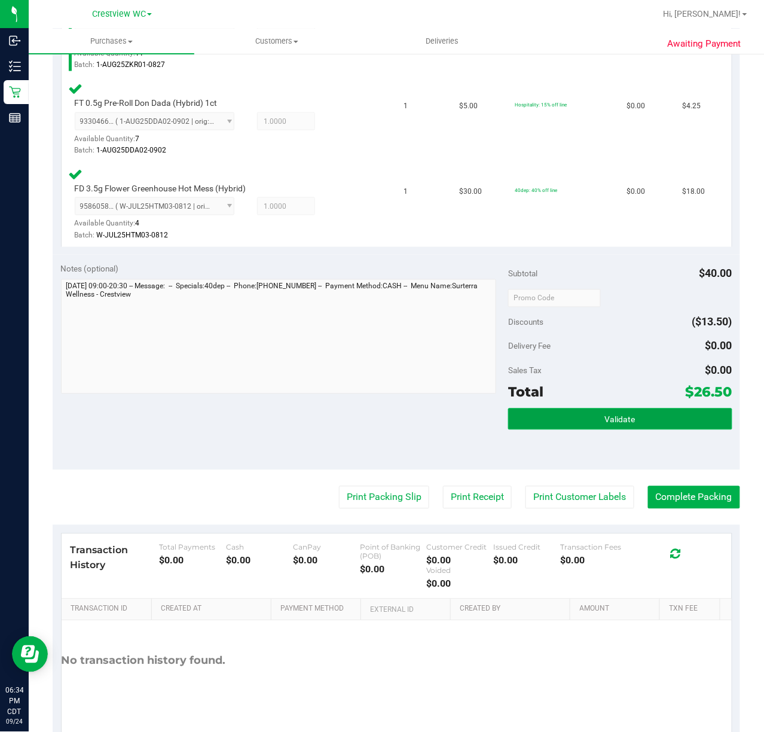
click at [639, 423] on button "Validate" at bounding box center [620, 419] width 224 height 22
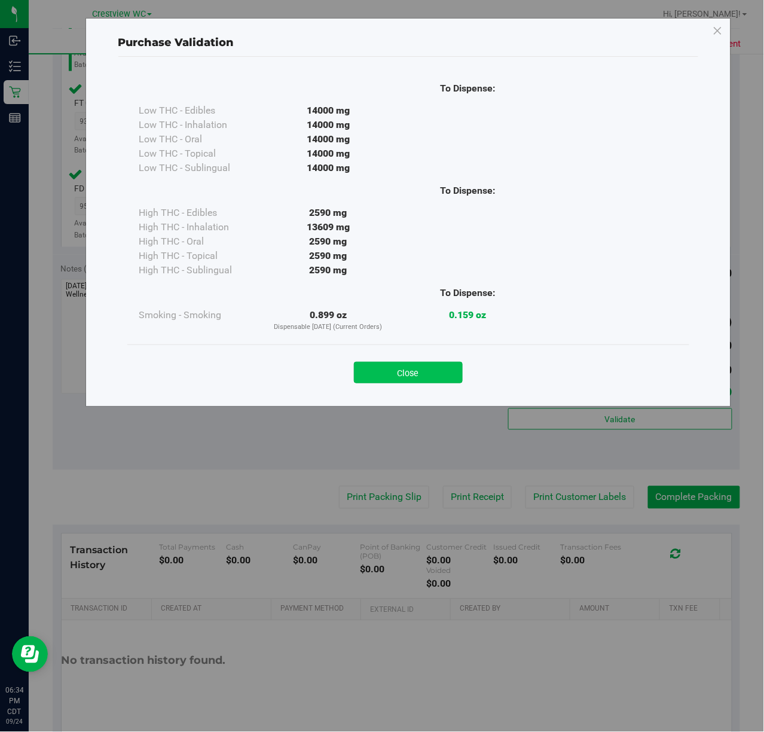
click at [434, 377] on button "Close" at bounding box center [408, 373] width 109 height 22
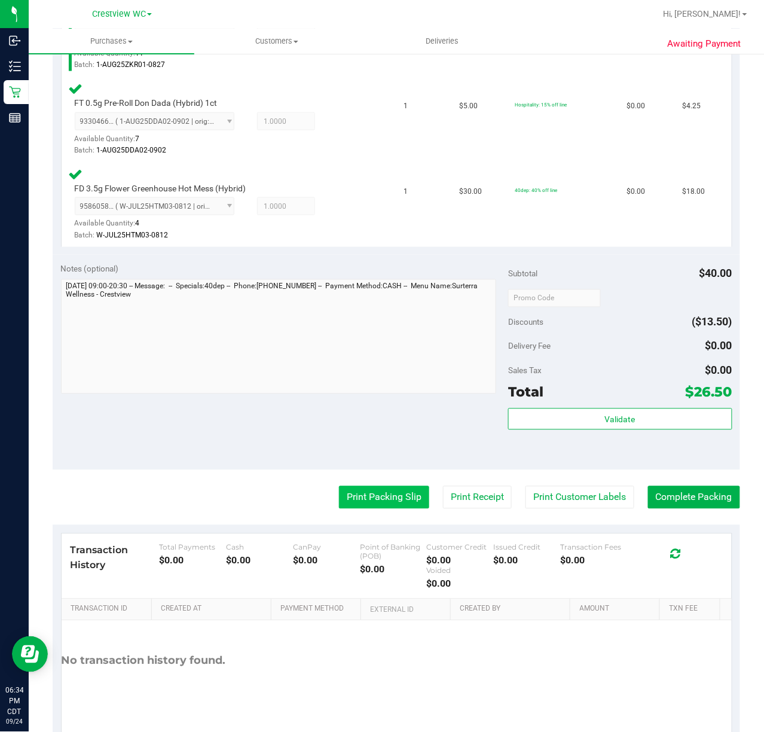
click at [381, 499] on button "Print Packing Slip" at bounding box center [384, 497] width 90 height 23
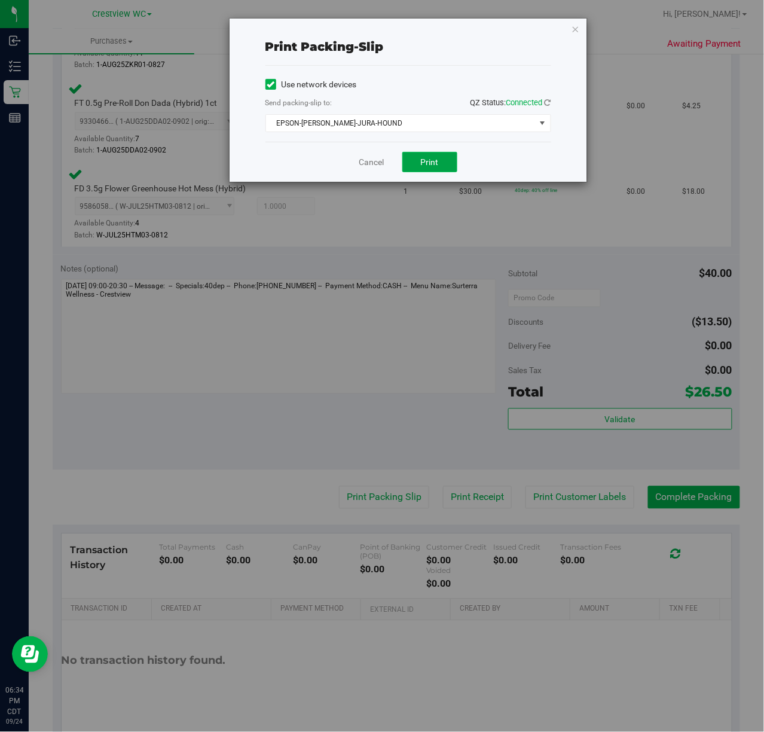
click at [441, 168] on button "Print" at bounding box center [429, 162] width 55 height 20
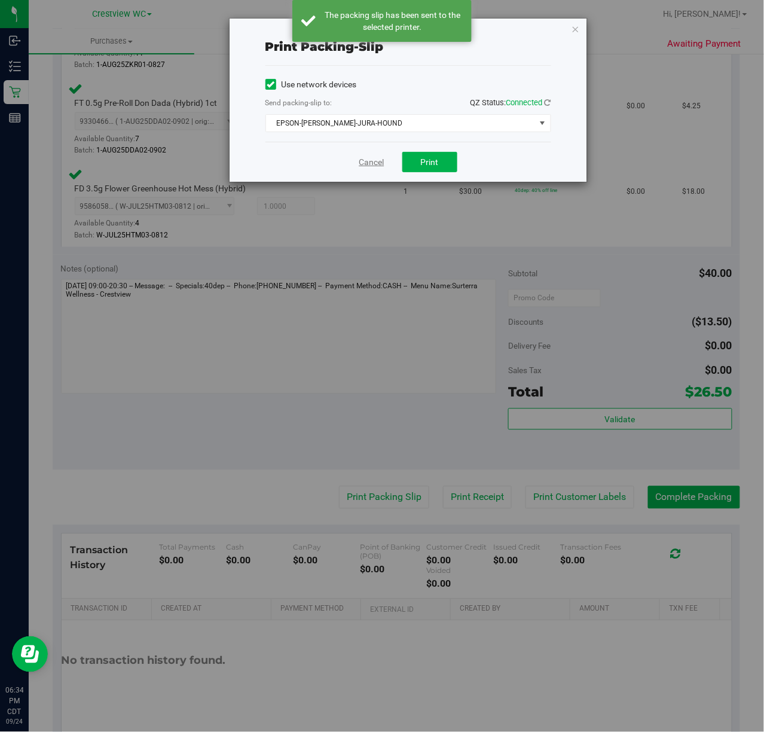
click at [372, 167] on link "Cancel" at bounding box center [371, 162] width 25 height 13
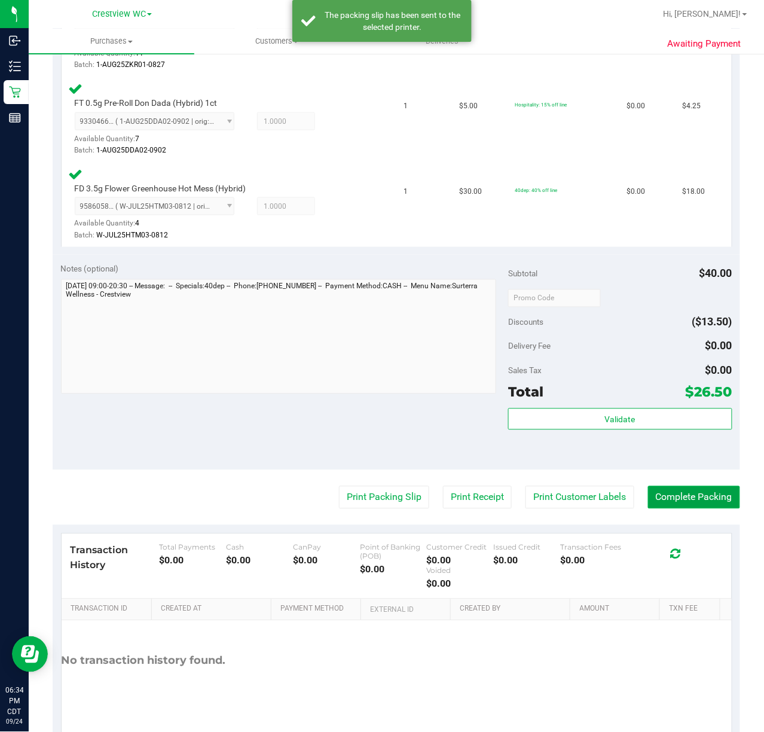
click at [685, 497] on button "Complete Packing" at bounding box center [694, 497] width 92 height 23
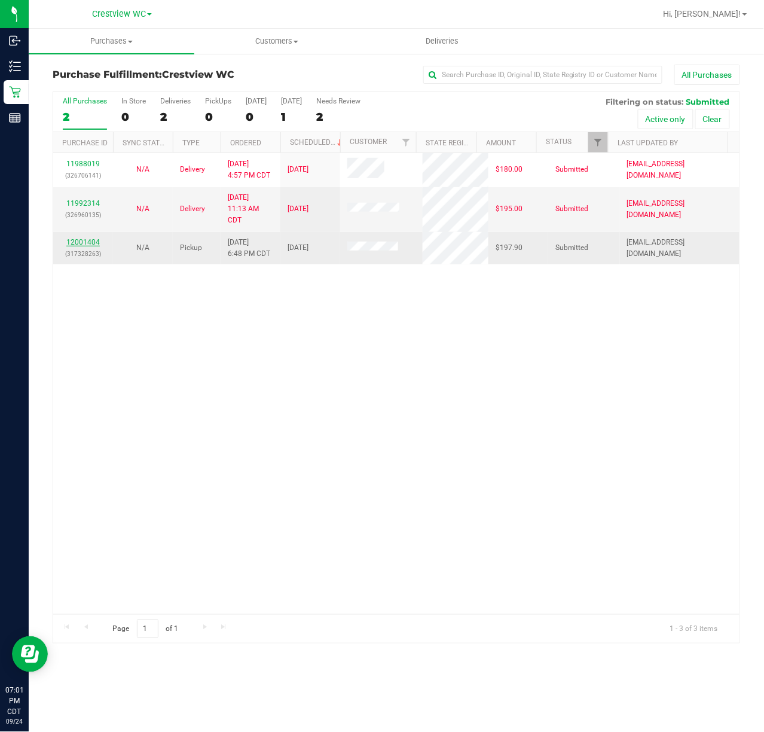
click at [75, 245] on link "12001404" at bounding box center [82, 242] width 33 height 8
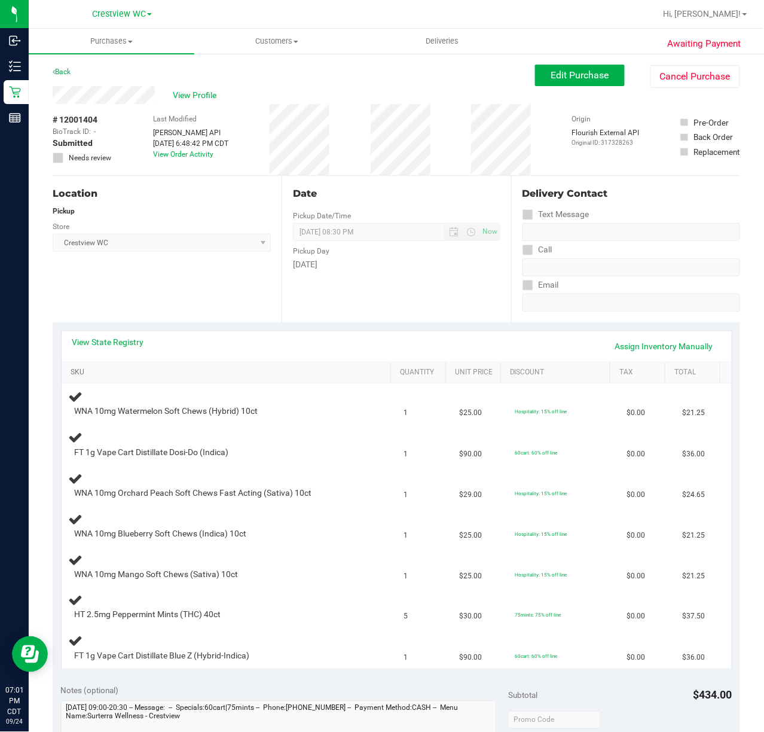
click at [133, 369] on link "SKU" at bounding box center [229, 373] width 316 height 10
click at [120, 373] on link "SKU" at bounding box center [229, 373] width 316 height 10
click at [122, 343] on link "View State Registry" at bounding box center [108, 342] width 72 height 12
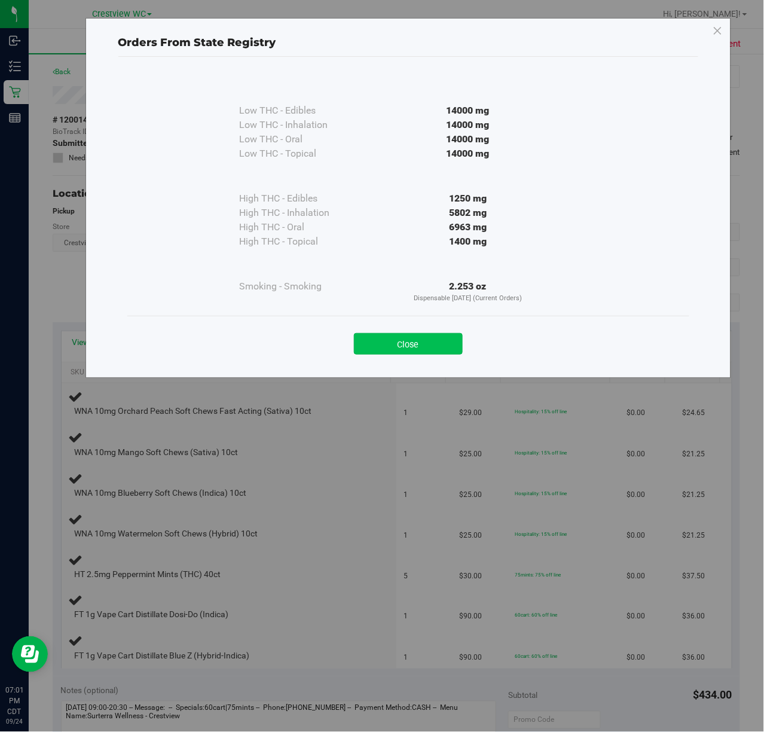
click at [417, 340] on button "Close" at bounding box center [408, 344] width 109 height 22
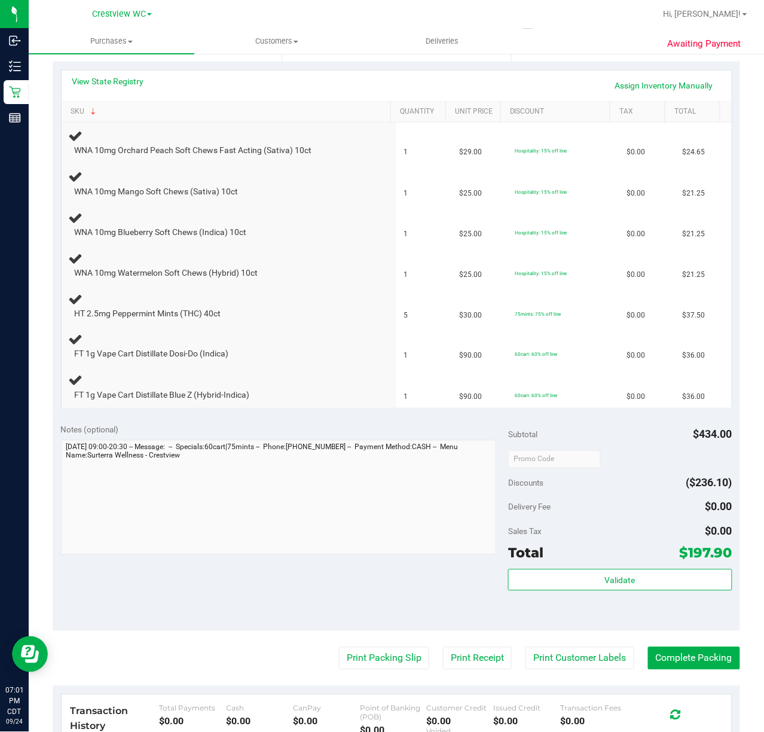
scroll to position [259, 0]
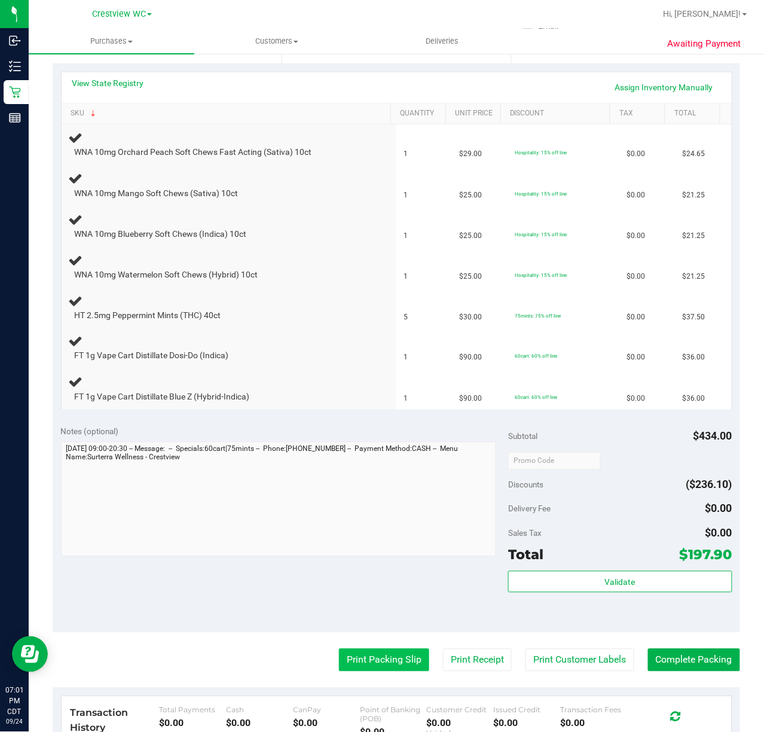
click at [370, 659] on button "Print Packing Slip" at bounding box center [384, 660] width 90 height 23
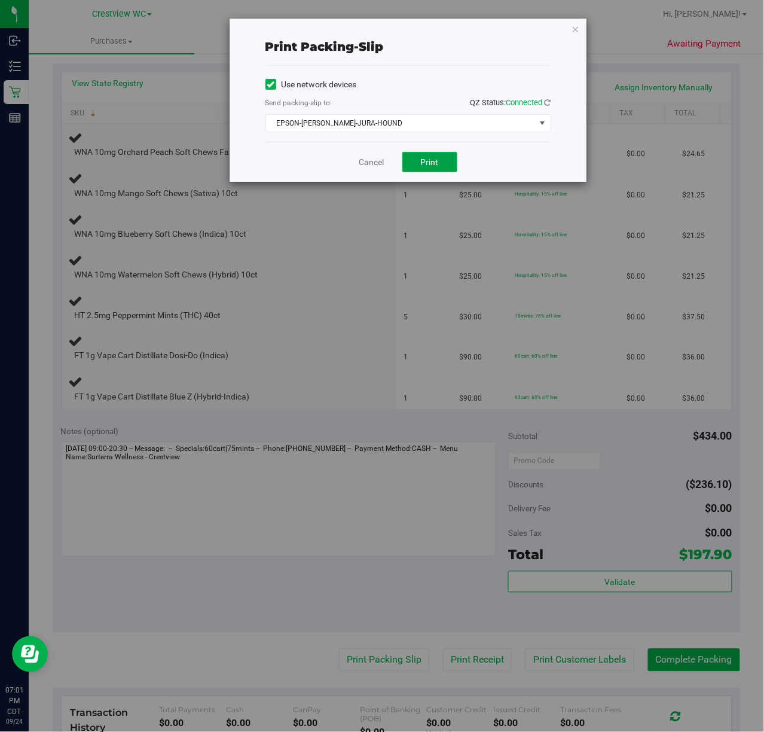
click at [428, 163] on span "Print" at bounding box center [430, 162] width 18 height 10
click at [364, 163] on link "Cancel" at bounding box center [371, 162] width 25 height 13
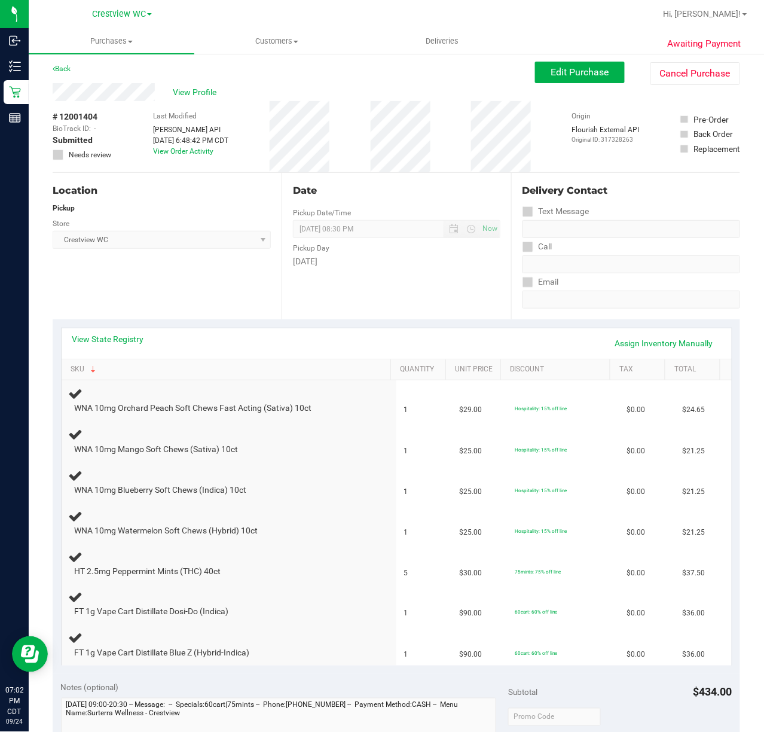
scroll to position [4, 0]
click at [63, 71] on link "Back" at bounding box center [62, 68] width 18 height 8
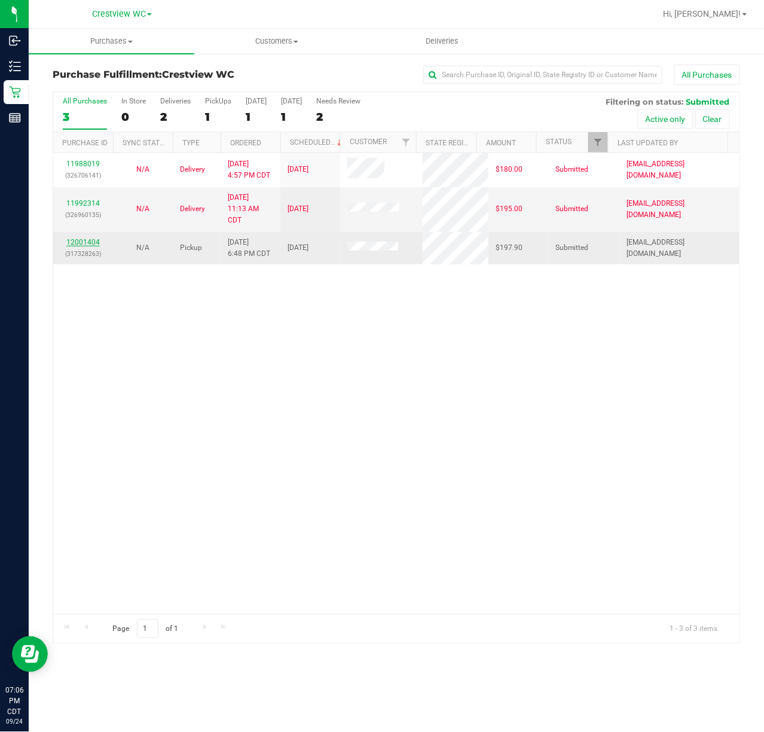
click at [87, 242] on link "12001404" at bounding box center [82, 242] width 33 height 8
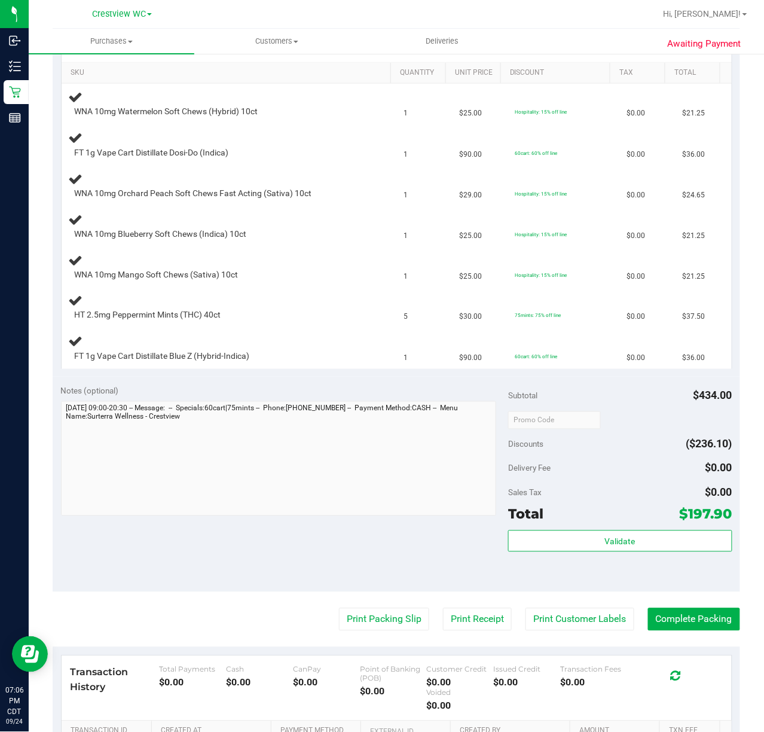
scroll to position [300, 0]
click at [355, 620] on button "Print Packing Slip" at bounding box center [384, 618] width 90 height 23
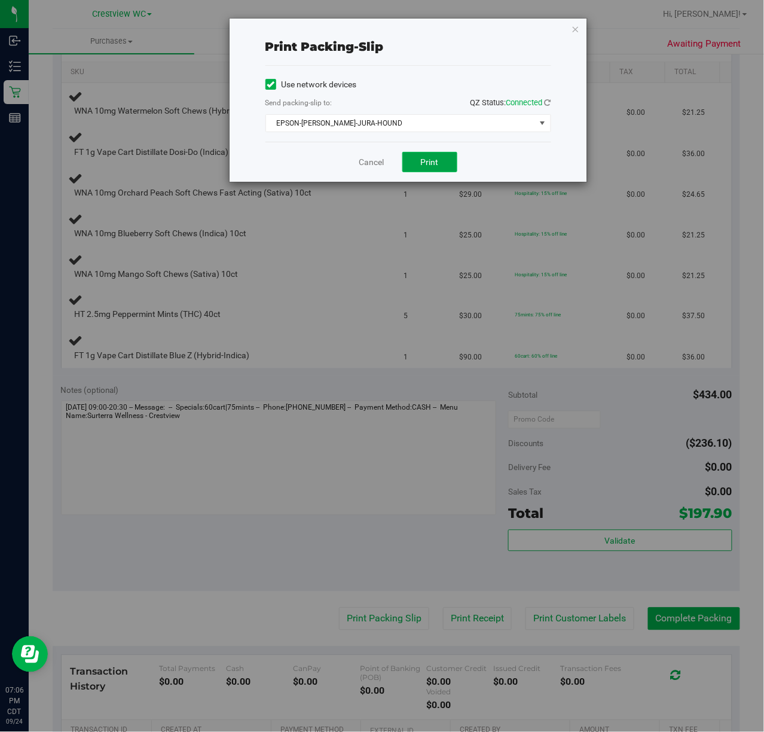
click at [439, 170] on button "Print" at bounding box center [429, 162] width 55 height 20
click at [374, 164] on link "Cancel" at bounding box center [371, 162] width 25 height 13
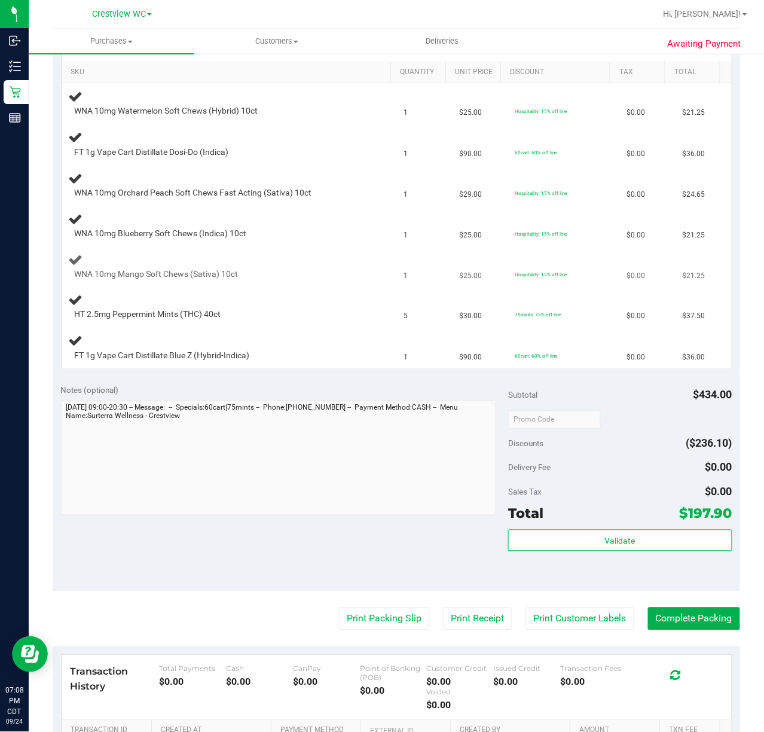
click at [359, 287] on td "WNA 10mg Mango Soft Chews (Sativa) 10ct" at bounding box center [229, 266] width 335 height 41
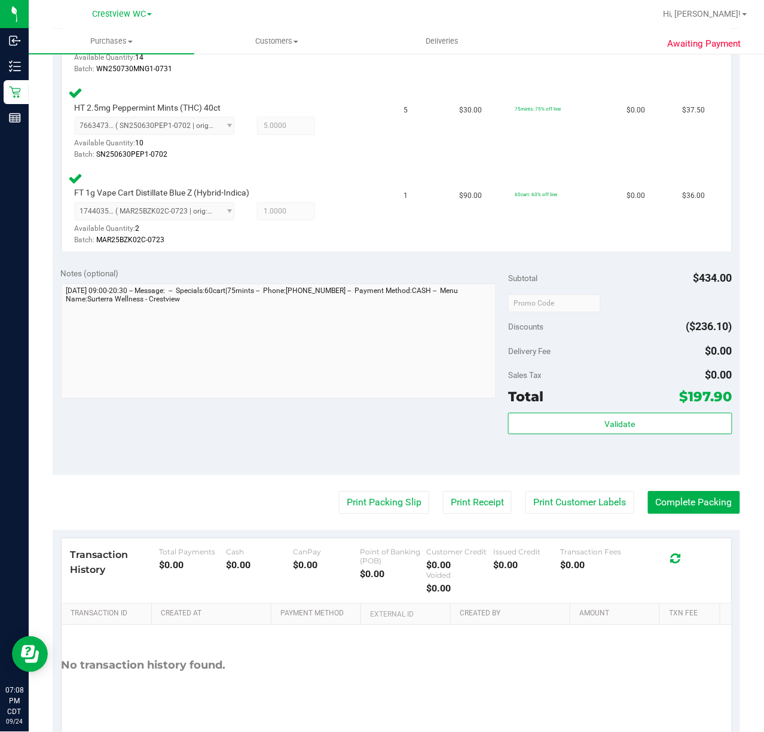
scroll to position [733, 0]
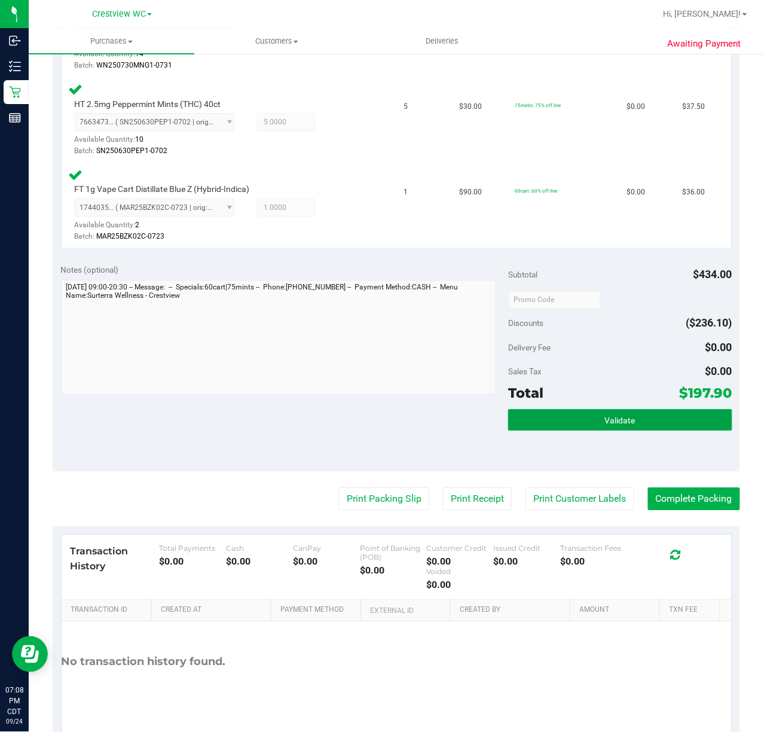
click at [605, 416] on span "Validate" at bounding box center [620, 421] width 30 height 10
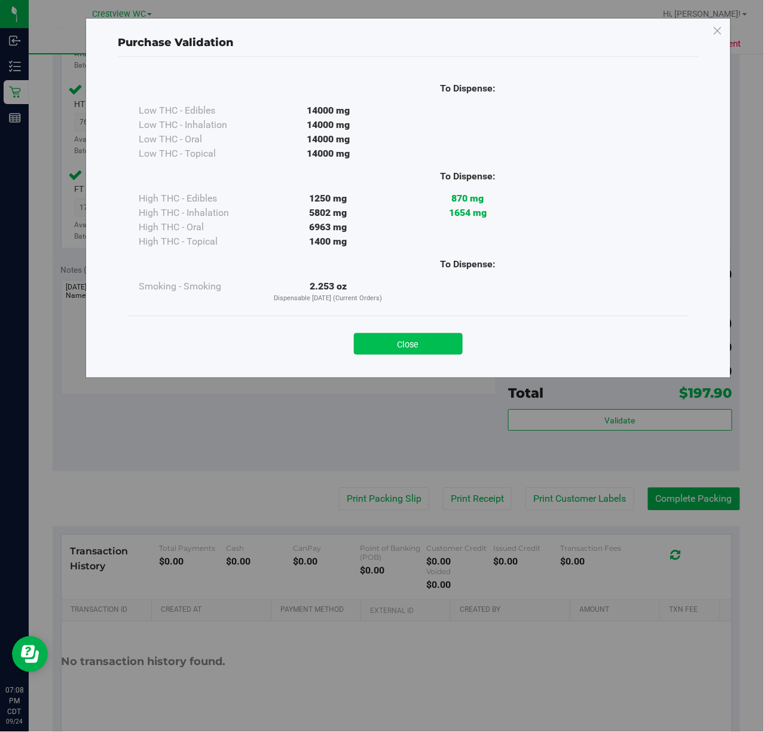
click at [417, 348] on button "Close" at bounding box center [408, 344] width 109 height 22
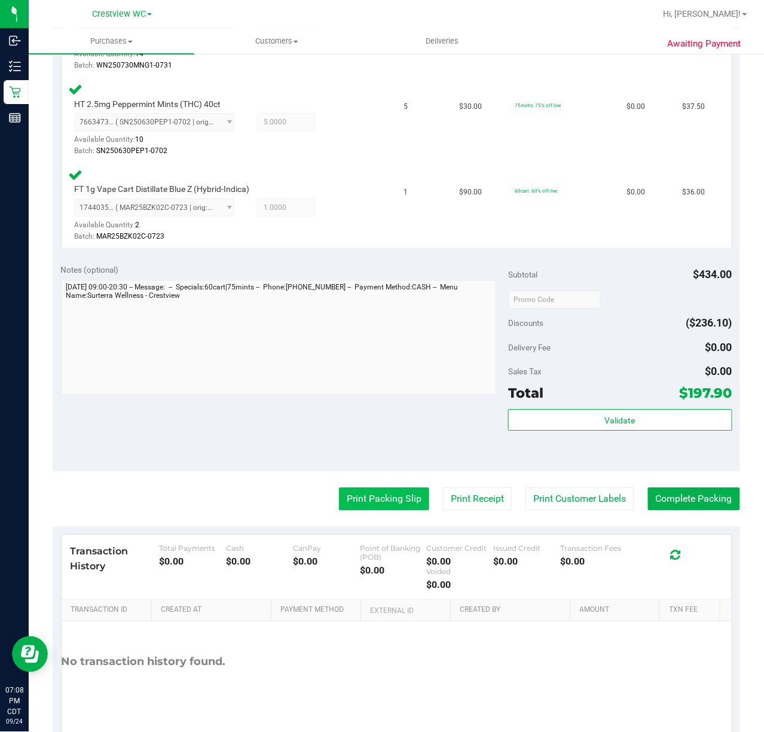
click at [367, 495] on button "Print Packing Slip" at bounding box center [384, 498] width 90 height 23
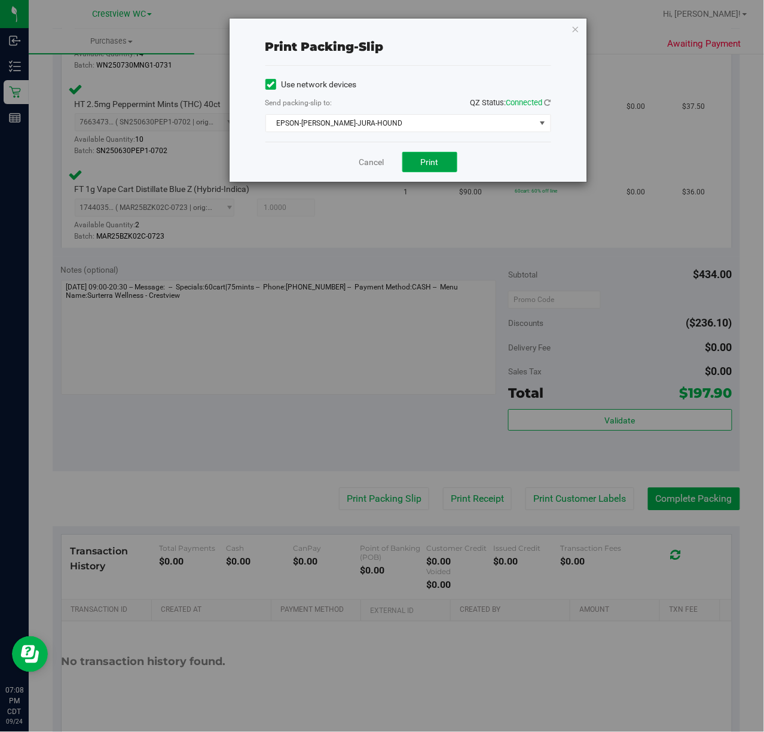
click at [432, 158] on span "Print" at bounding box center [430, 162] width 18 height 10
click at [362, 160] on link "Cancel" at bounding box center [371, 162] width 25 height 13
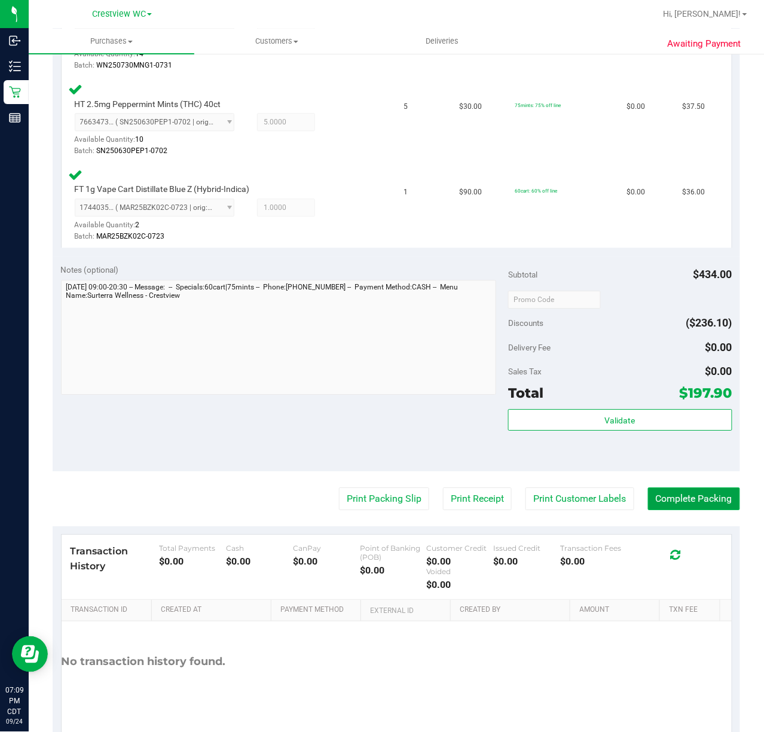
click at [694, 487] on button "Complete Packing" at bounding box center [694, 498] width 92 height 23
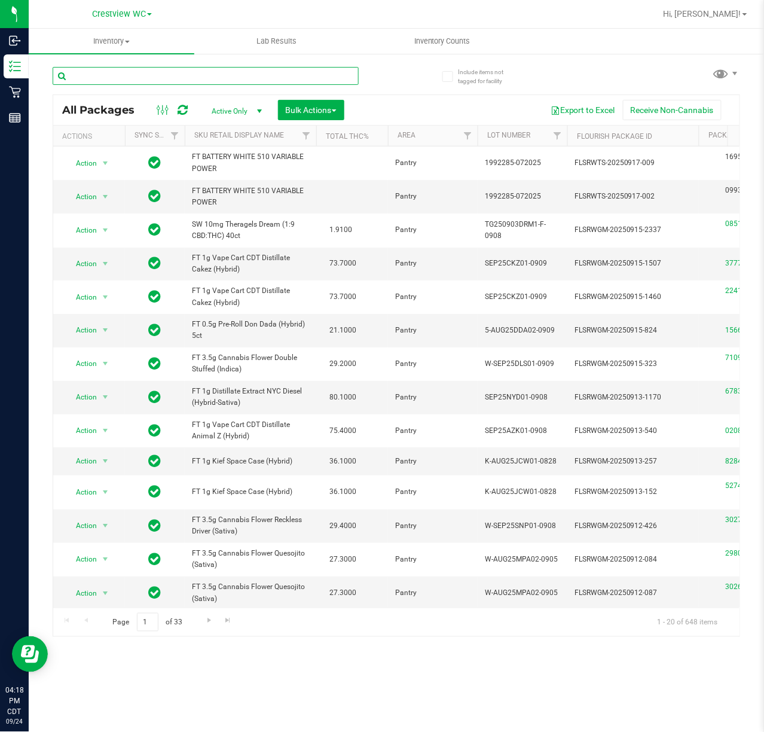
click at [226, 74] on input "text" at bounding box center [206, 76] width 306 height 18
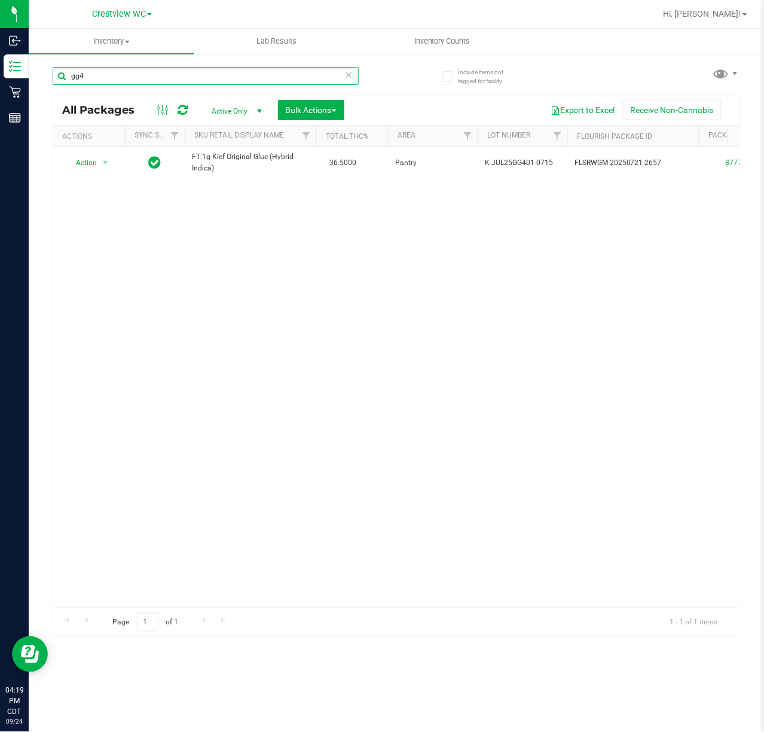
type input "gg4"
click at [344, 79] on icon at bounding box center [348, 74] width 8 height 14
click at [297, 73] on input "text" at bounding box center [206, 76] width 306 height 18
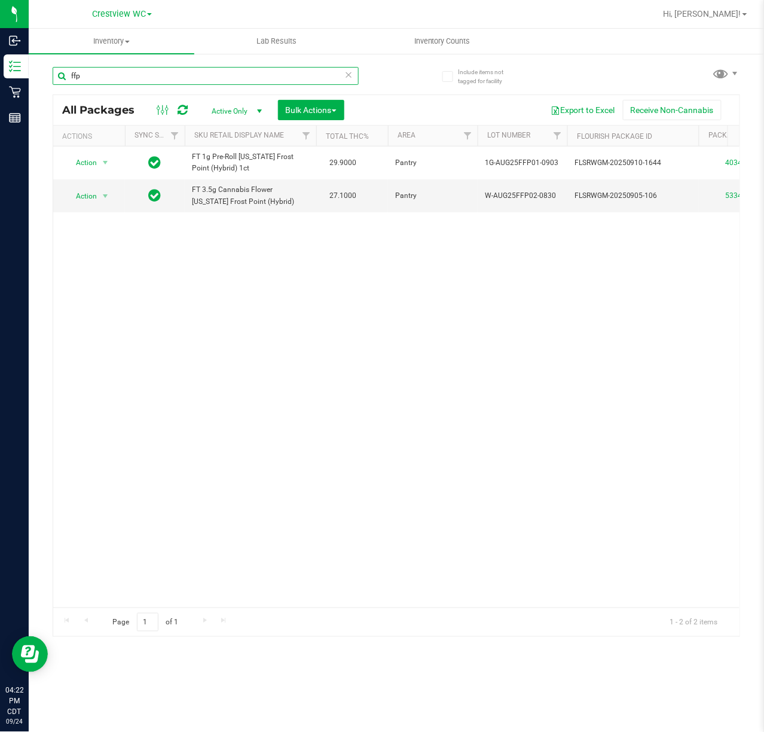
type input "ffp"
click at [348, 73] on icon at bounding box center [348, 74] width 8 height 14
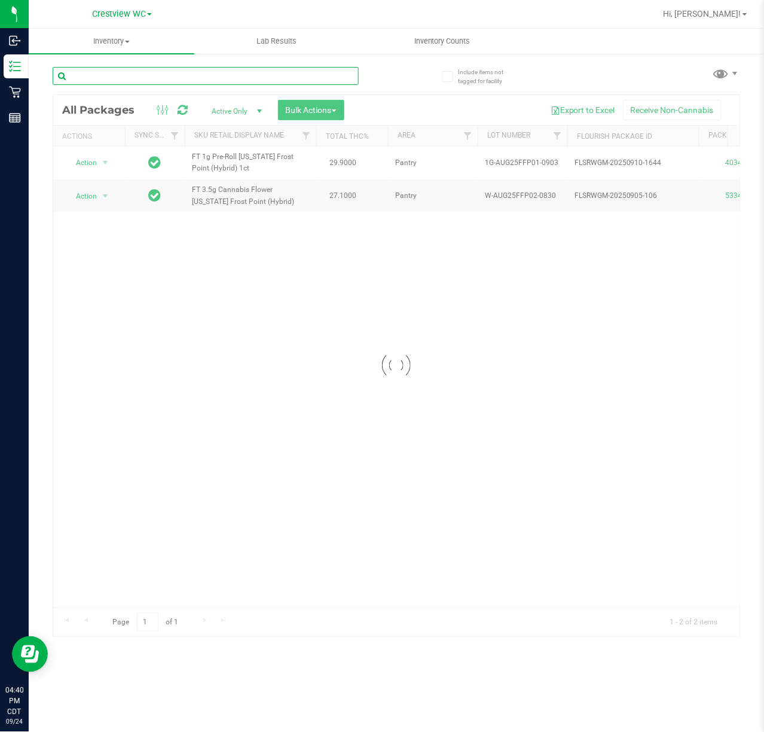
click at [294, 77] on input "text" at bounding box center [206, 76] width 306 height 18
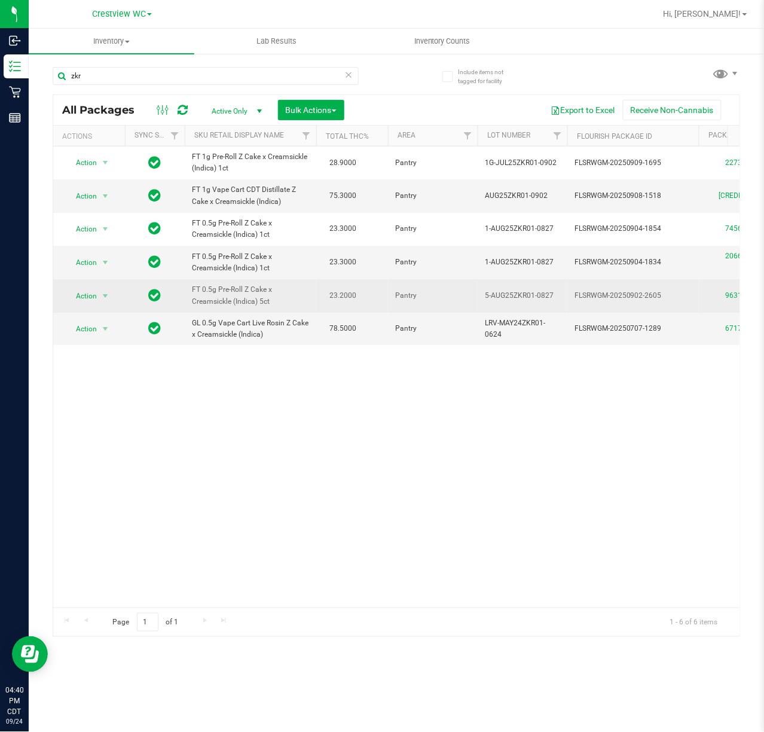
drag, startPoint x: 270, startPoint y: 305, endPoint x: 193, endPoint y: 292, distance: 78.8
click at [193, 292] on span "FT 0.5g Pre-Roll Z Cake x Creamsickle (Indica) 5ct" at bounding box center [250, 295] width 117 height 23
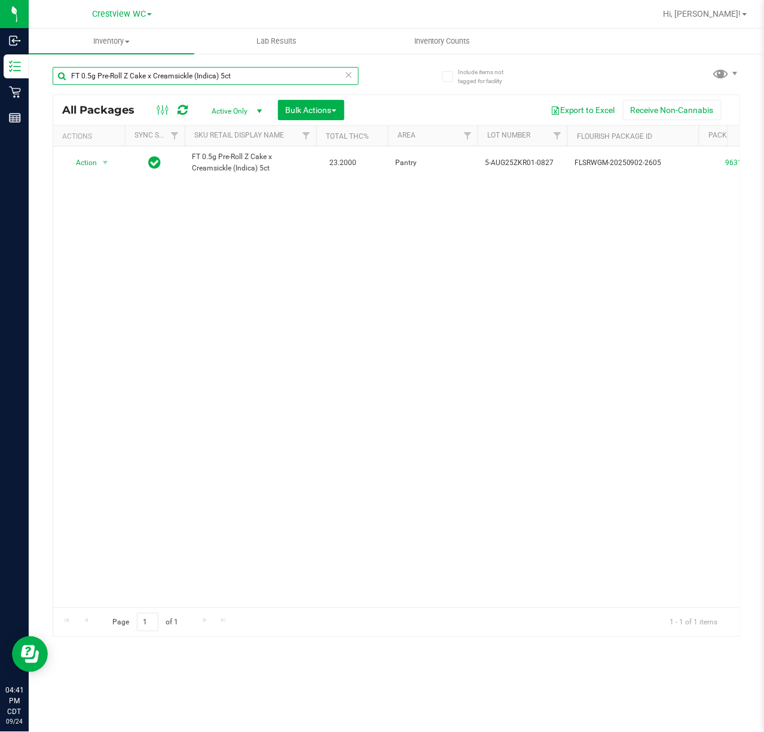
type input "FT 0.5g Pre-Roll Z Cake x Creamsickle (Indica) 5ct"
click at [352, 70] on icon at bounding box center [348, 74] width 8 height 14
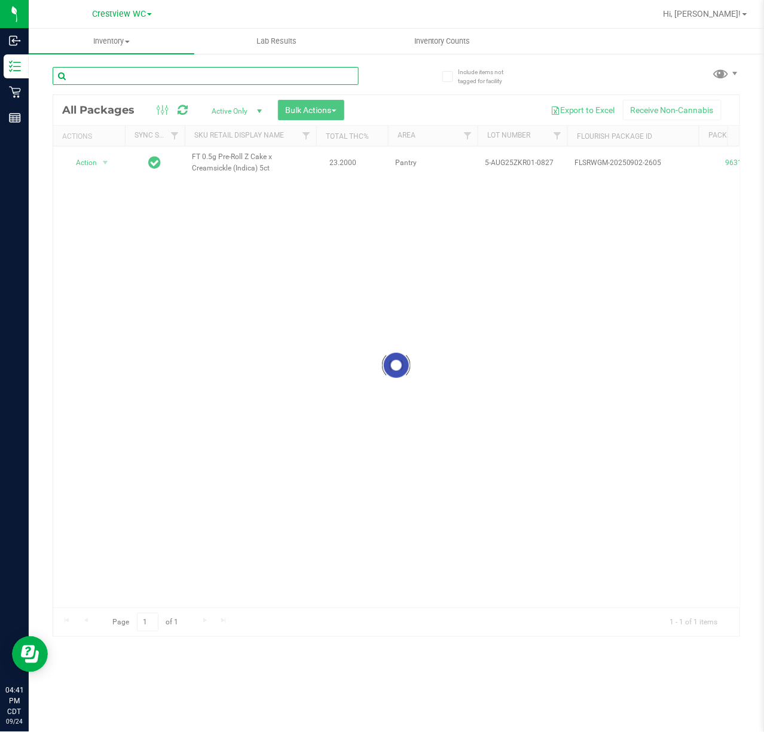
click at [316, 79] on input "text" at bounding box center [206, 76] width 306 height 18
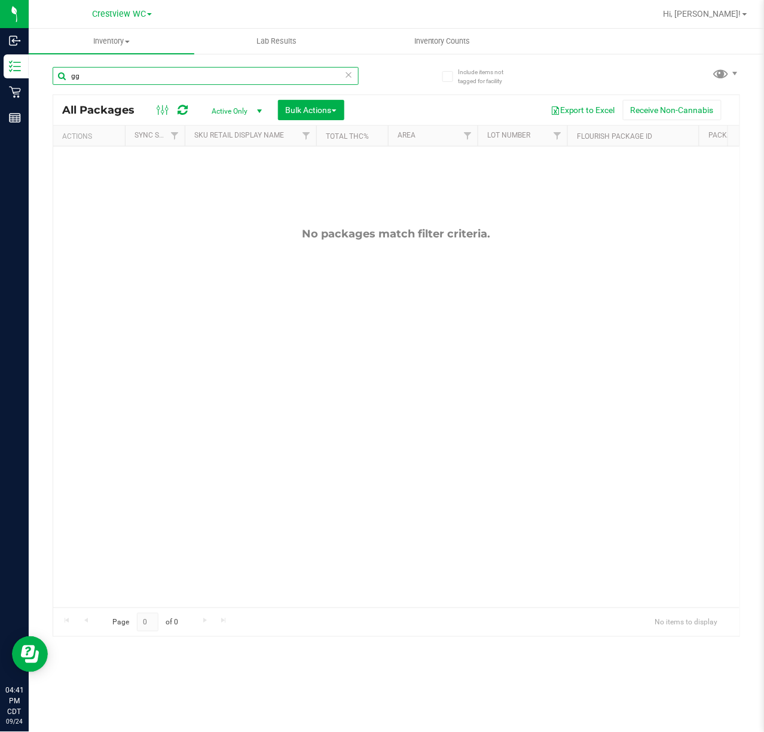
type input "g"
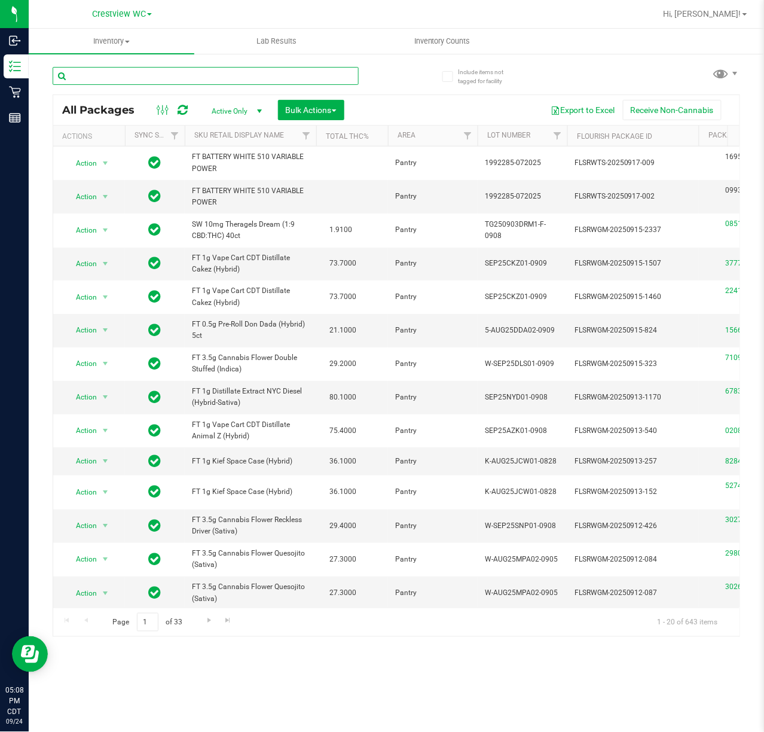
click at [294, 73] on input "text" at bounding box center [206, 76] width 306 height 18
type input "18913"
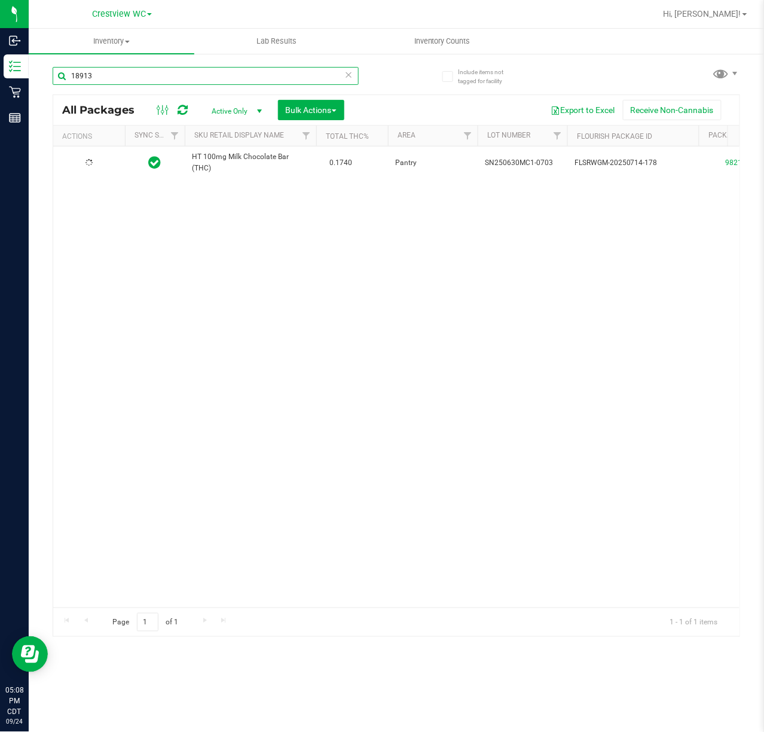
type input "2026-01-10"
type input "18913"
